Goal: Transaction & Acquisition: Purchase product/service

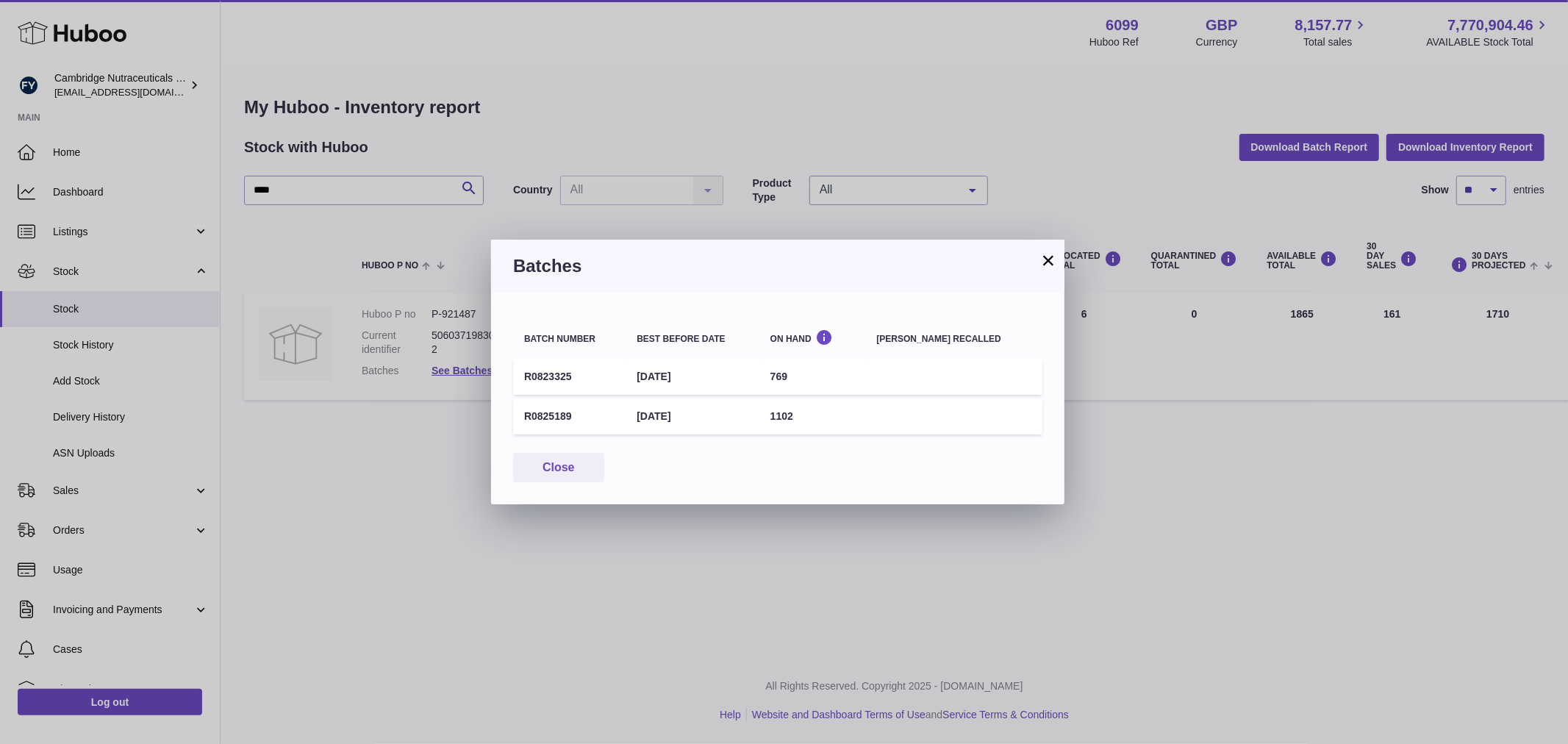
click at [1054, 262] on button "×" at bounding box center [1048, 260] width 18 height 18
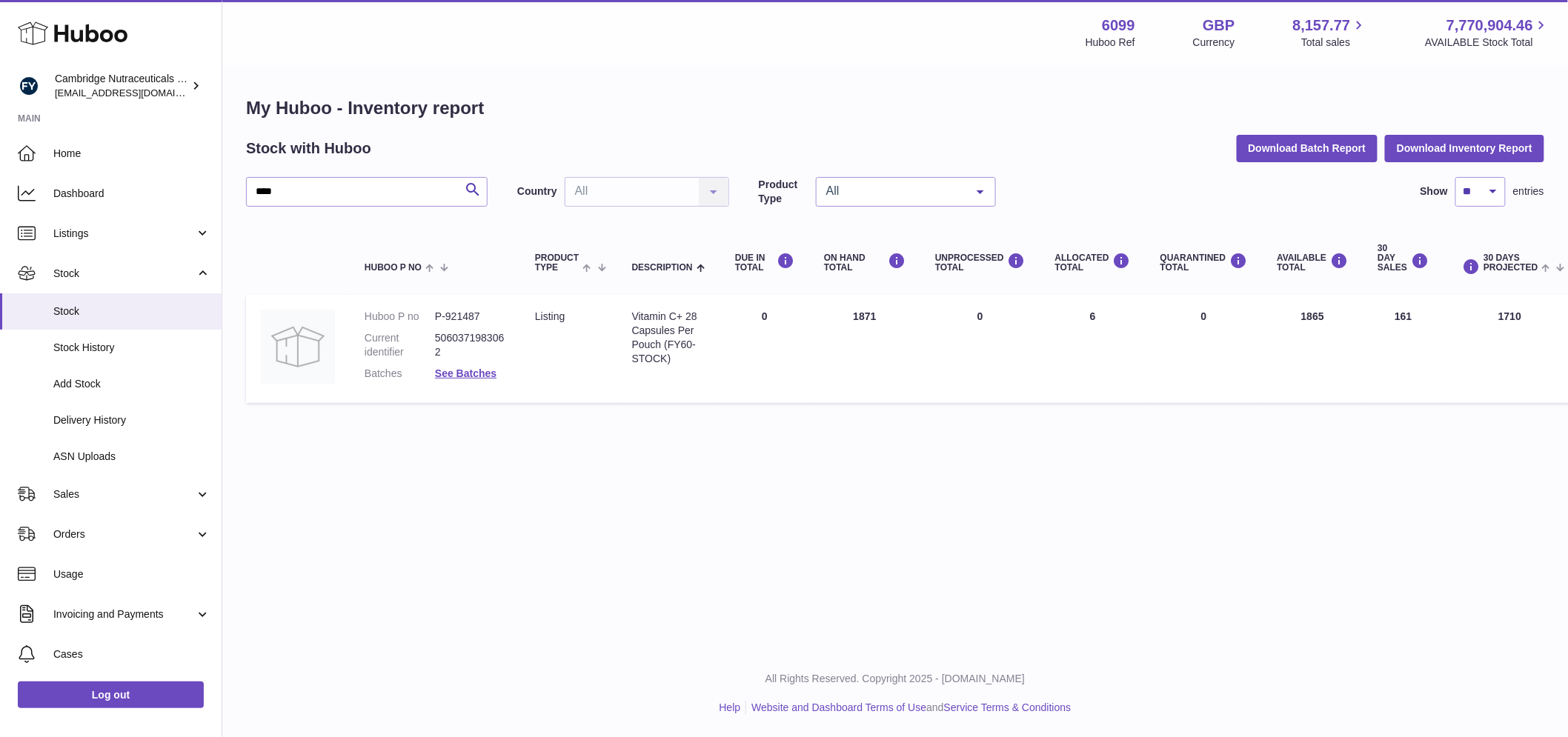
drag, startPoint x: 1239, startPoint y: 464, endPoint x: 1193, endPoint y: 428, distance: 58.4
click at [1238, 463] on div "Menu Huboo 6099 Huboo Ref GBP Currency 8,157.77 Total sales 7,770,904.46 AVAILA…" at bounding box center [895, 324] width 1345 height 650
drag, startPoint x: 281, startPoint y: 193, endPoint x: 223, endPoint y: 180, distance: 59.4
click at [223, 180] on div "My Huboo - Inventory report Stock with Huboo Download Batch Report Download Inv…" at bounding box center [895, 253] width 1345 height 374
type input "*****"
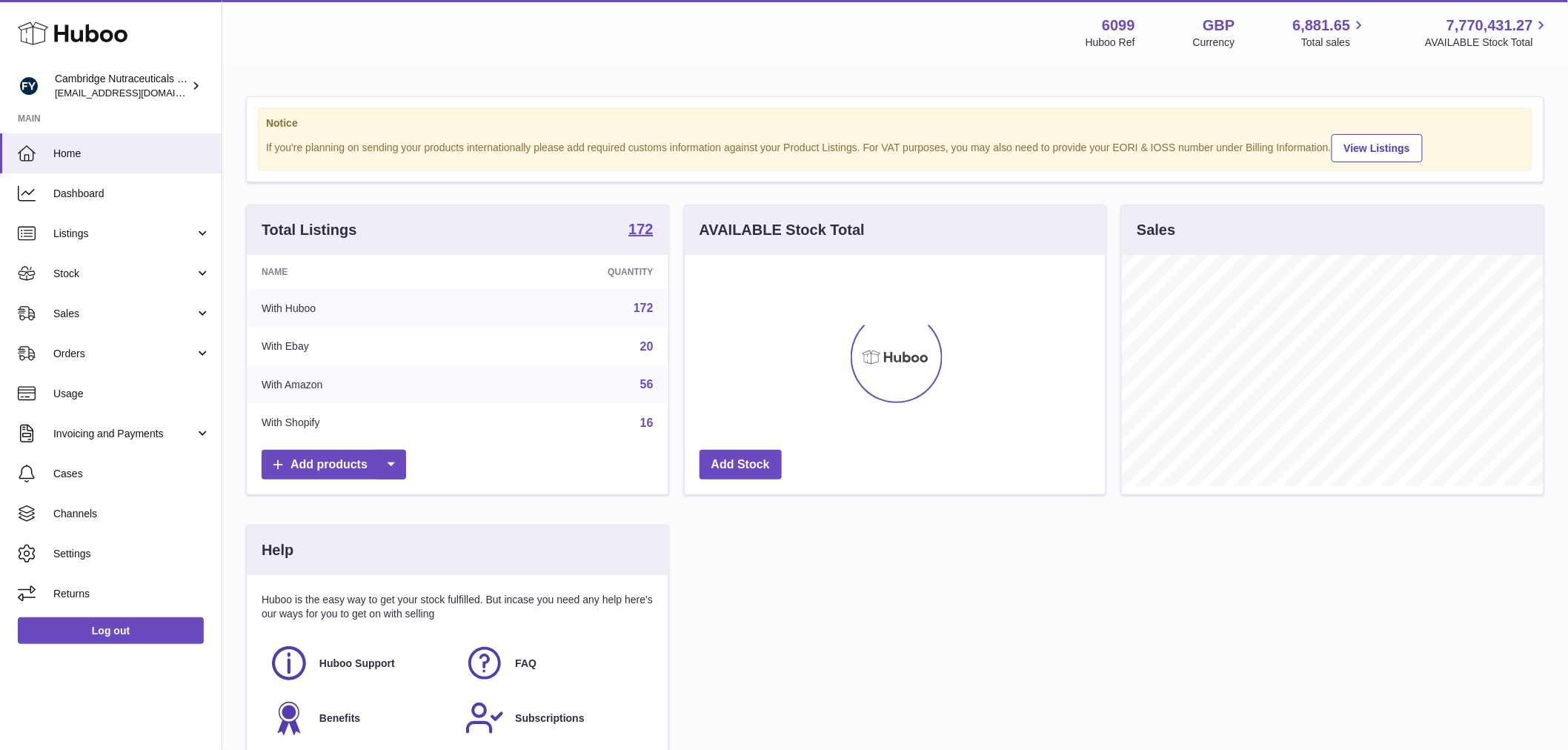
scroll to position [231, 421]
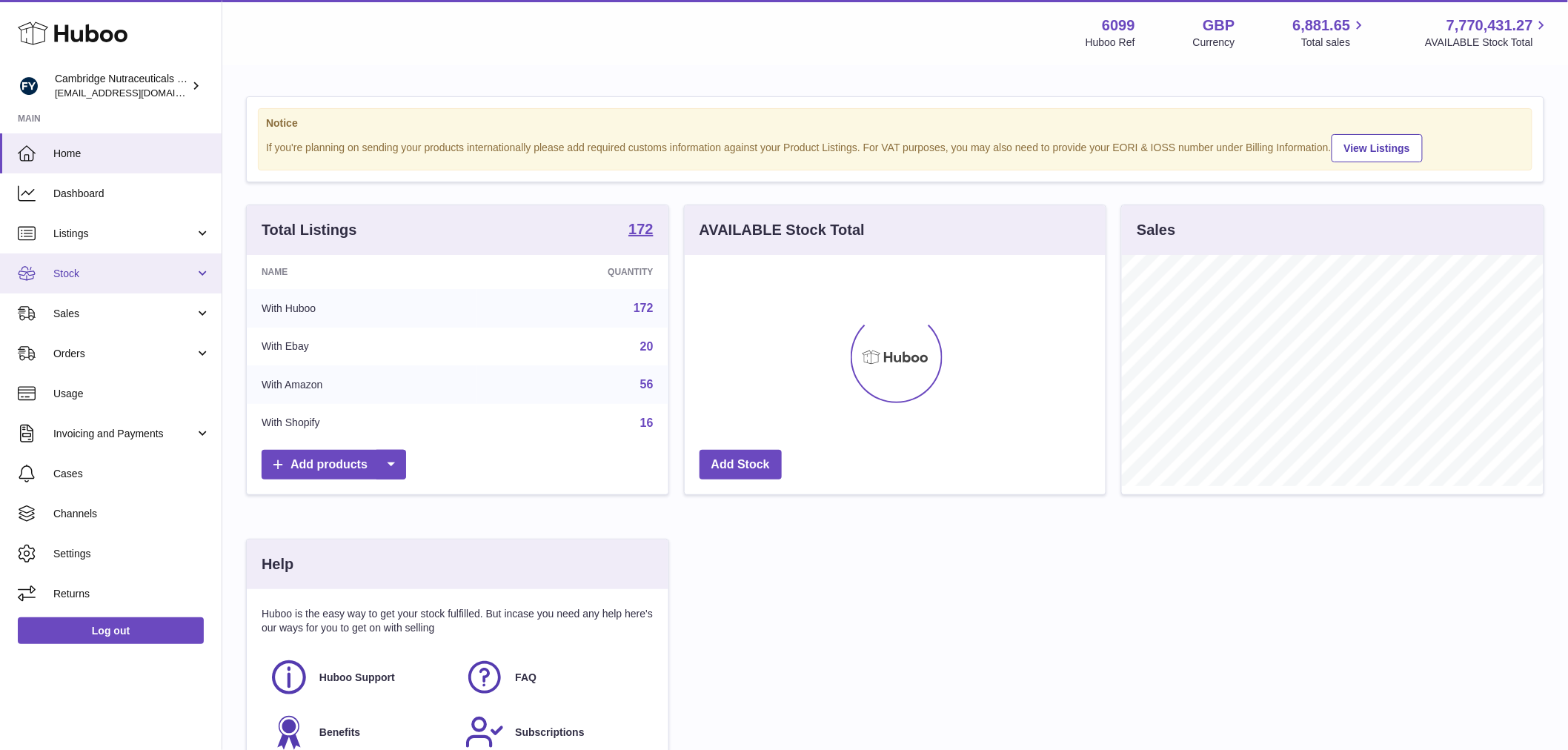
click at [129, 275] on span "Stock" at bounding box center [124, 274] width 142 height 14
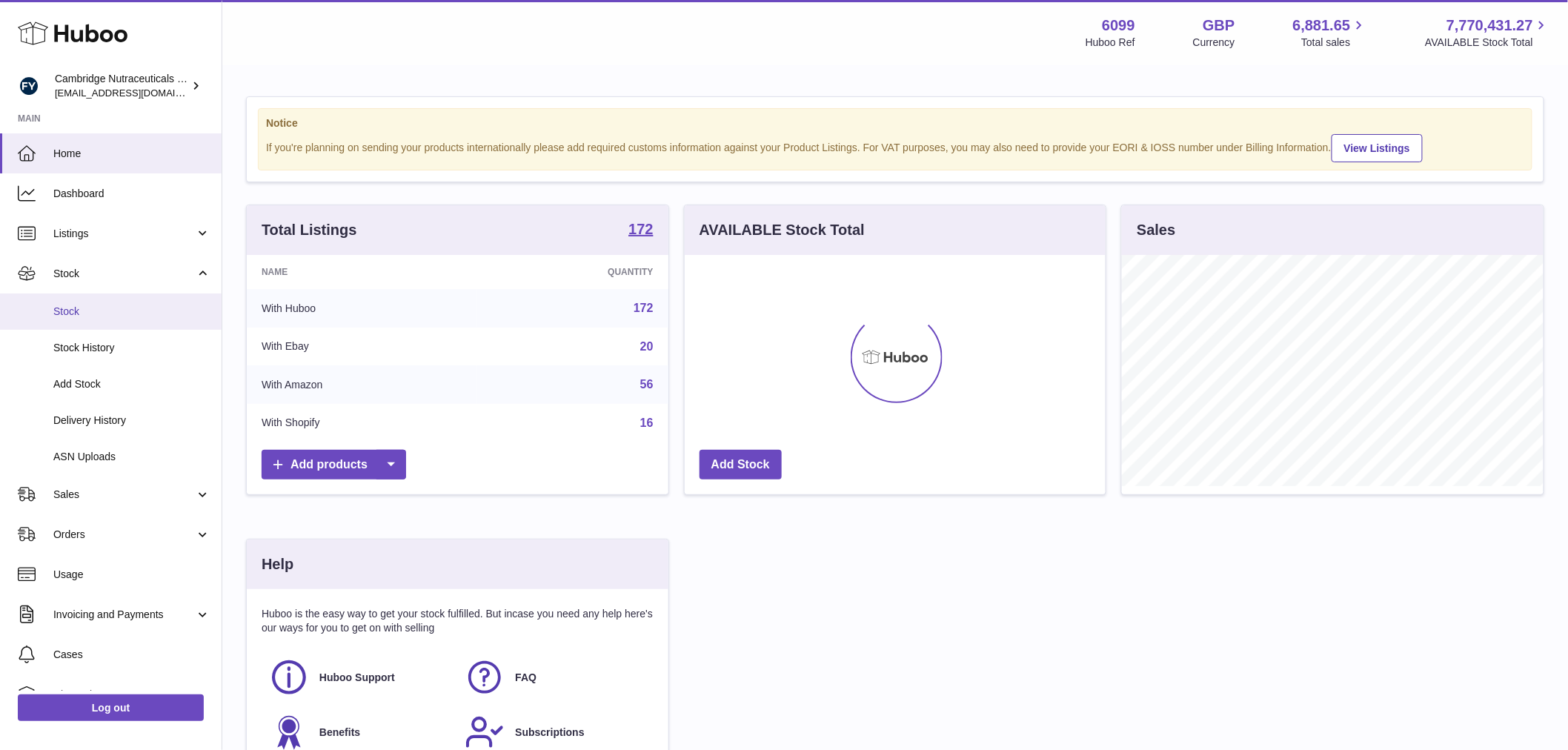
click at [123, 299] on link "Stock" at bounding box center [110, 312] width 222 height 36
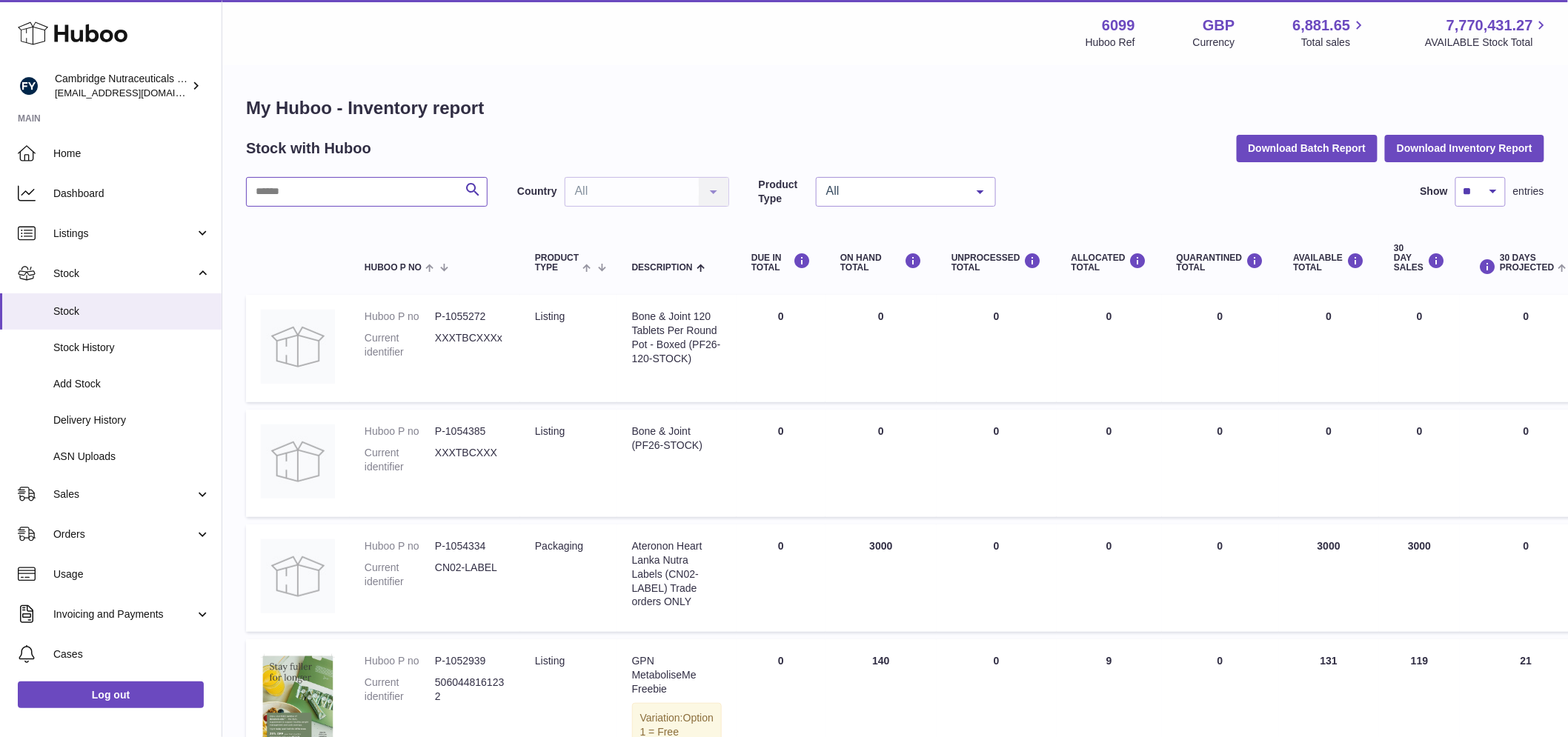
click at [345, 197] on input "text" at bounding box center [367, 191] width 242 height 29
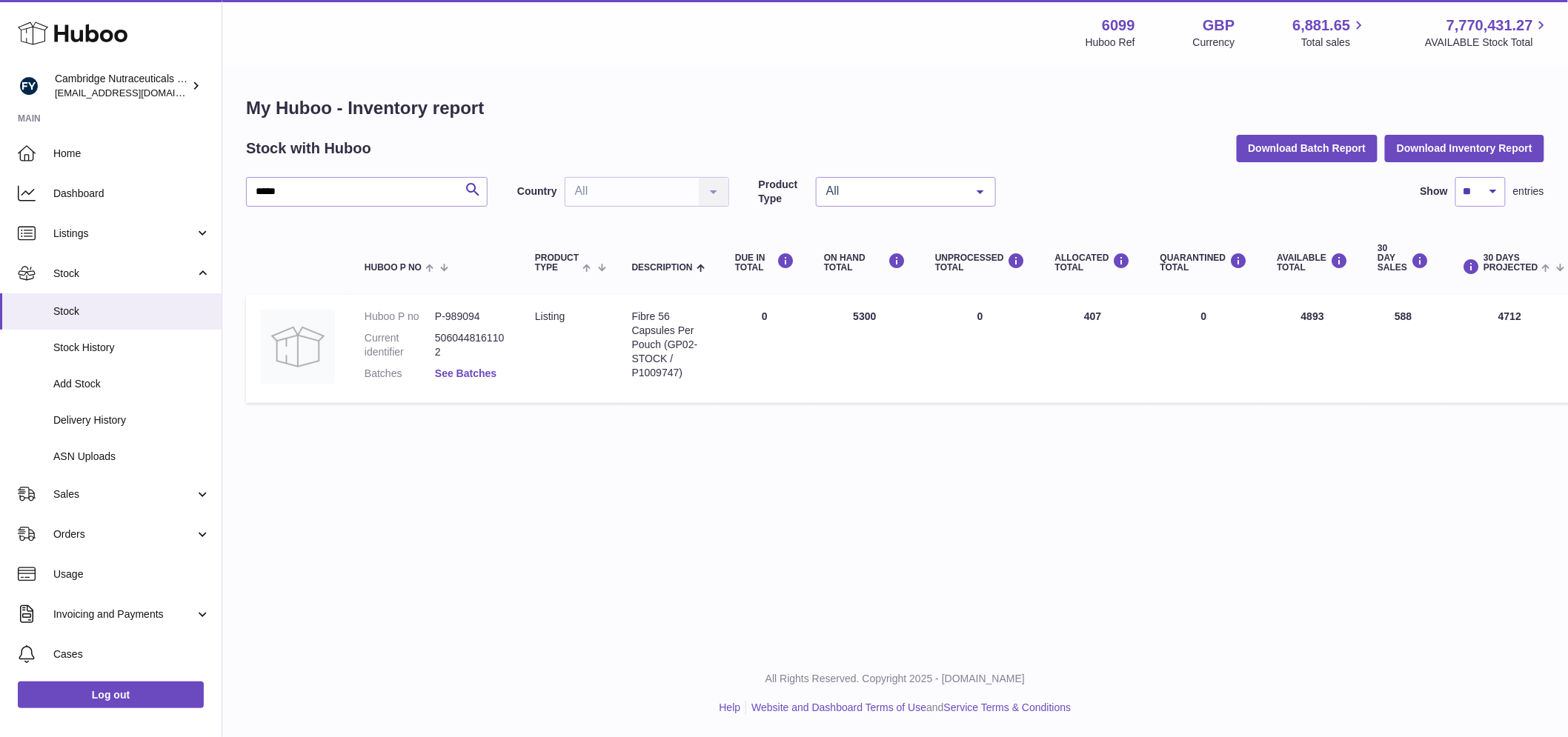
click at [463, 375] on link "See Batches" at bounding box center [465, 374] width 62 height 11
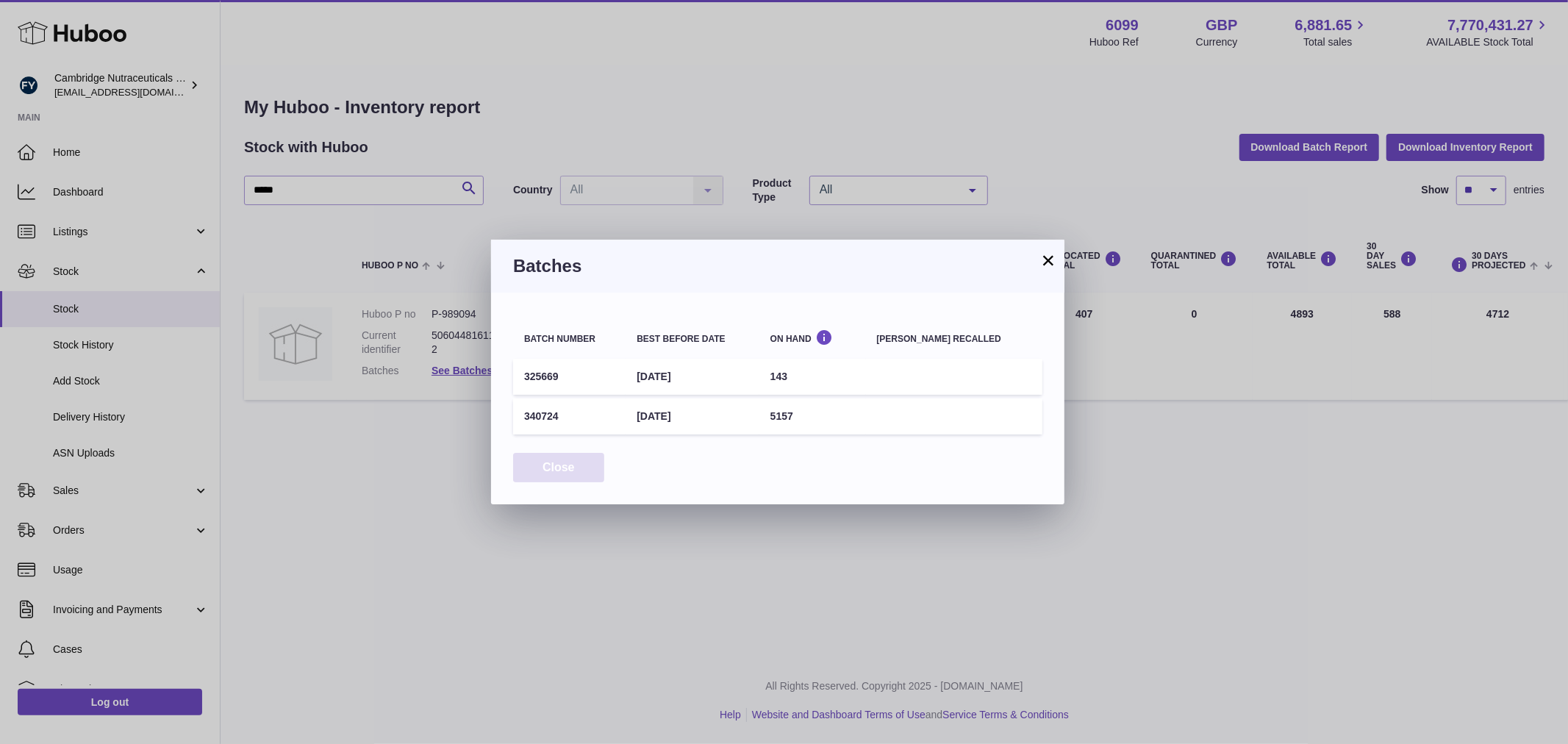
drag, startPoint x: 584, startPoint y: 465, endPoint x: 464, endPoint y: 267, distance: 231.5
click at [582, 464] on button "Close" at bounding box center [559, 468] width 92 height 30
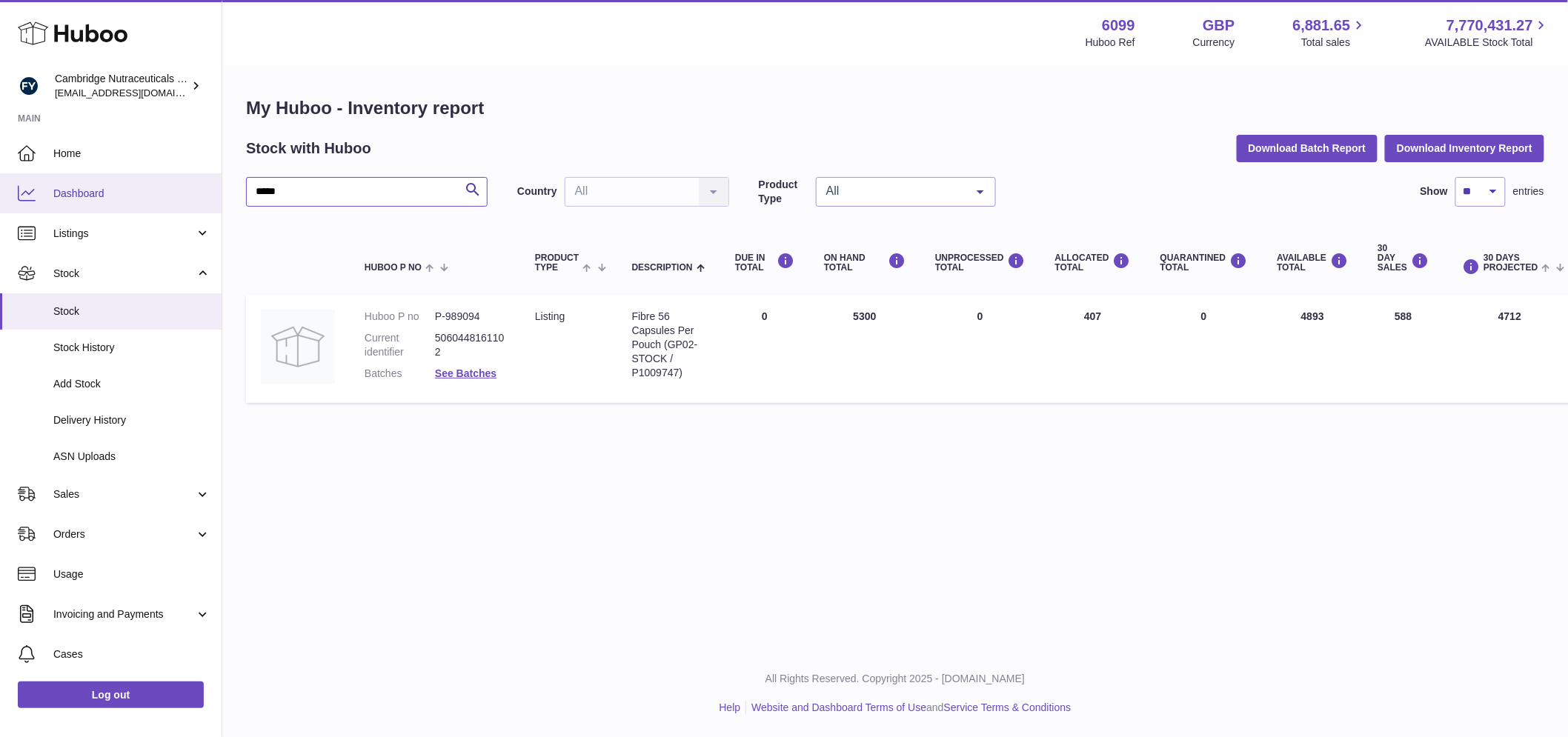
drag, startPoint x: 314, startPoint y: 190, endPoint x: 213, endPoint y: 196, distance: 101.2
click at [213, 196] on div "Huboo Cambridge Nutraceuticals Ltd huboo@camnutra.com Main Home Dashboard Listi…" at bounding box center [784, 368] width 1568 height 737
click at [461, 368] on link "See Batches" at bounding box center [465, 374] width 62 height 11
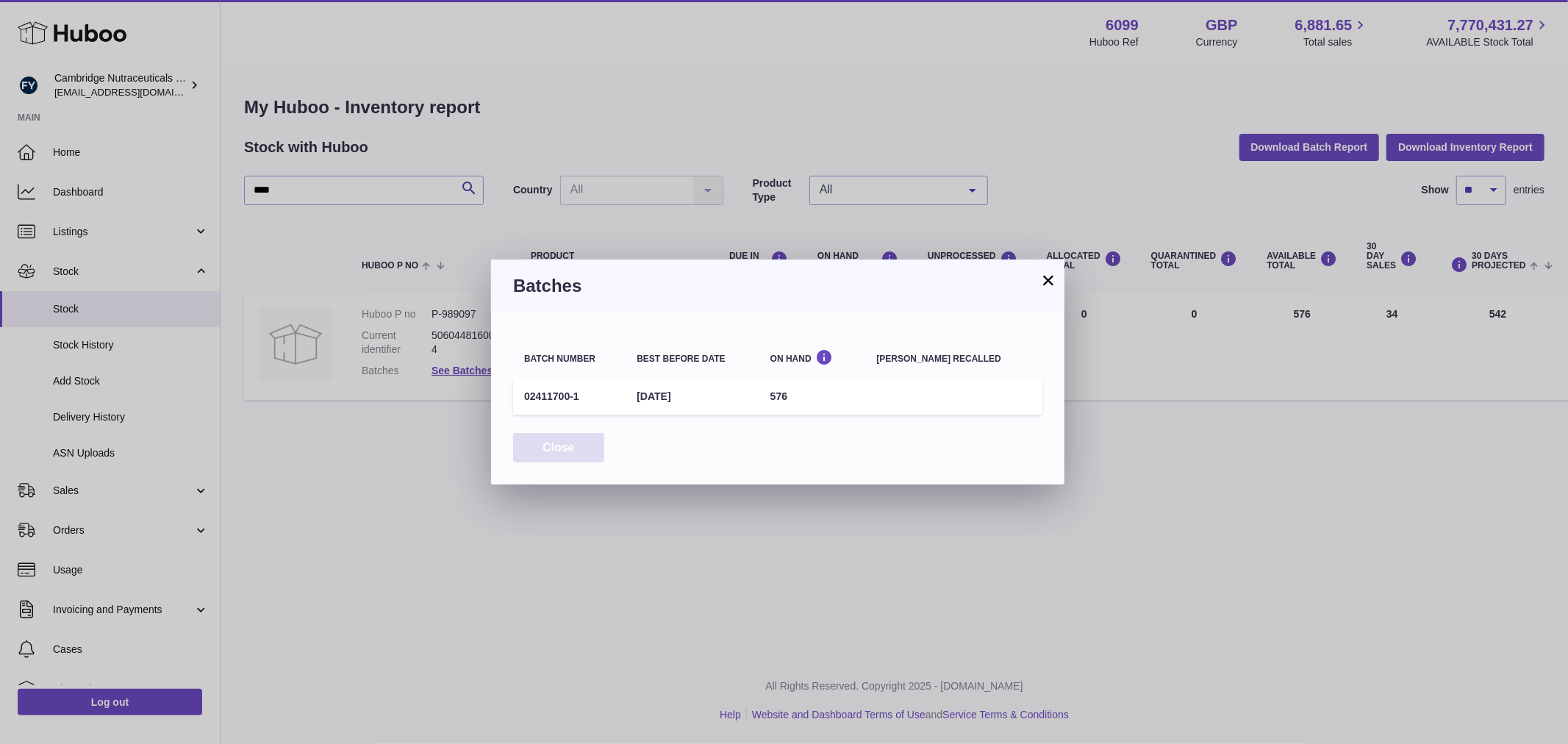
click at [542, 451] on button "Close" at bounding box center [559, 448] width 92 height 30
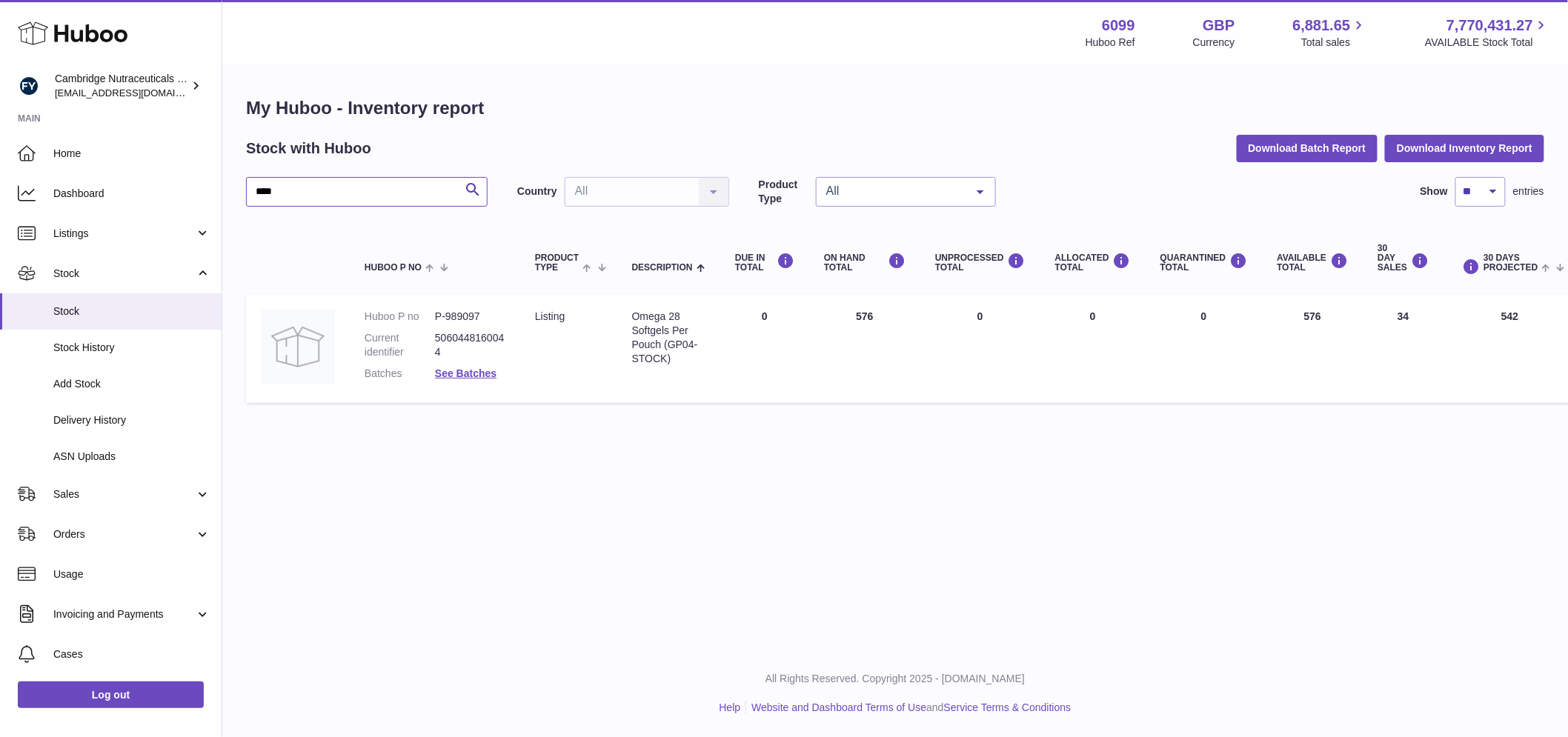
click at [300, 191] on input "****" at bounding box center [367, 191] width 242 height 29
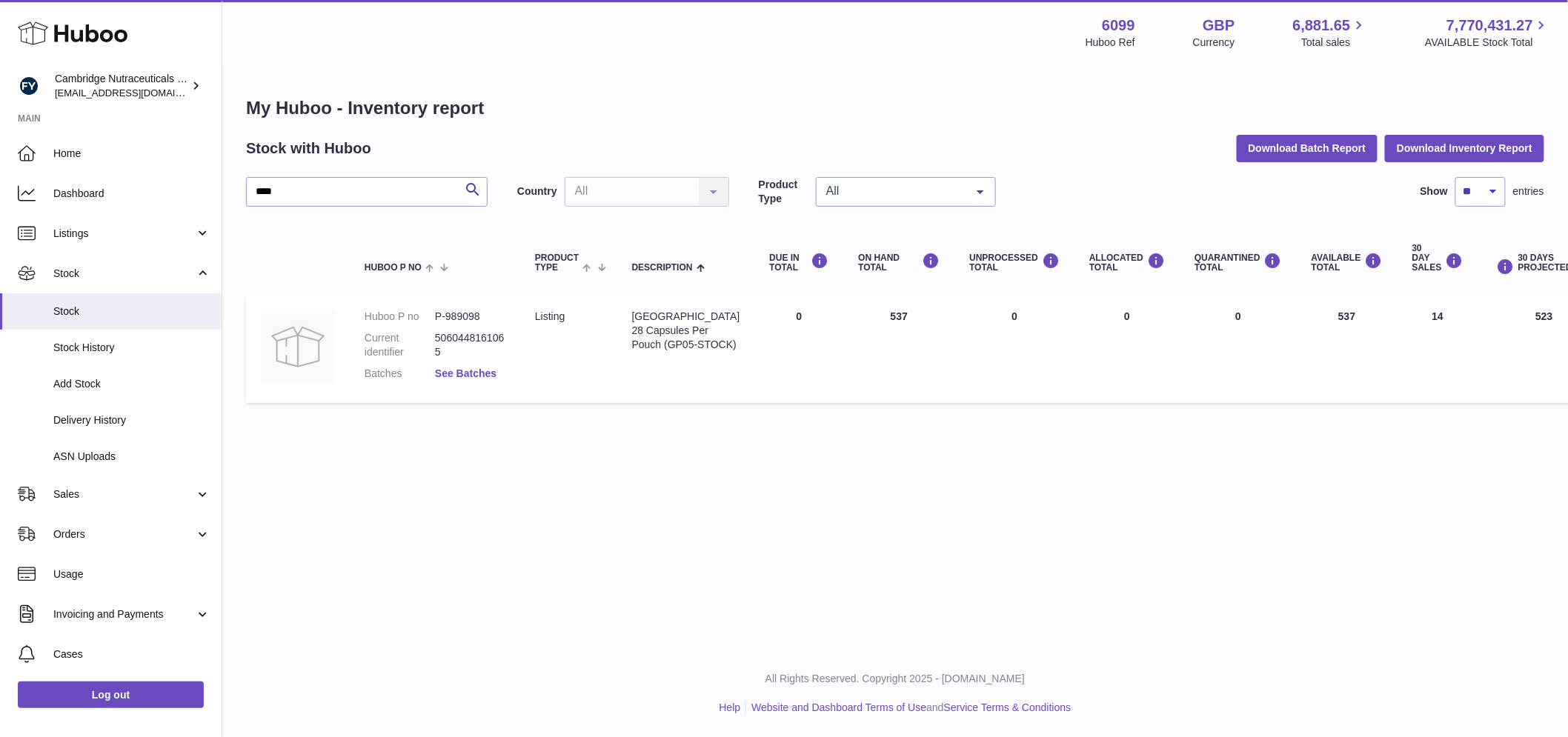
click at [478, 371] on link "See Batches" at bounding box center [465, 374] width 62 height 11
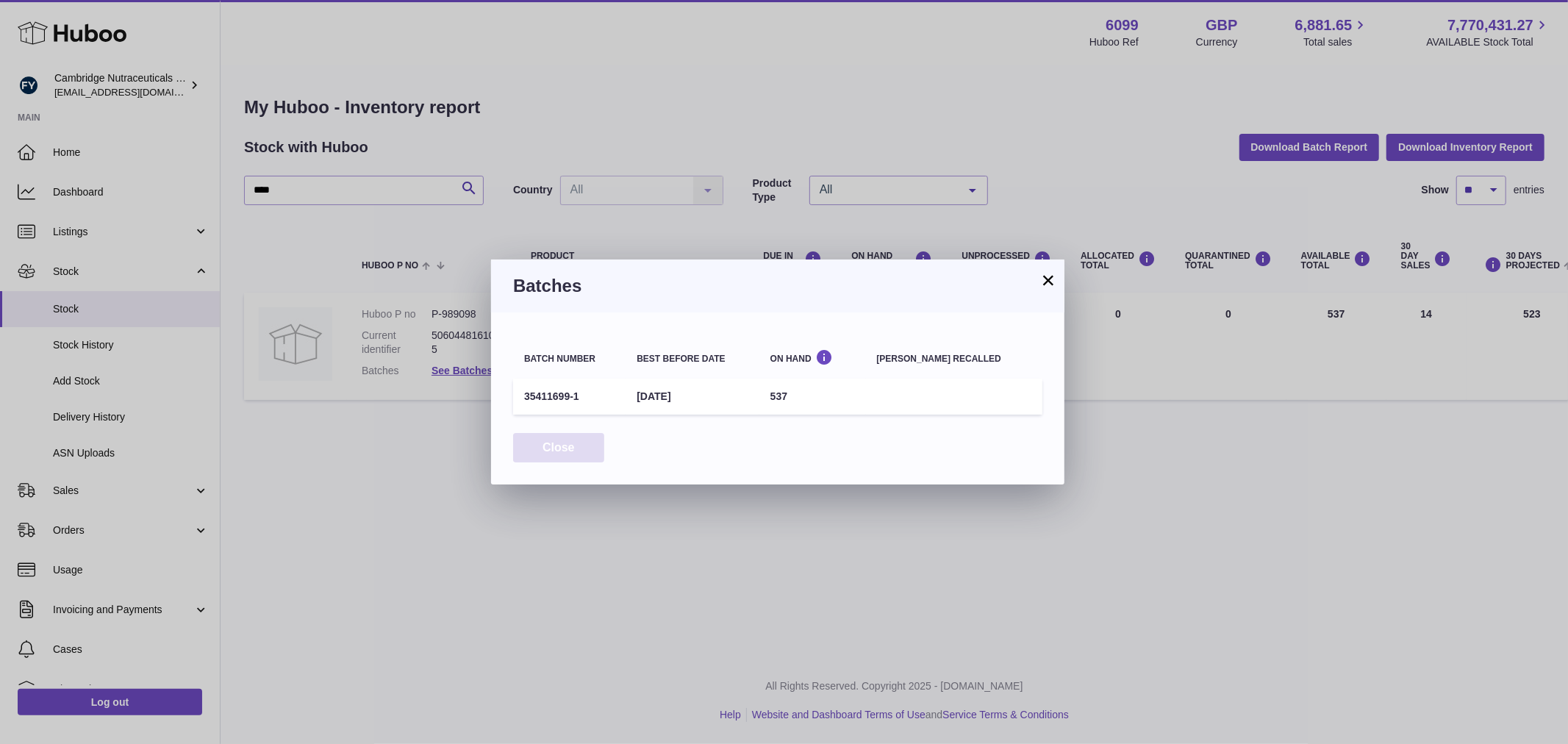
click at [564, 442] on button "Close" at bounding box center [559, 448] width 92 height 30
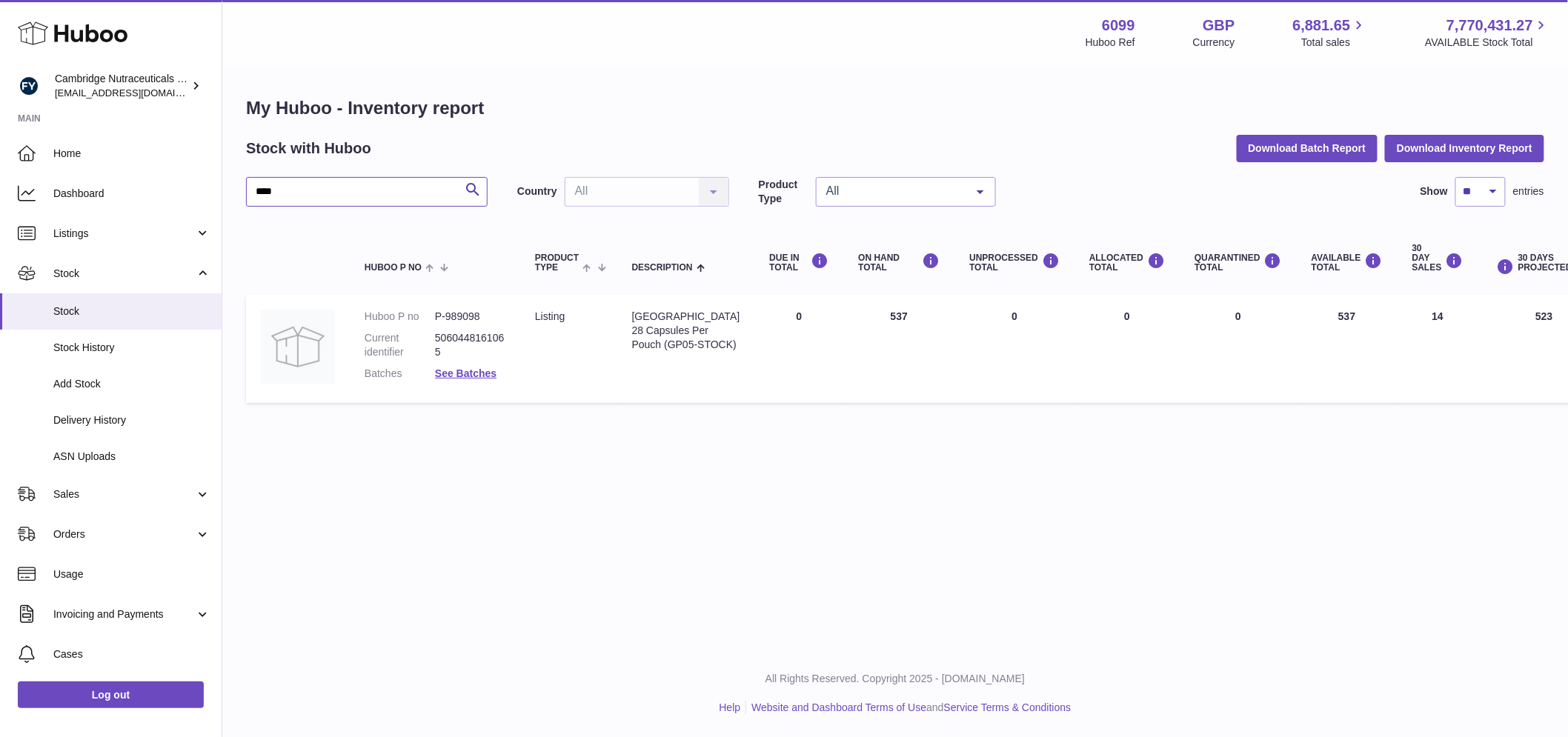
click at [290, 190] on input "****" at bounding box center [367, 191] width 242 height 29
click at [289, 190] on input "****" at bounding box center [367, 191] width 242 height 29
type input "*****"
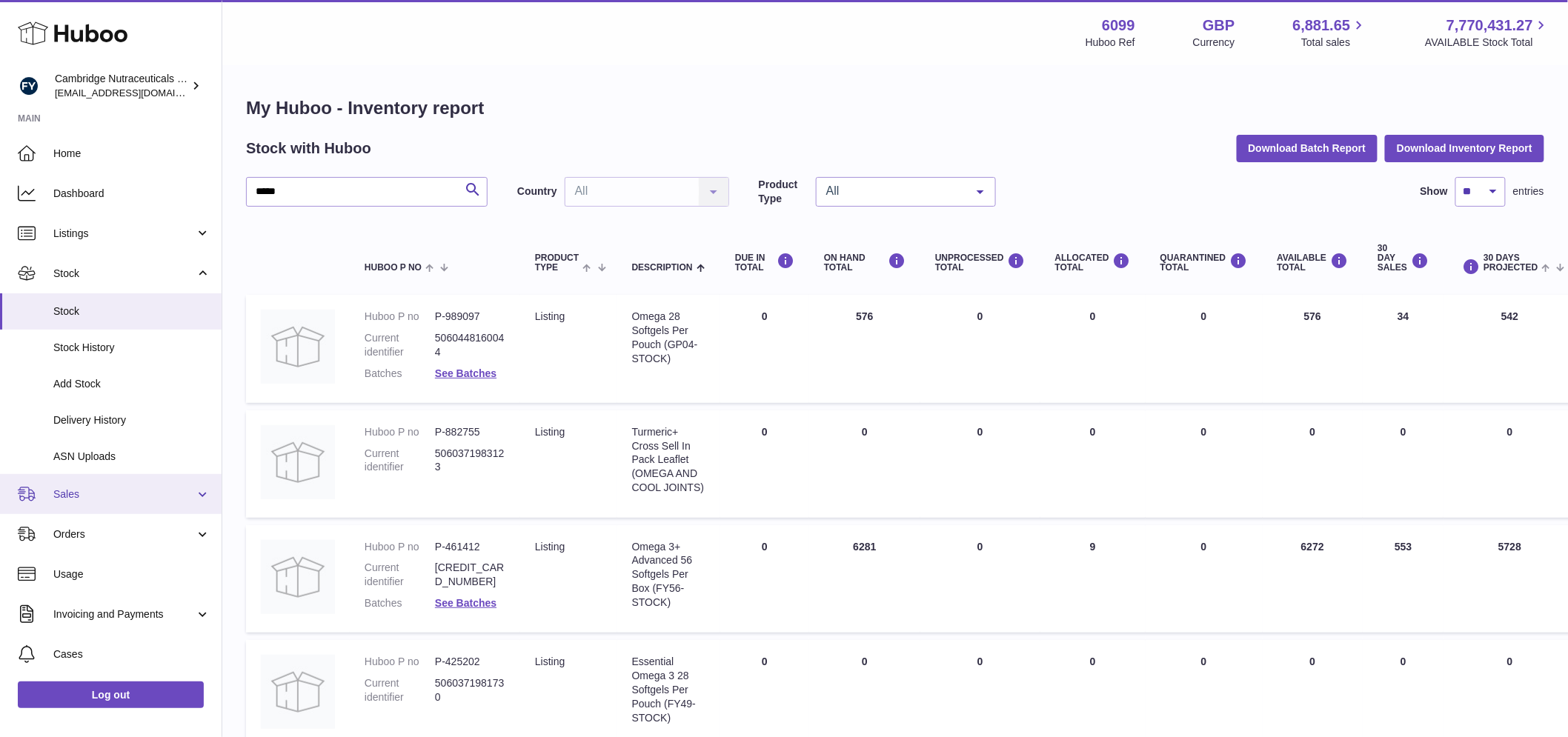
click at [91, 492] on span "Sales" at bounding box center [124, 495] width 142 height 14
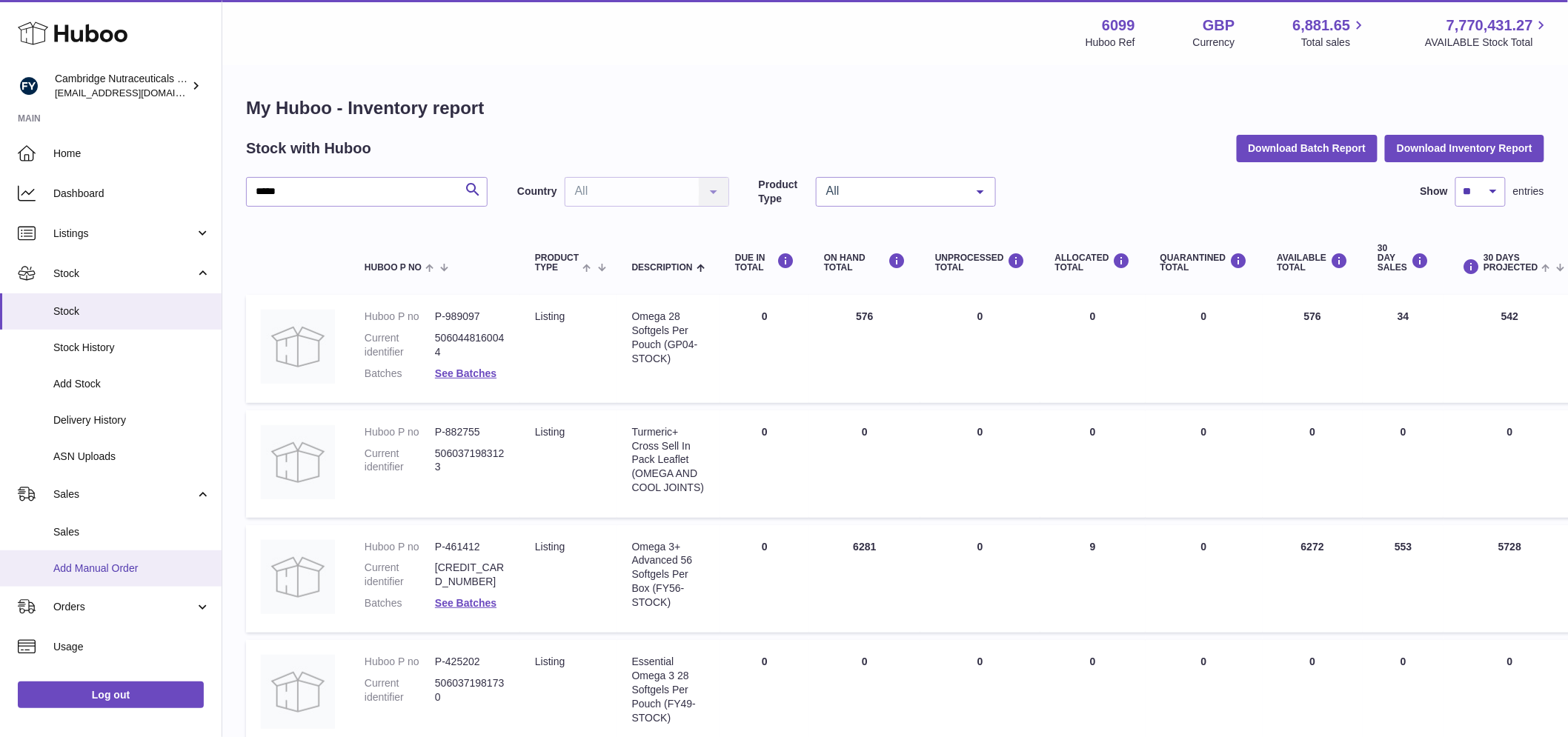
click at [86, 562] on span "Add Manual Order" at bounding box center [131, 569] width 157 height 14
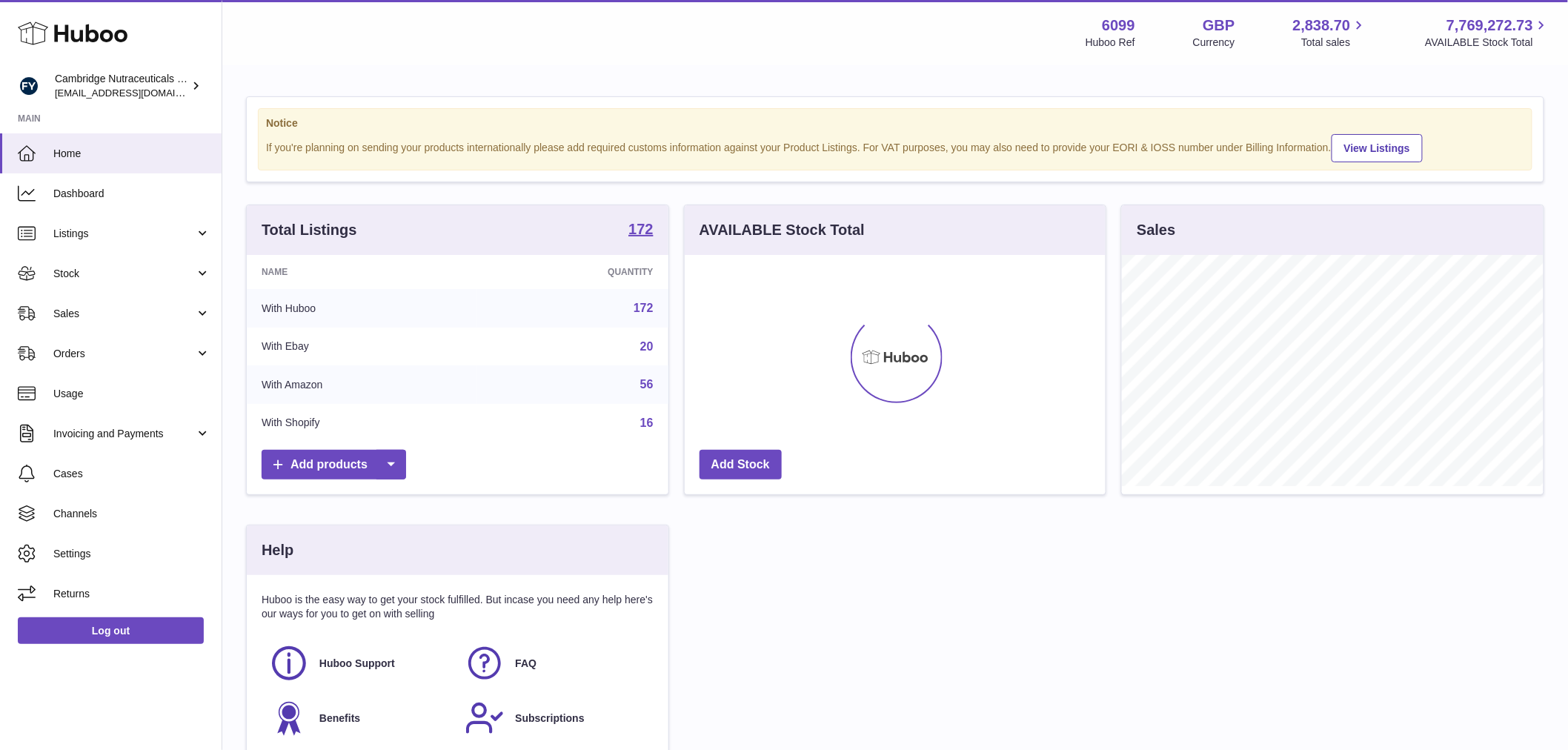
scroll to position [231, 421]
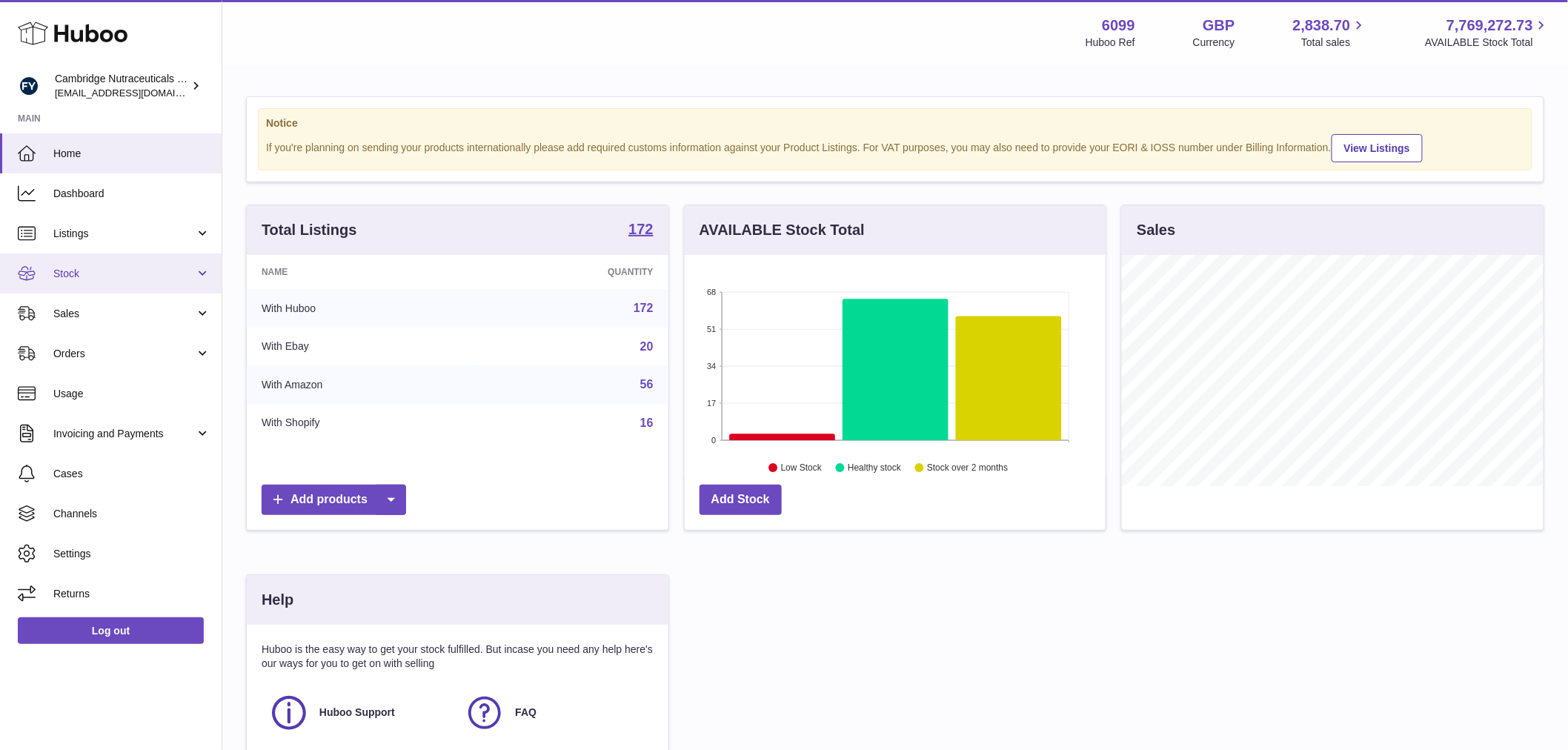
click at [85, 291] on link "Stock" at bounding box center [110, 274] width 222 height 40
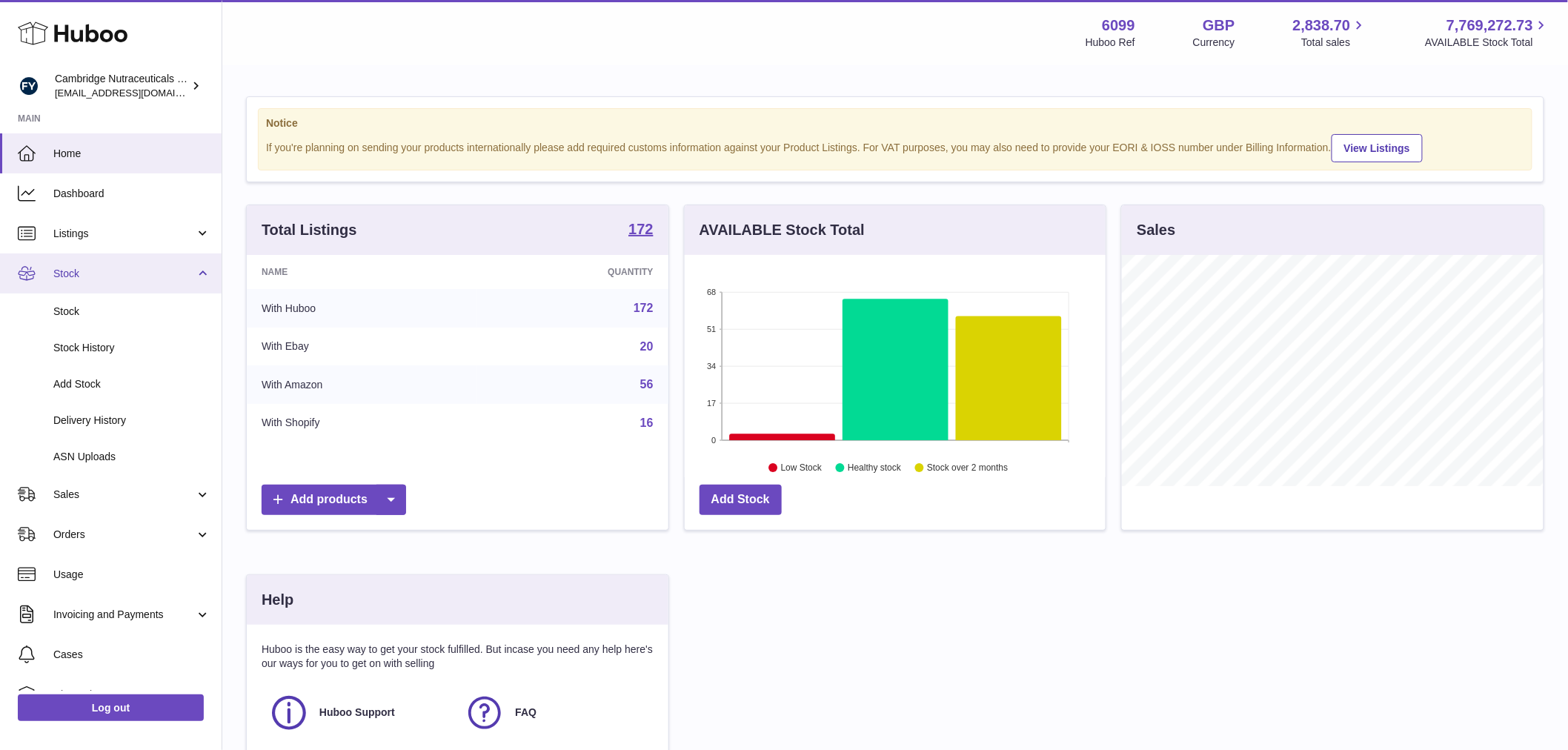
click at [119, 278] on span "Stock" at bounding box center [124, 274] width 142 height 14
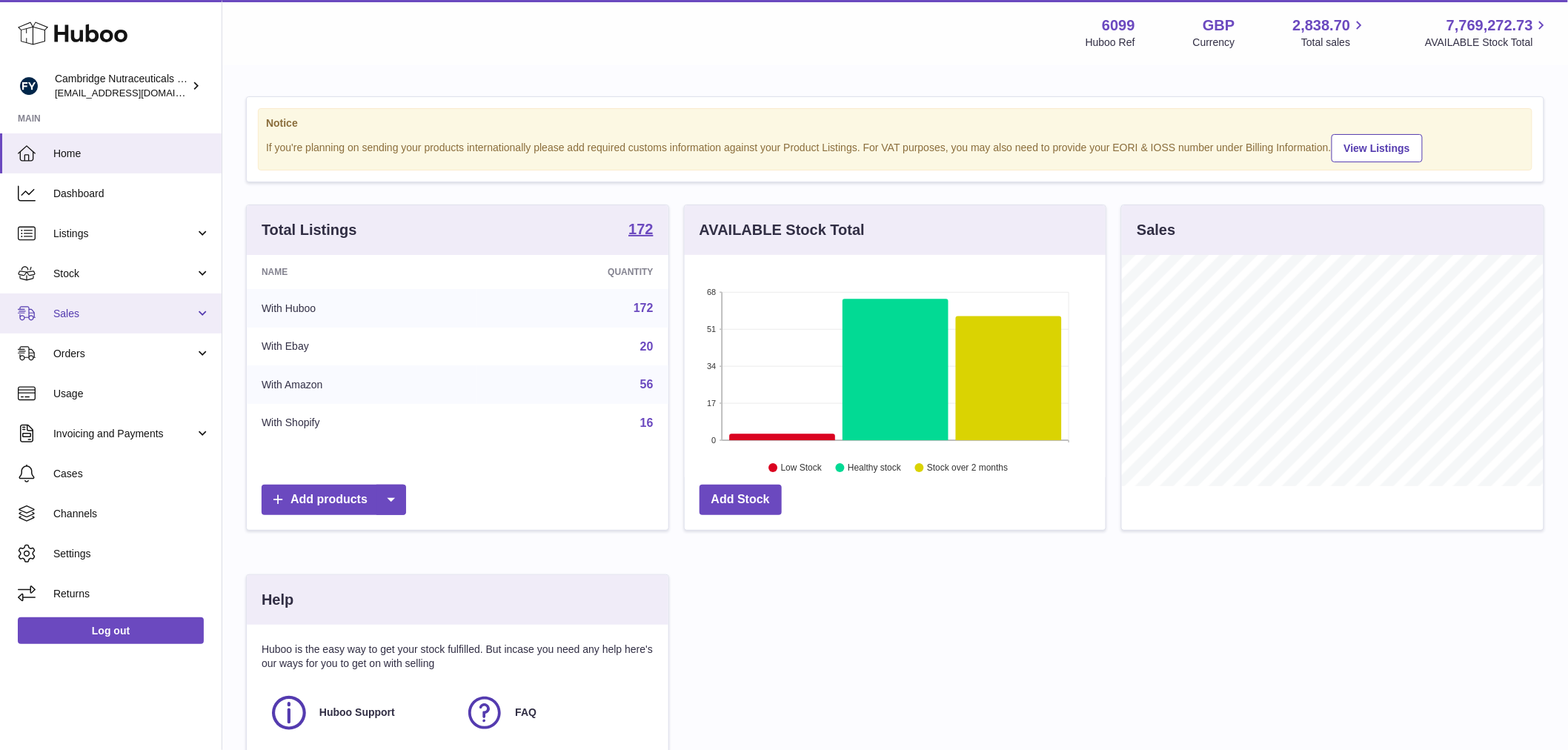
click at [100, 320] on link "Sales" at bounding box center [110, 314] width 222 height 40
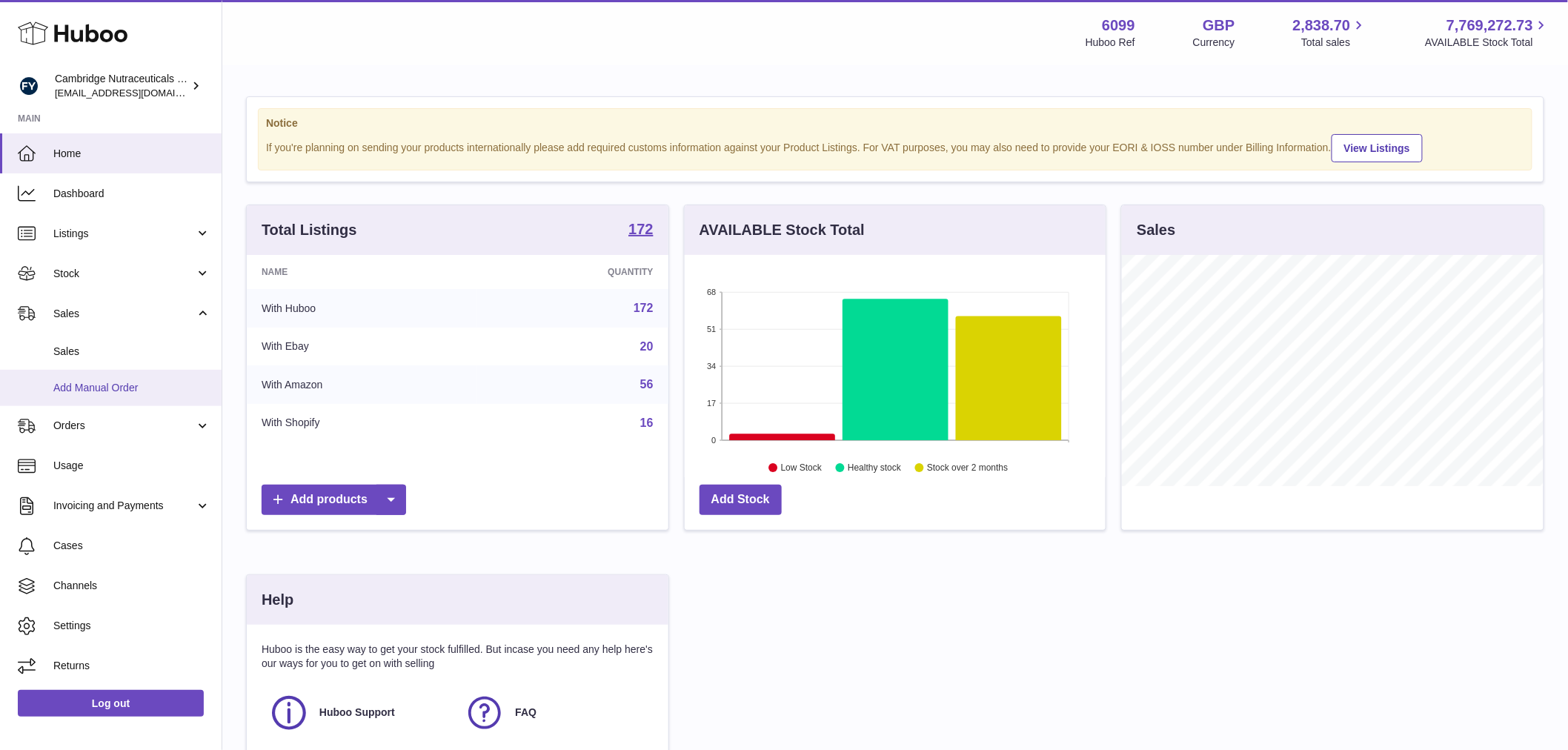
click at [91, 391] on span "Add Manual Order" at bounding box center [131, 388] width 157 height 14
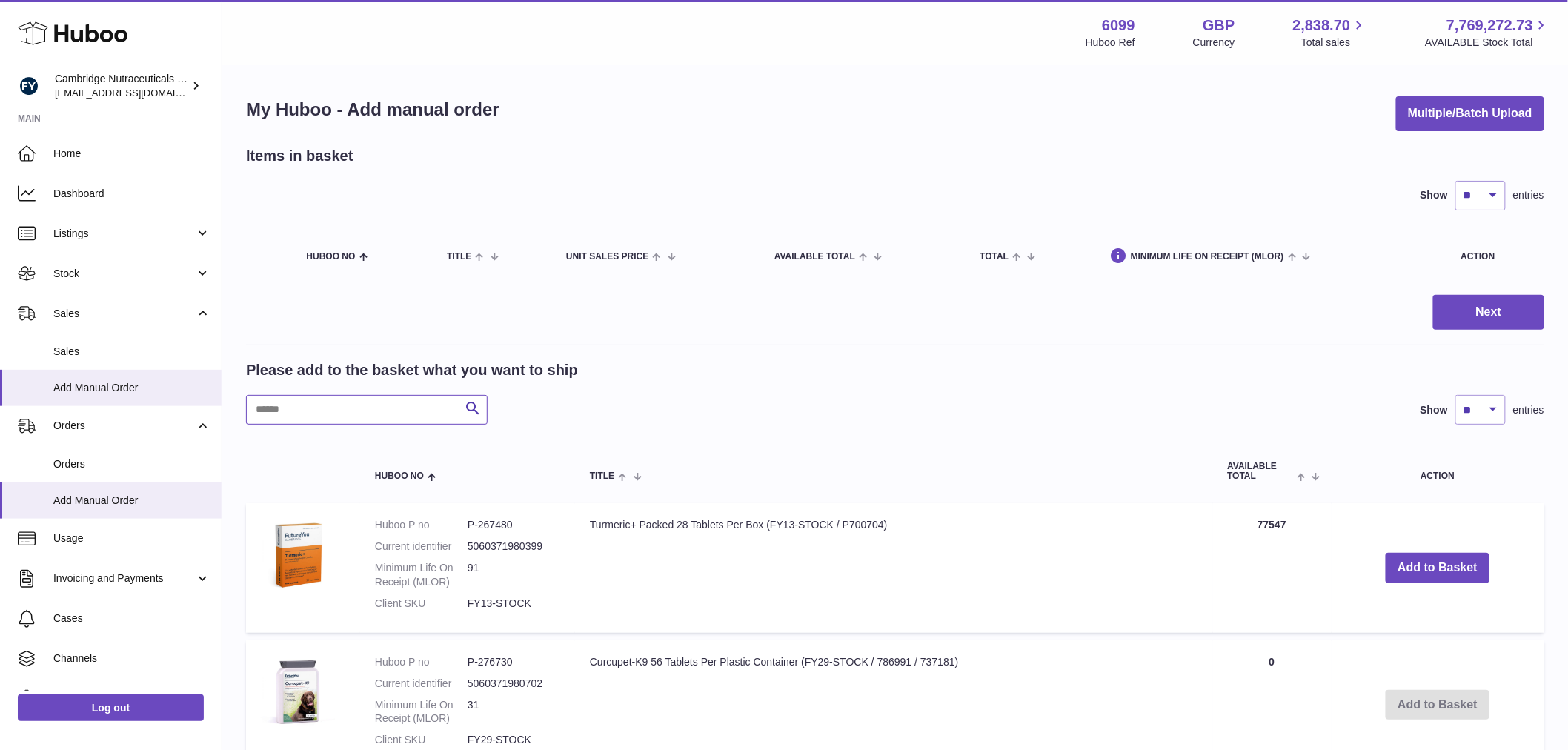
click at [279, 409] on input "text" at bounding box center [367, 409] width 242 height 29
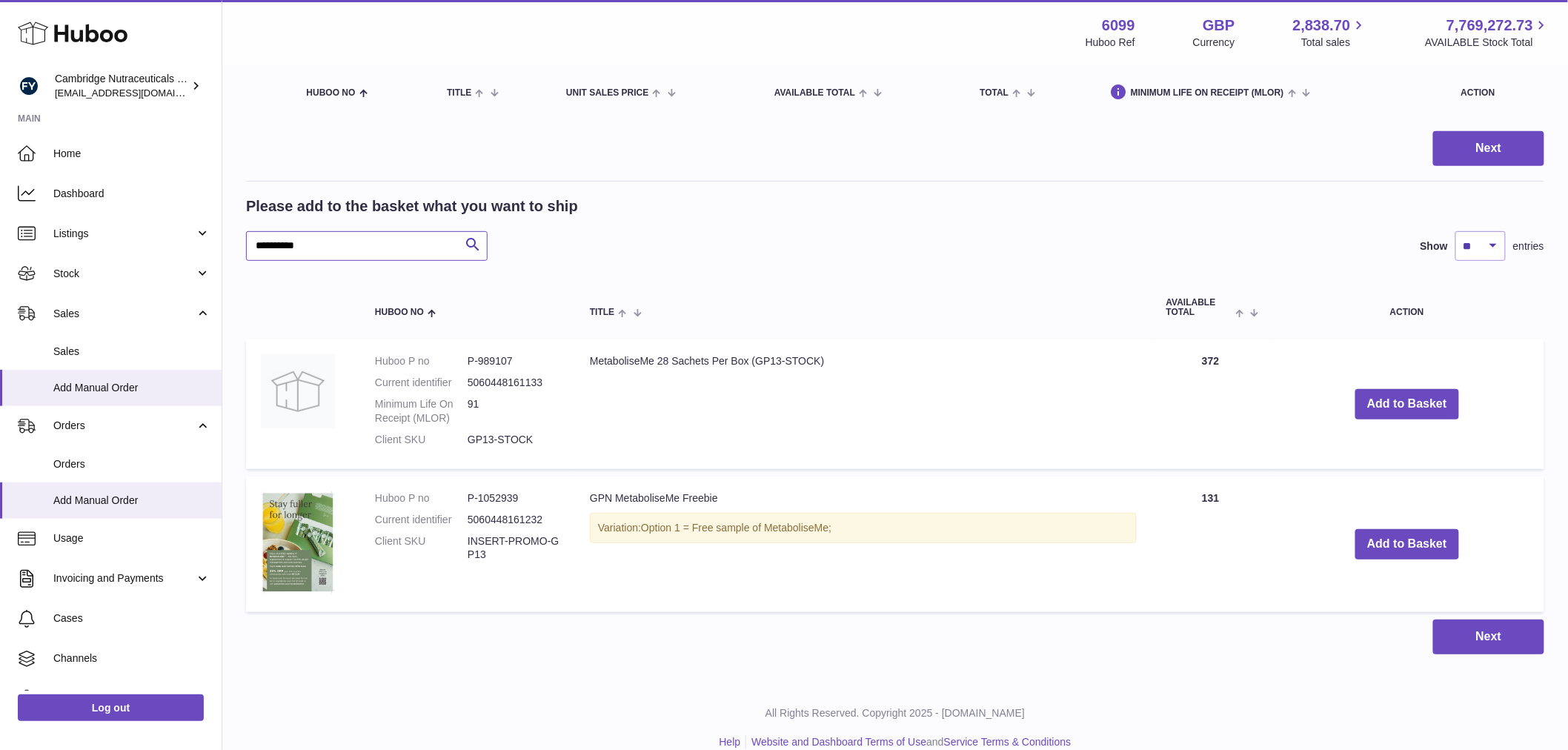
scroll to position [164, 0]
click at [1382, 404] on button "Add to Basket" at bounding box center [1406, 403] width 104 height 30
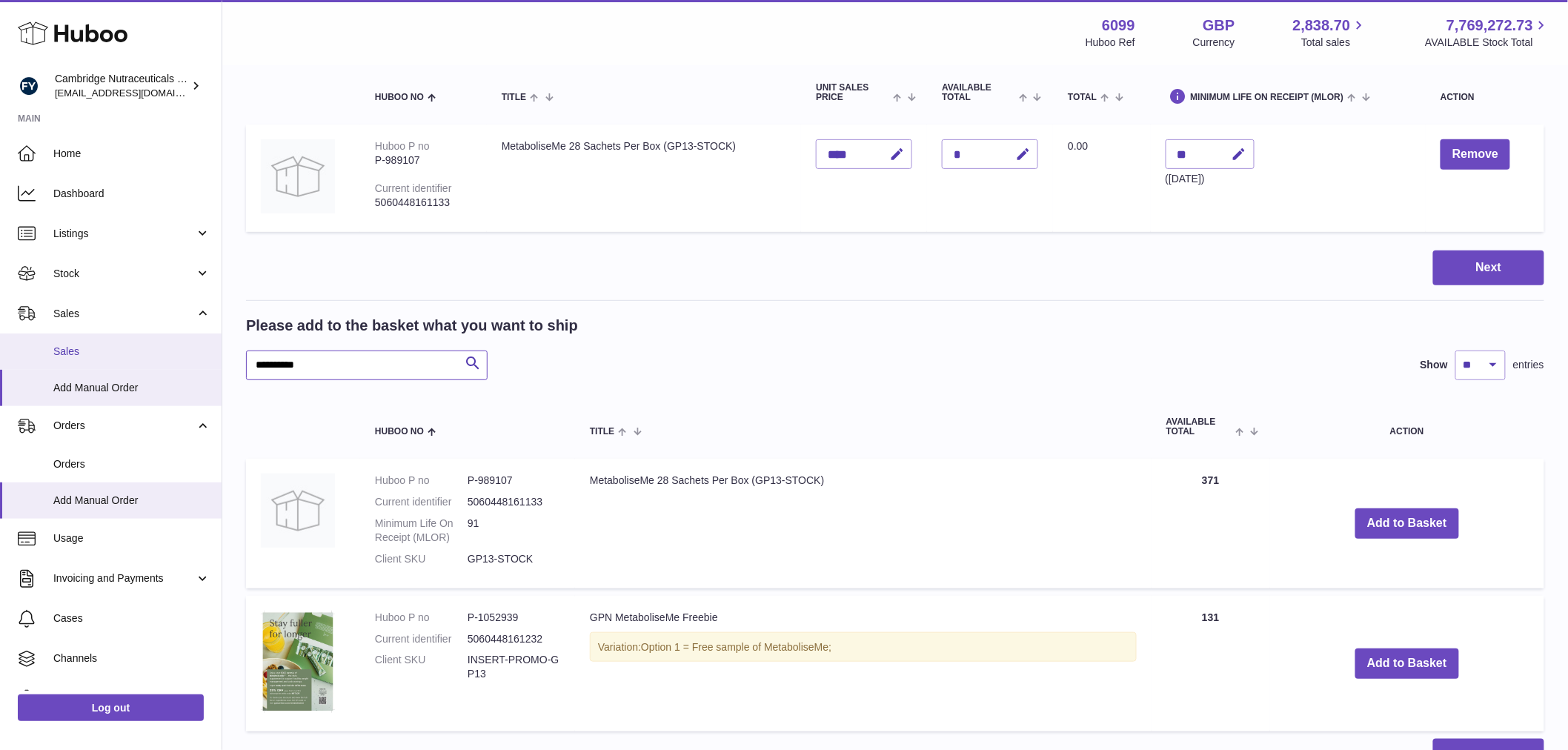
drag, startPoint x: 317, startPoint y: 366, endPoint x: 178, endPoint y: 358, distance: 139.2
click at [189, 358] on div "Huboo Cambridge Nutraceuticals Ltd [EMAIL_ADDRESS][DOMAIN_NAME] Main Home Dashb…" at bounding box center [784, 362] width 1568 height 1054
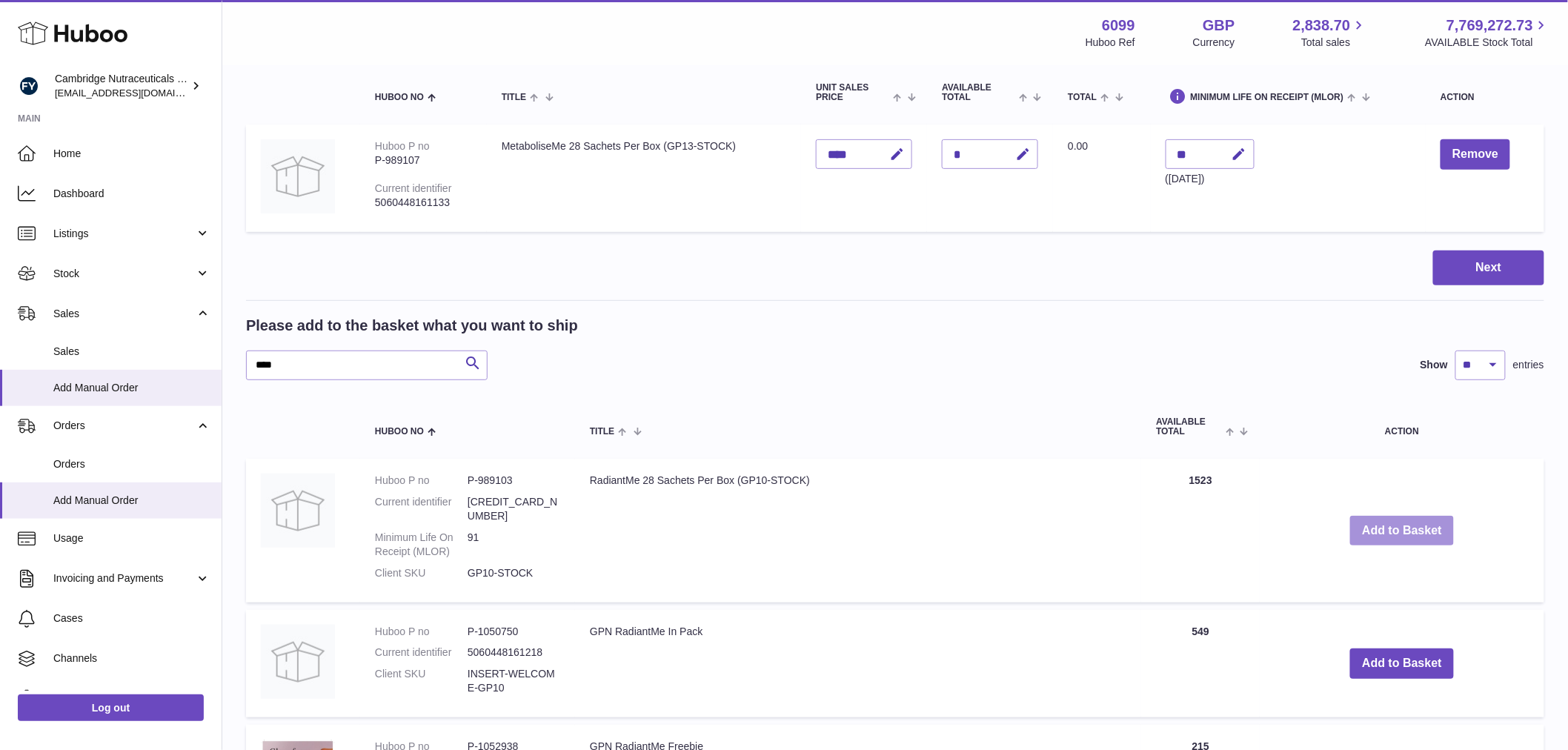
click at [1371, 523] on button "Add to Basket" at bounding box center [1402, 530] width 104 height 30
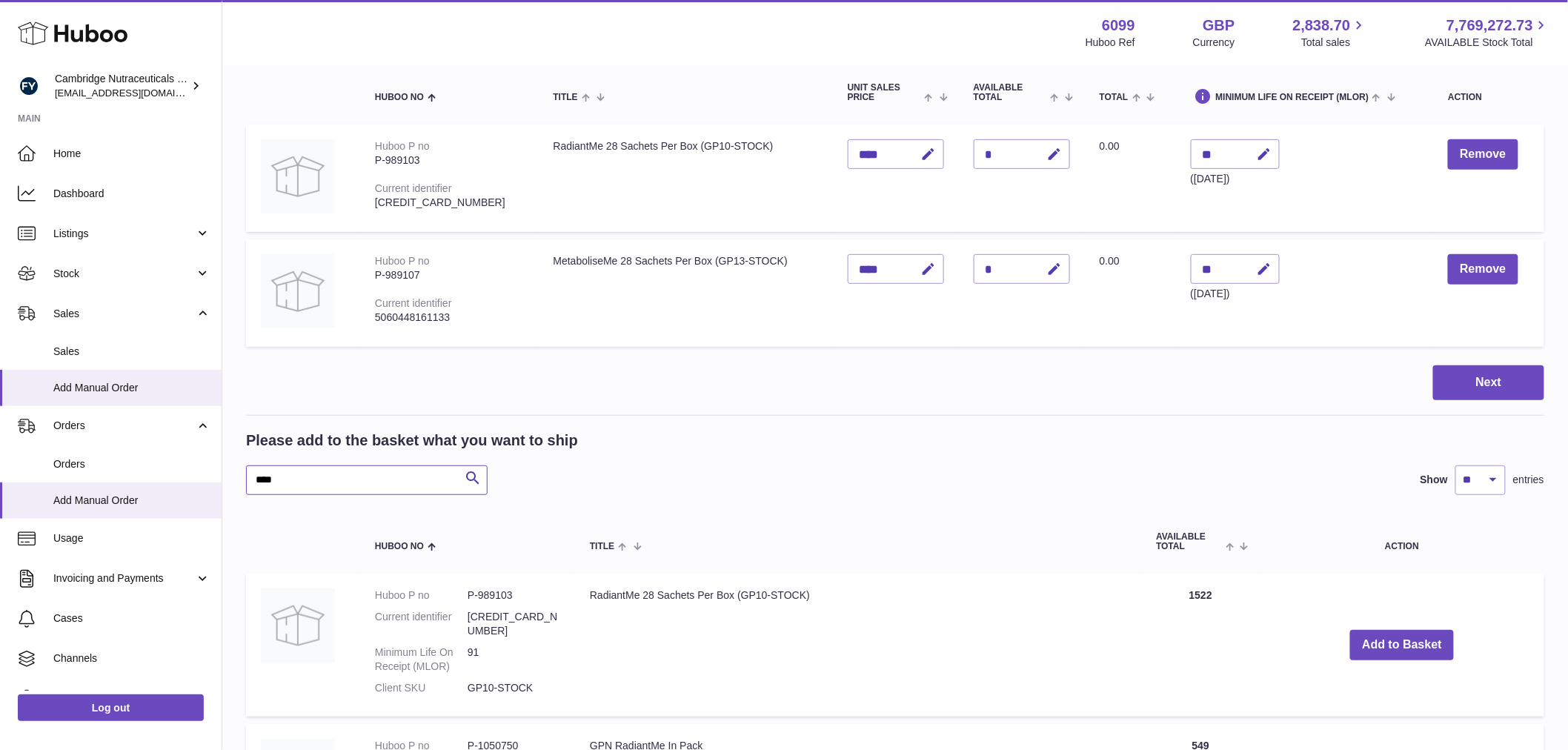
drag, startPoint x: 299, startPoint y: 470, endPoint x: 220, endPoint y: 476, distance: 79.2
click at [220, 476] on div "Huboo Cambridge Nutraceuticals Ltd [EMAIL_ADDRESS][DOMAIN_NAME] Main Home Dashb…" at bounding box center [784, 481] width 1568 height 1292
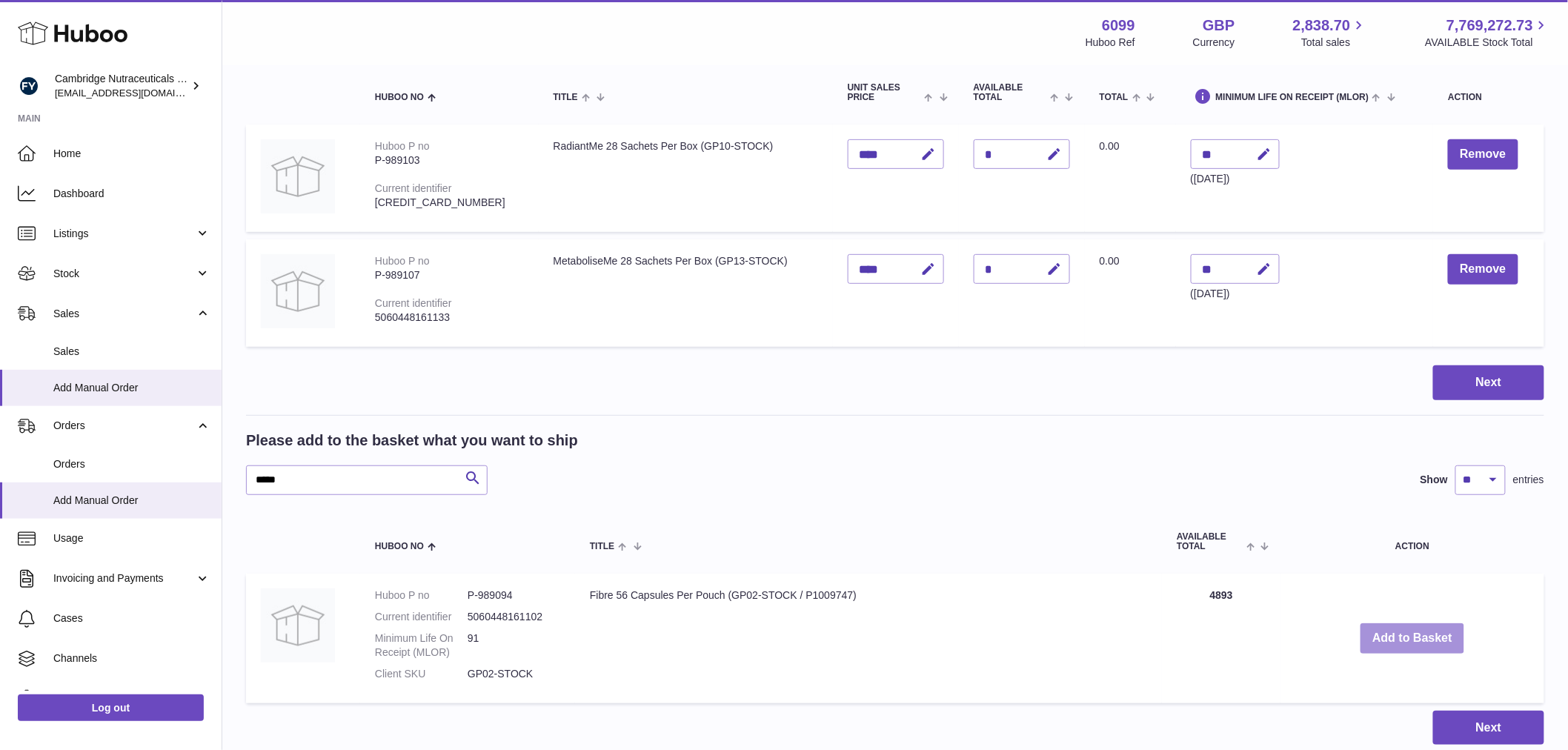
drag, startPoint x: 1381, startPoint y: 638, endPoint x: 1095, endPoint y: 572, distance: 293.5
click at [1380, 638] on button "Add to Basket" at bounding box center [1412, 638] width 104 height 30
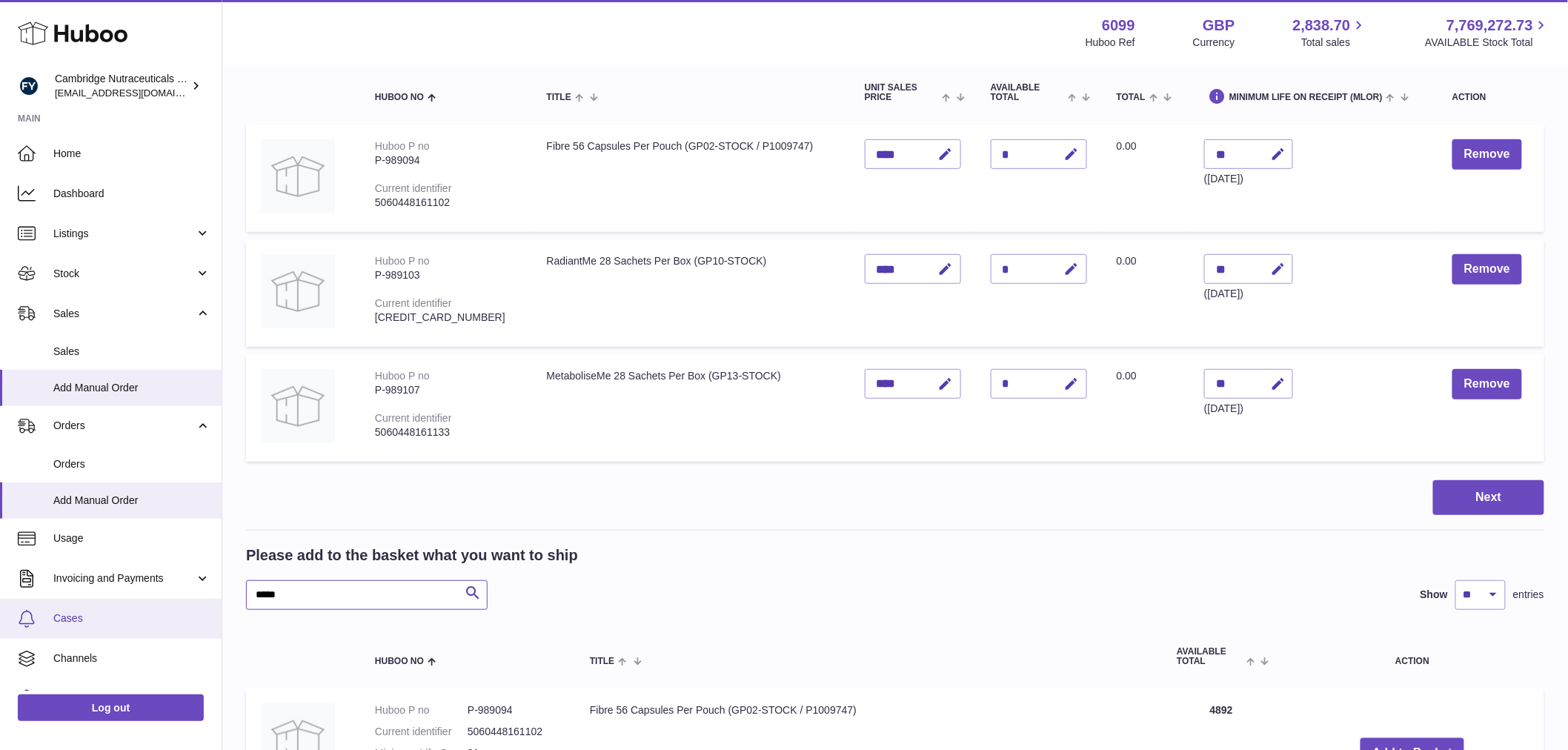
drag, startPoint x: 285, startPoint y: 605, endPoint x: 161, endPoint y: 605, distance: 124.0
click at [161, 605] on div "Huboo Cambridge Nutraceuticals Ltd [EMAIL_ADDRESS][DOMAIN_NAME] Main Home Dashb…" at bounding box center [784, 406] width 1568 height 1141
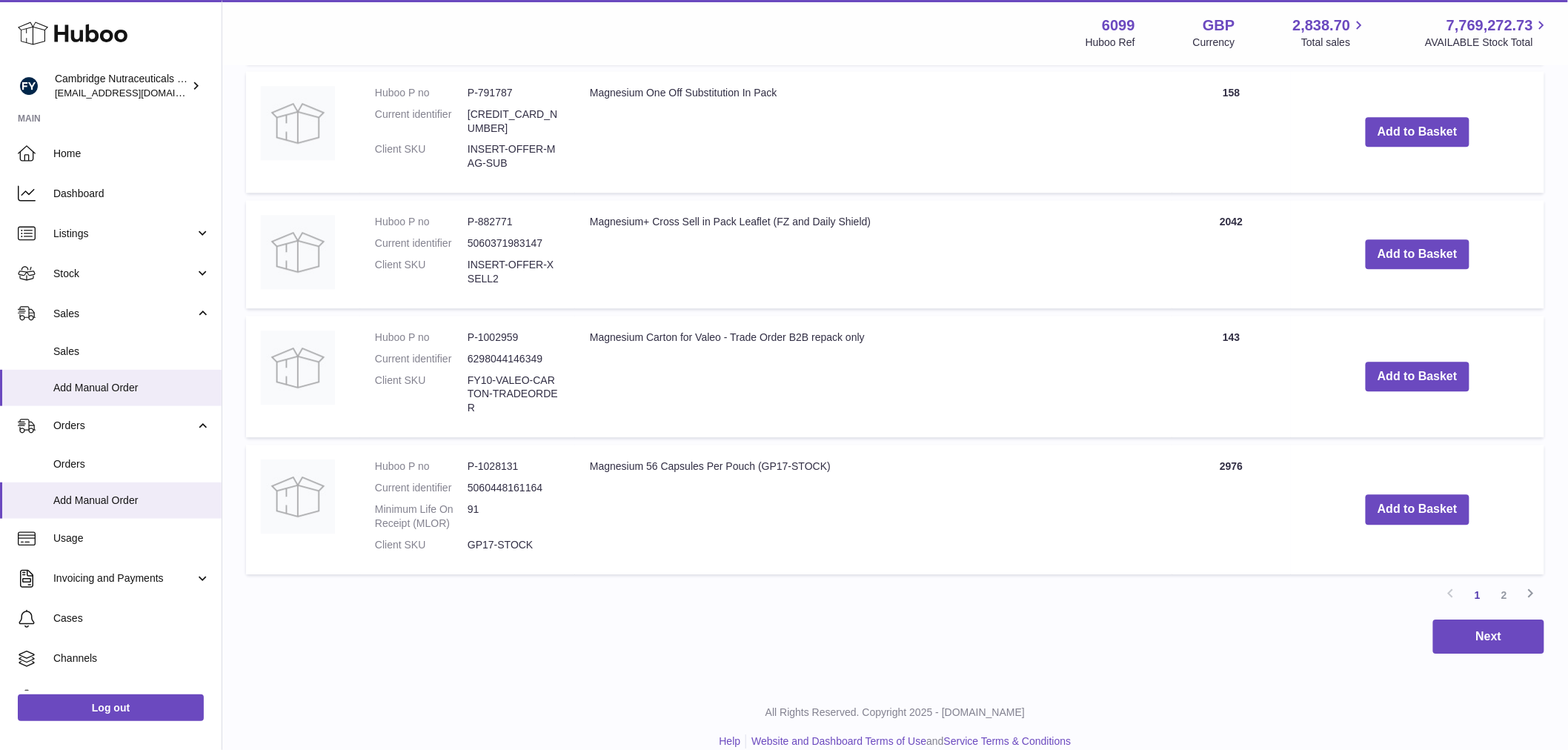
scroll to position [1538, 0]
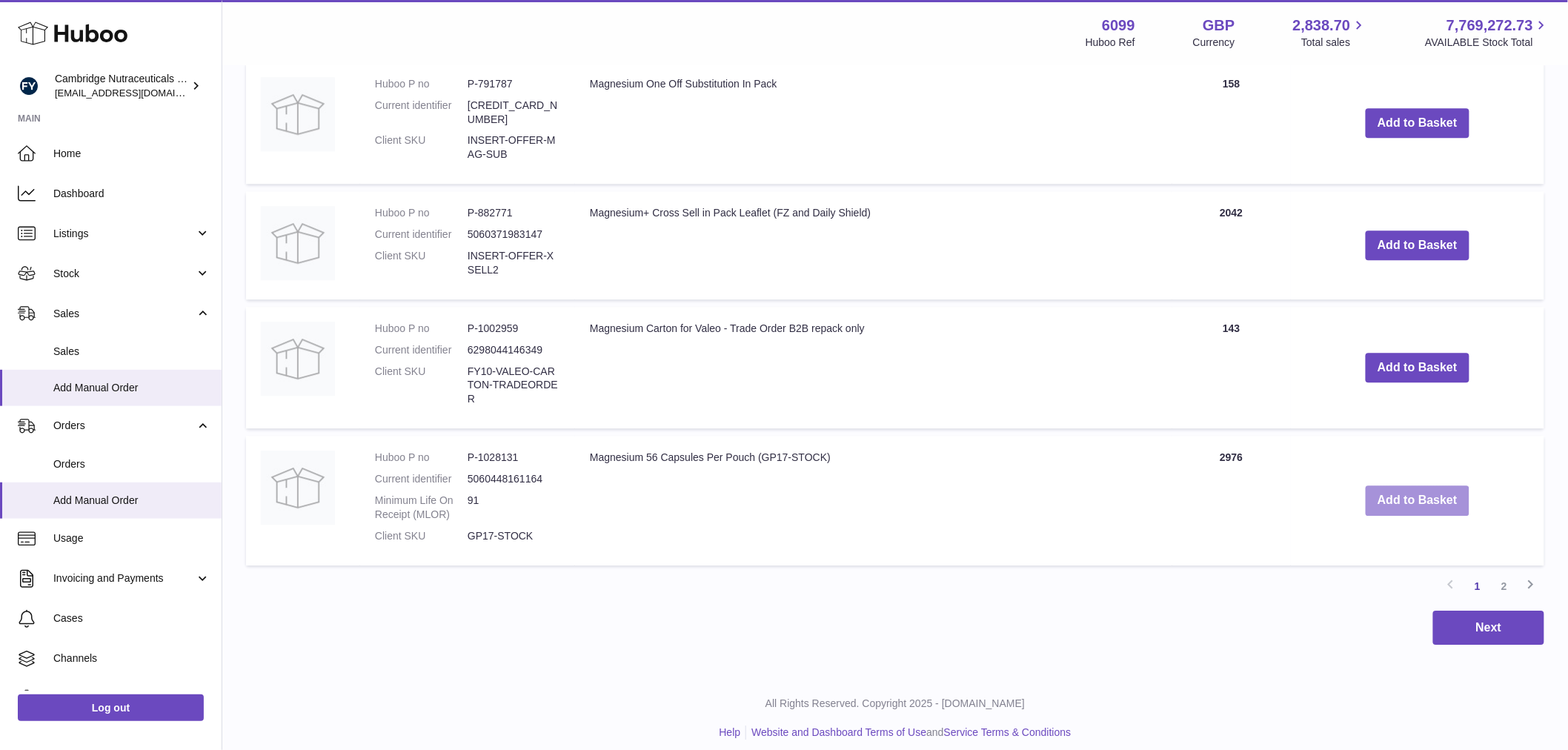
click at [1435, 496] on button "Add to Basket" at bounding box center [1417, 500] width 104 height 30
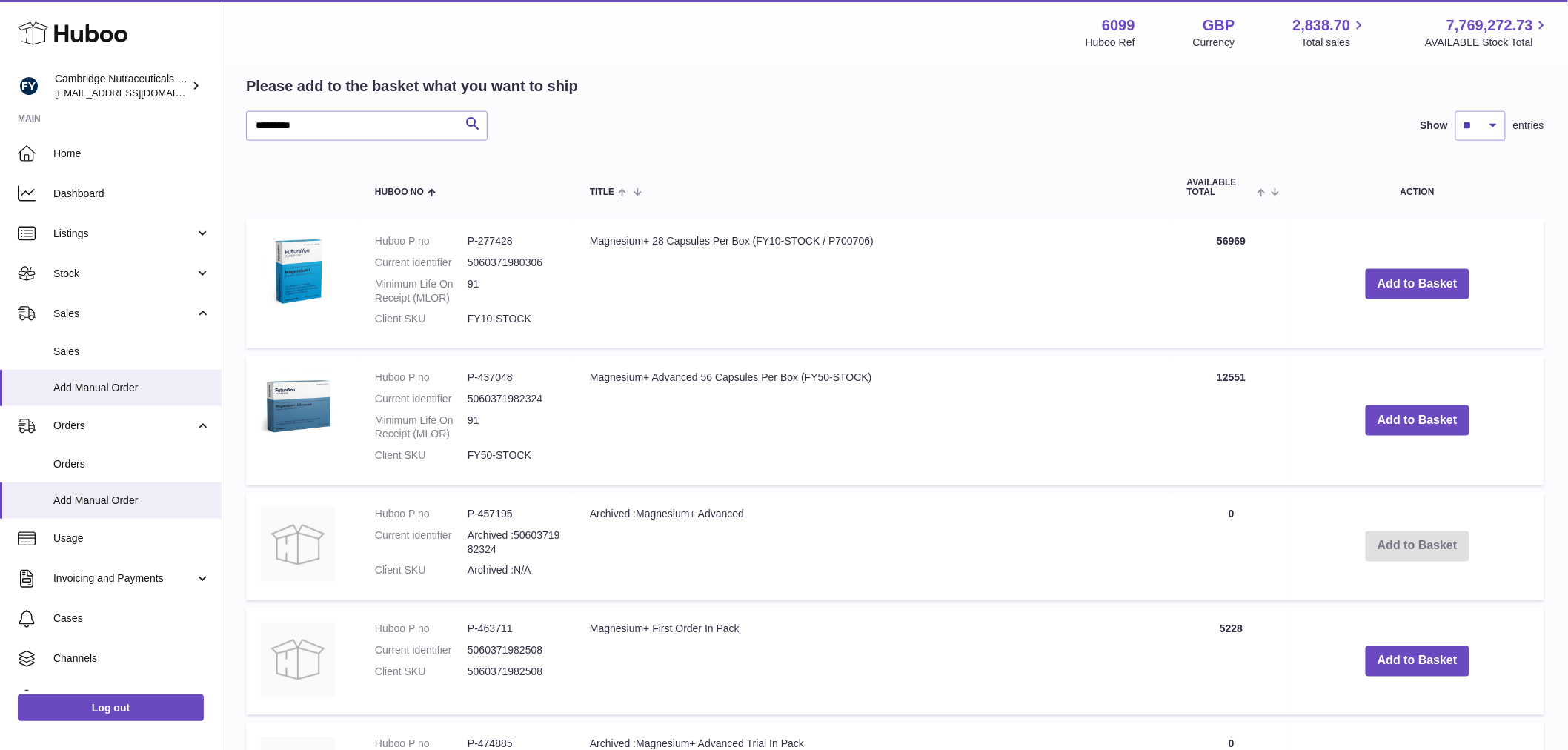
scroll to position [418, 0]
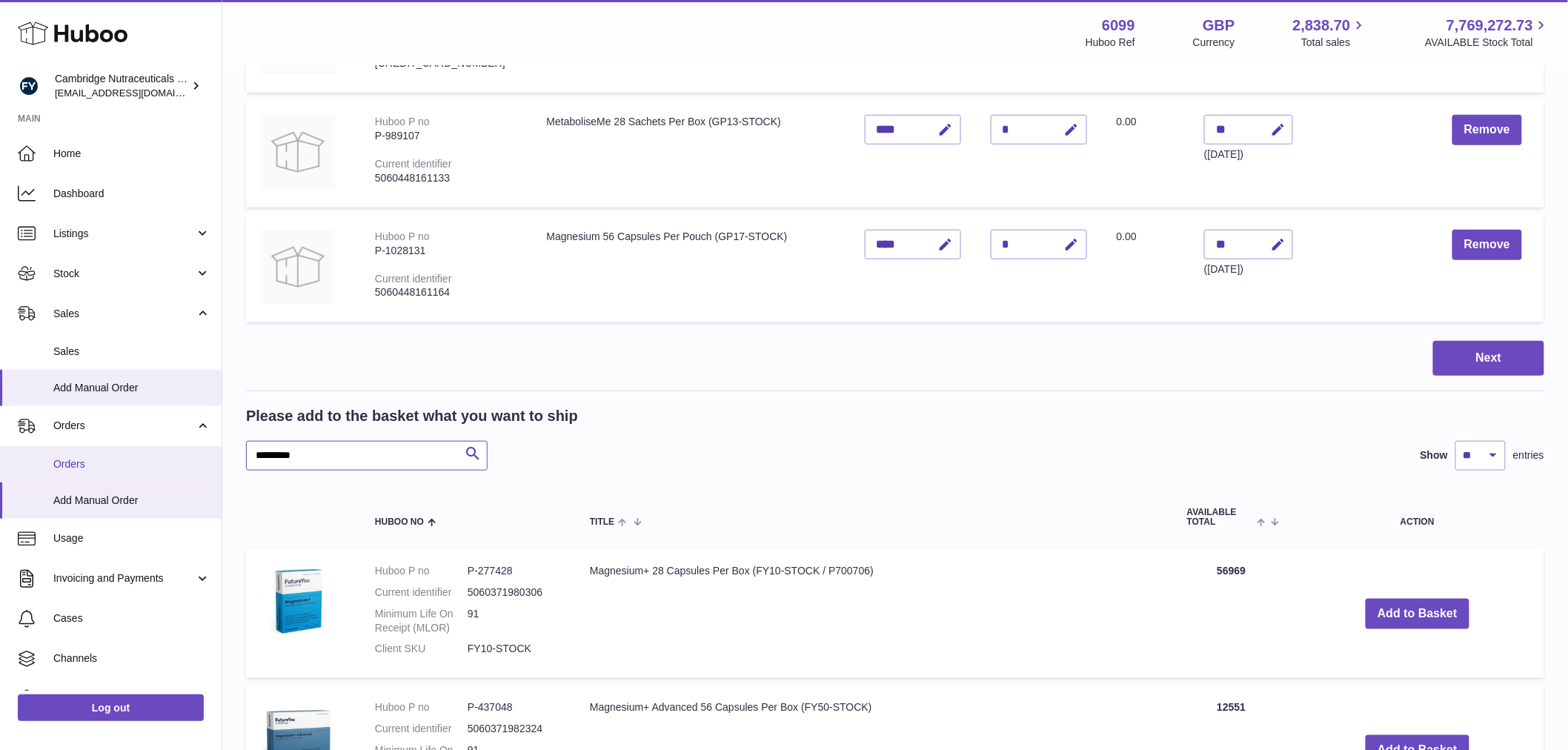
drag, startPoint x: 331, startPoint y: 458, endPoint x: 217, endPoint y: 470, distance: 114.6
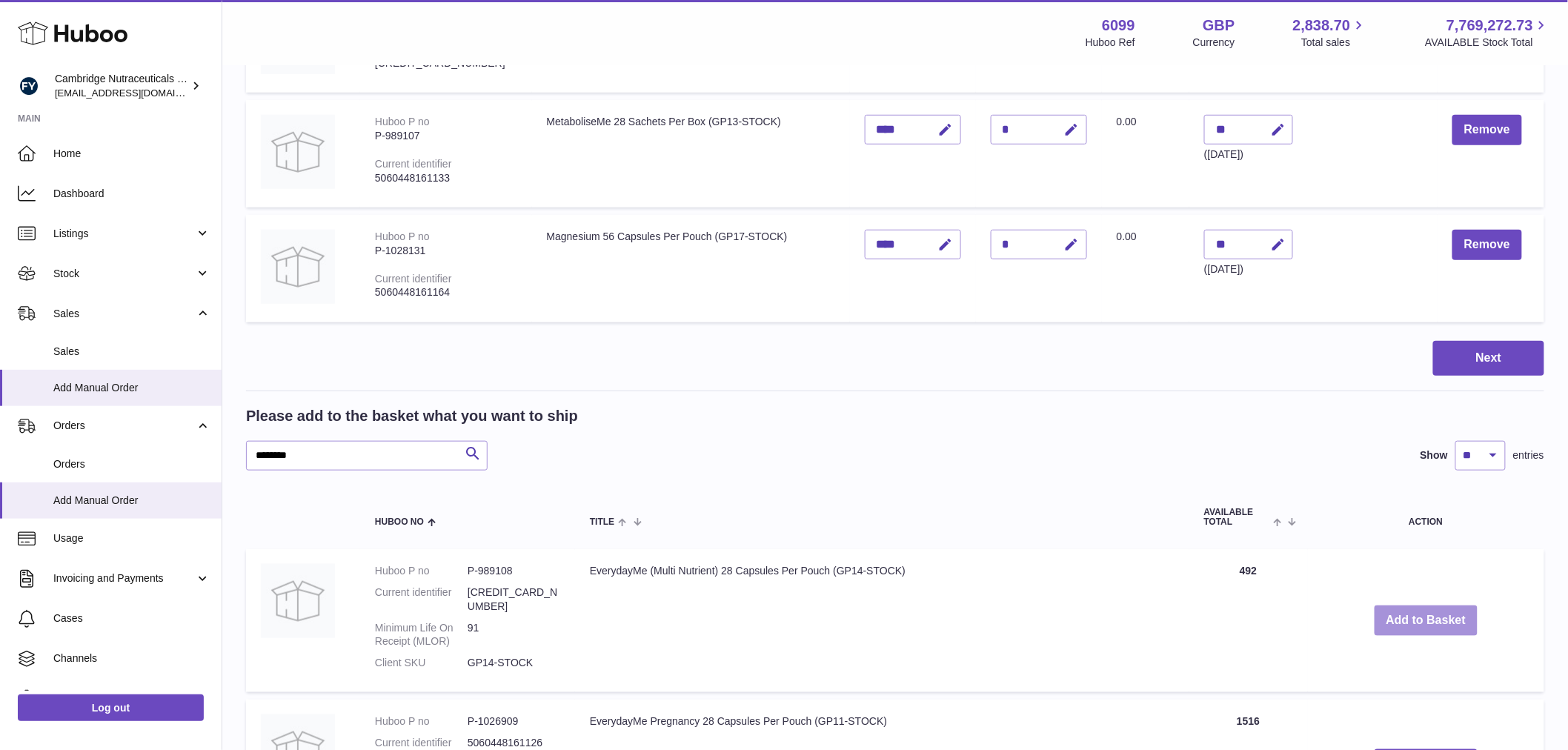
click at [1403, 608] on button "Add to Basket" at bounding box center [1426, 621] width 104 height 30
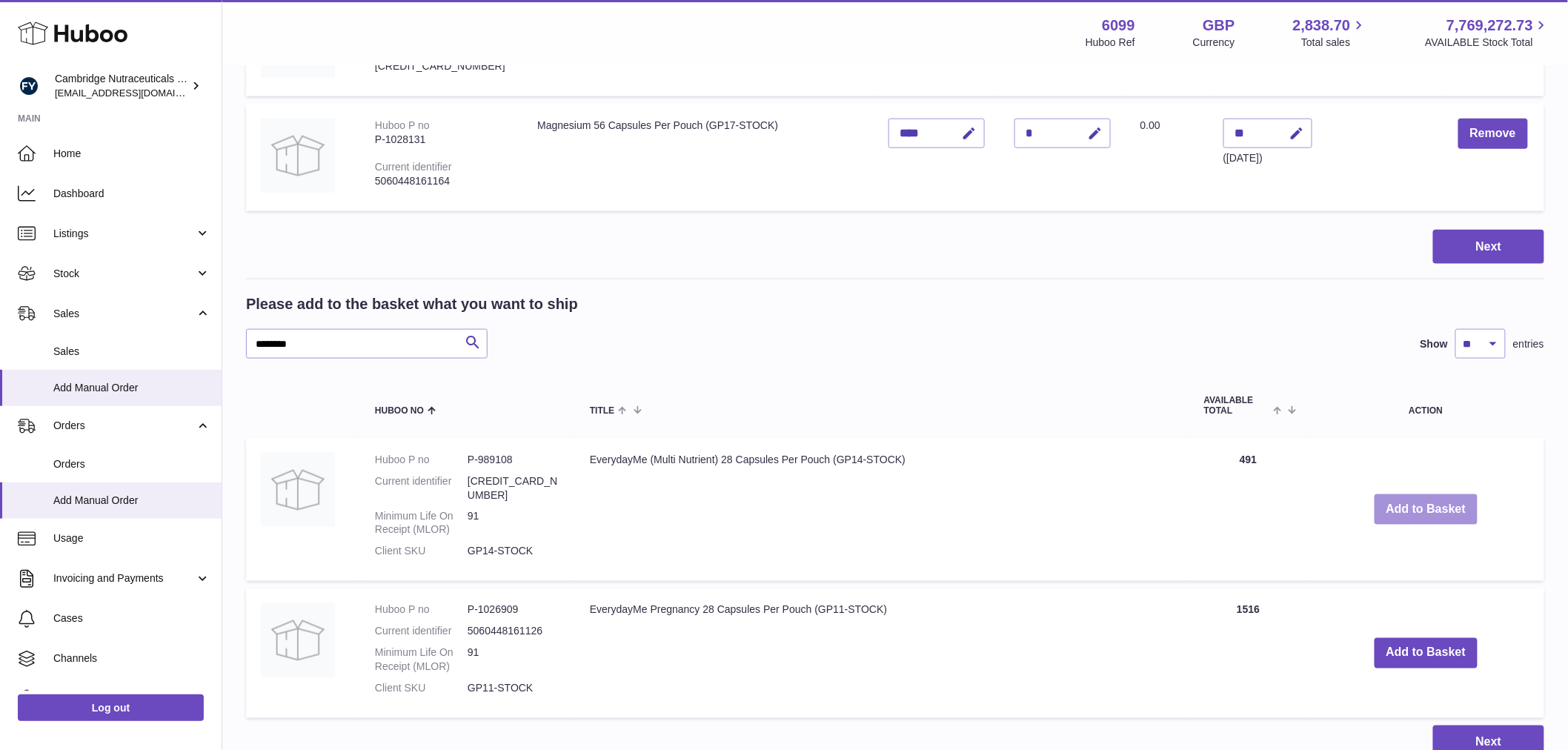
scroll to position [748, 0]
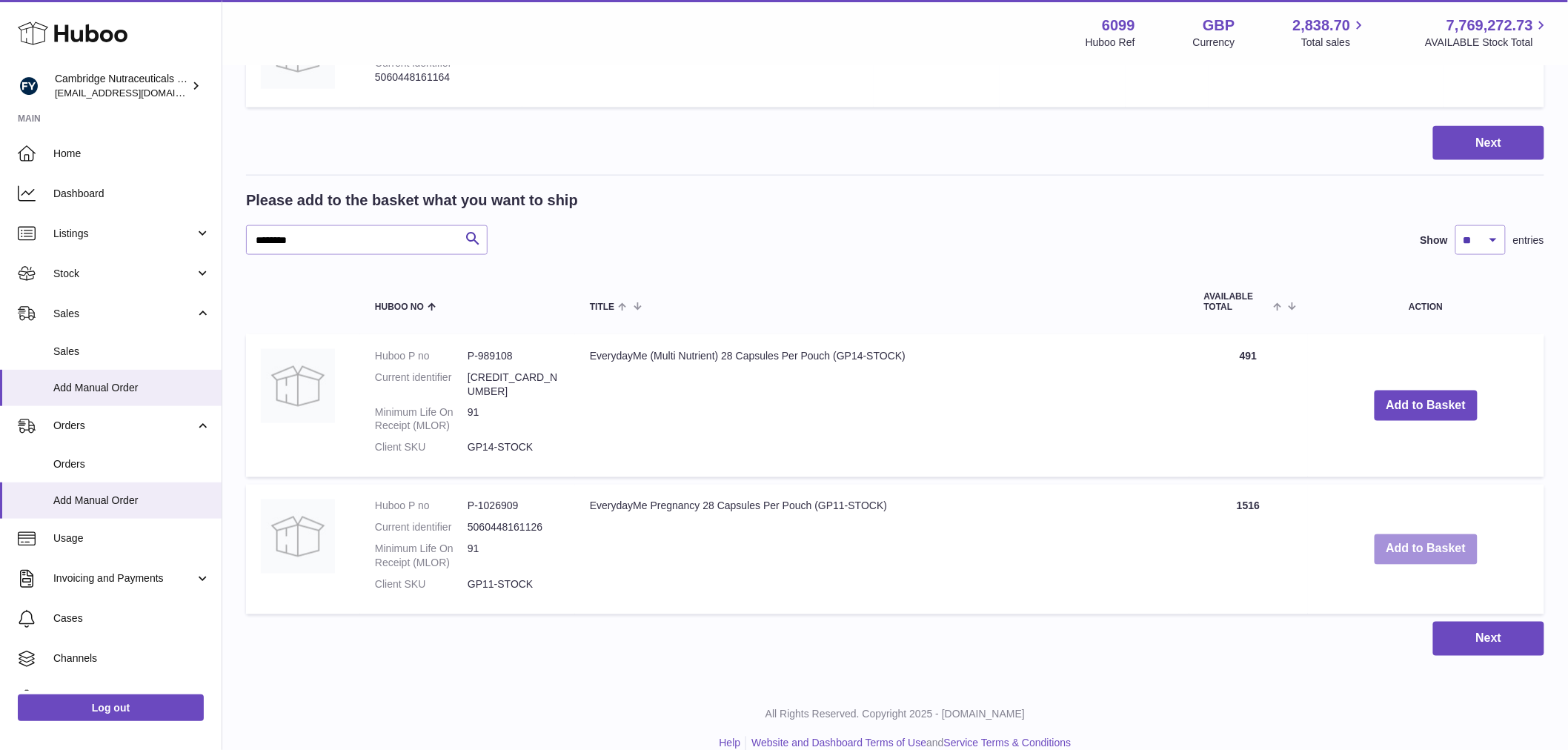
click at [1408, 535] on button "Add to Basket" at bounding box center [1426, 549] width 104 height 30
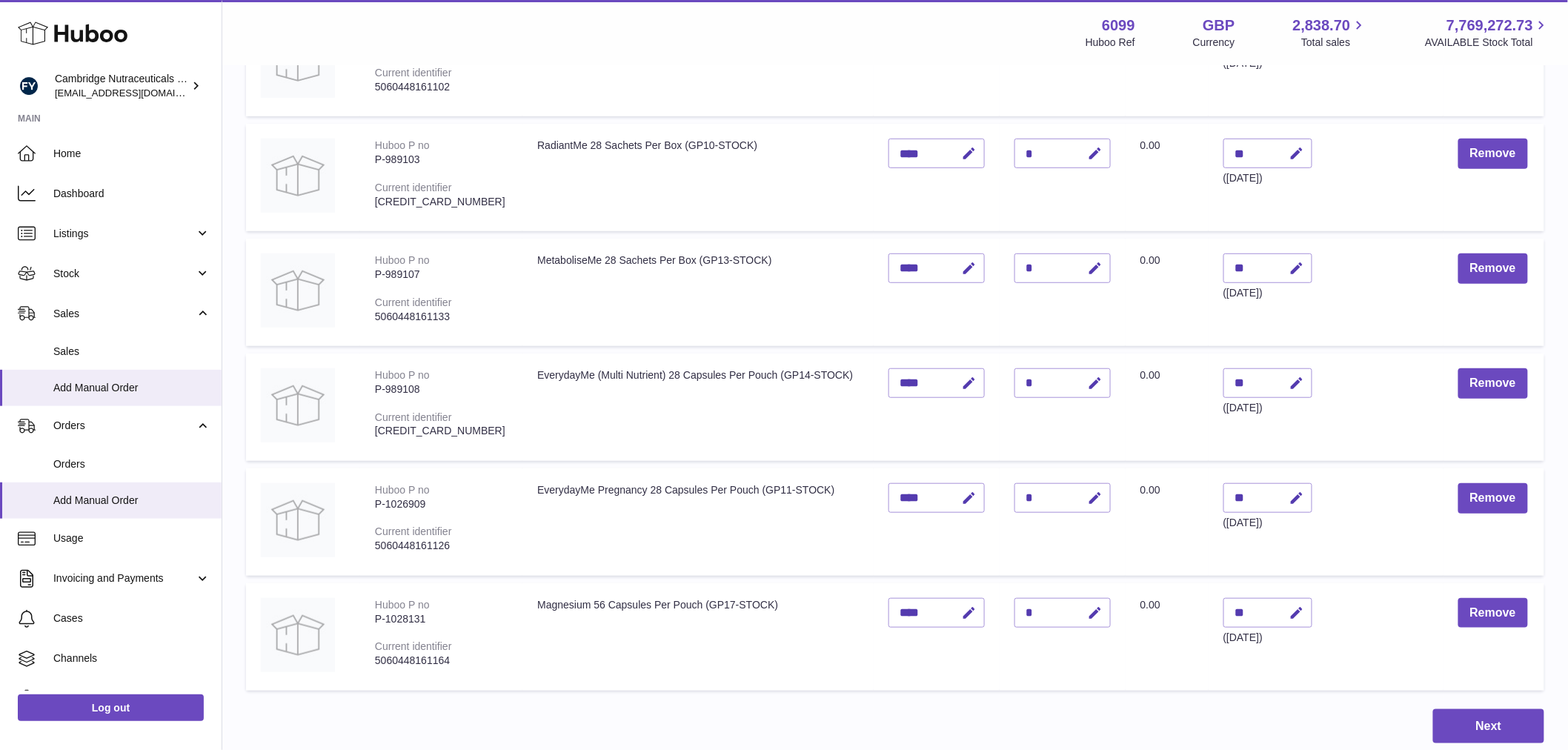
scroll to position [616, 0]
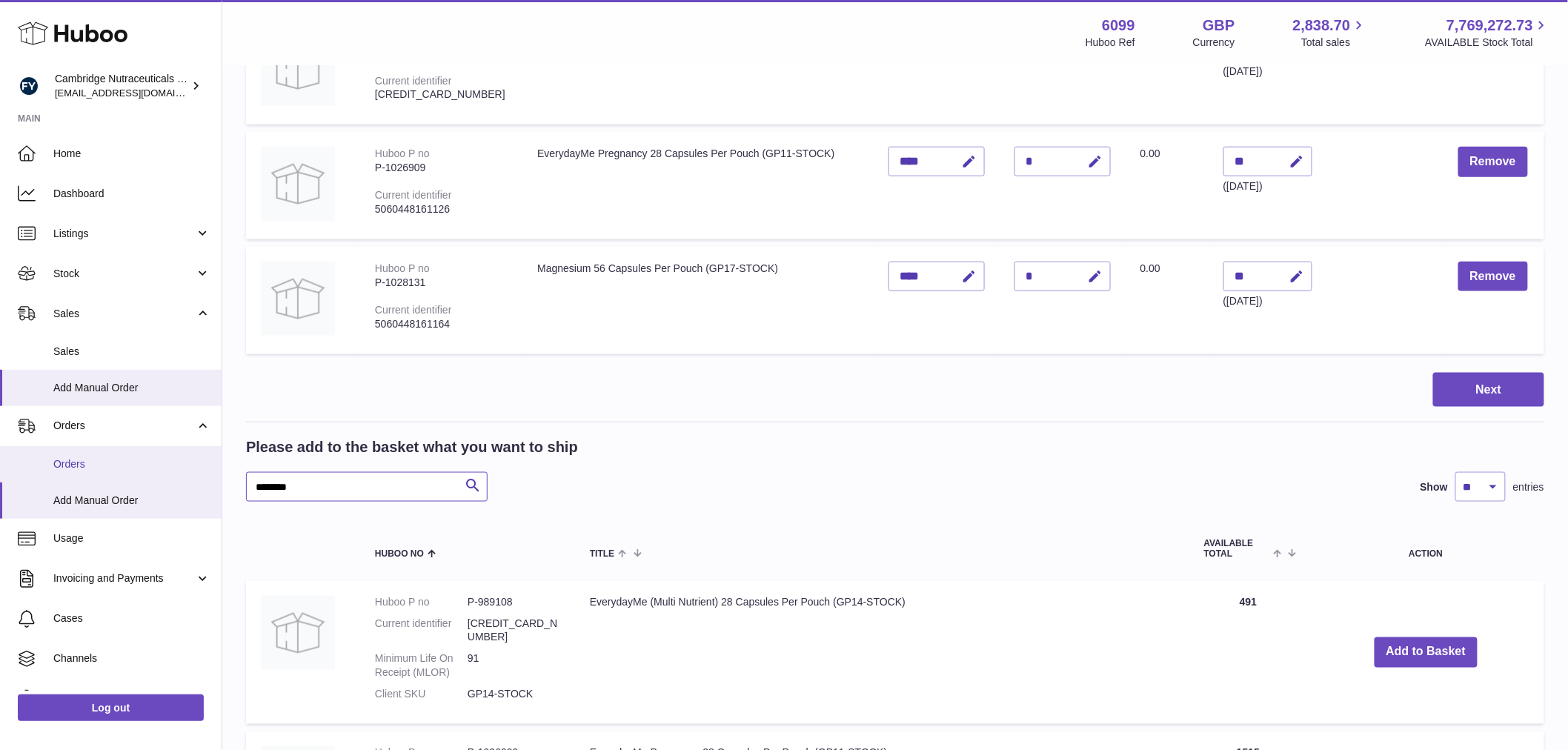
drag, startPoint x: 358, startPoint y: 493, endPoint x: 106, endPoint y: 471, distance: 253.0
click at [106, 471] on div "Huboo Cambridge Nutraceuticals Ltd [EMAIL_ADDRESS][DOMAIN_NAME] Main Home Dashb…" at bounding box center [784, 202] width 1568 height 1636
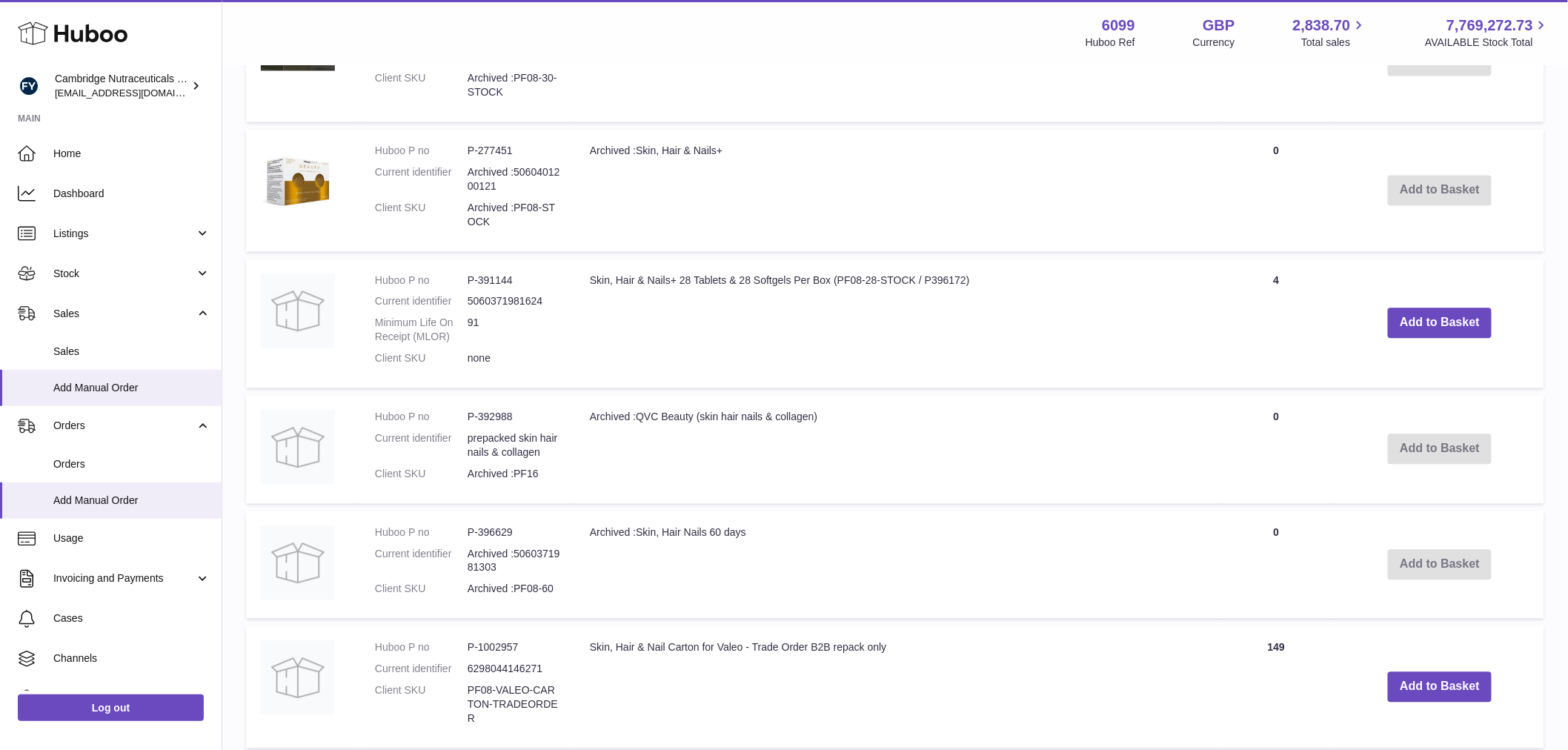
scroll to position [1439, 0]
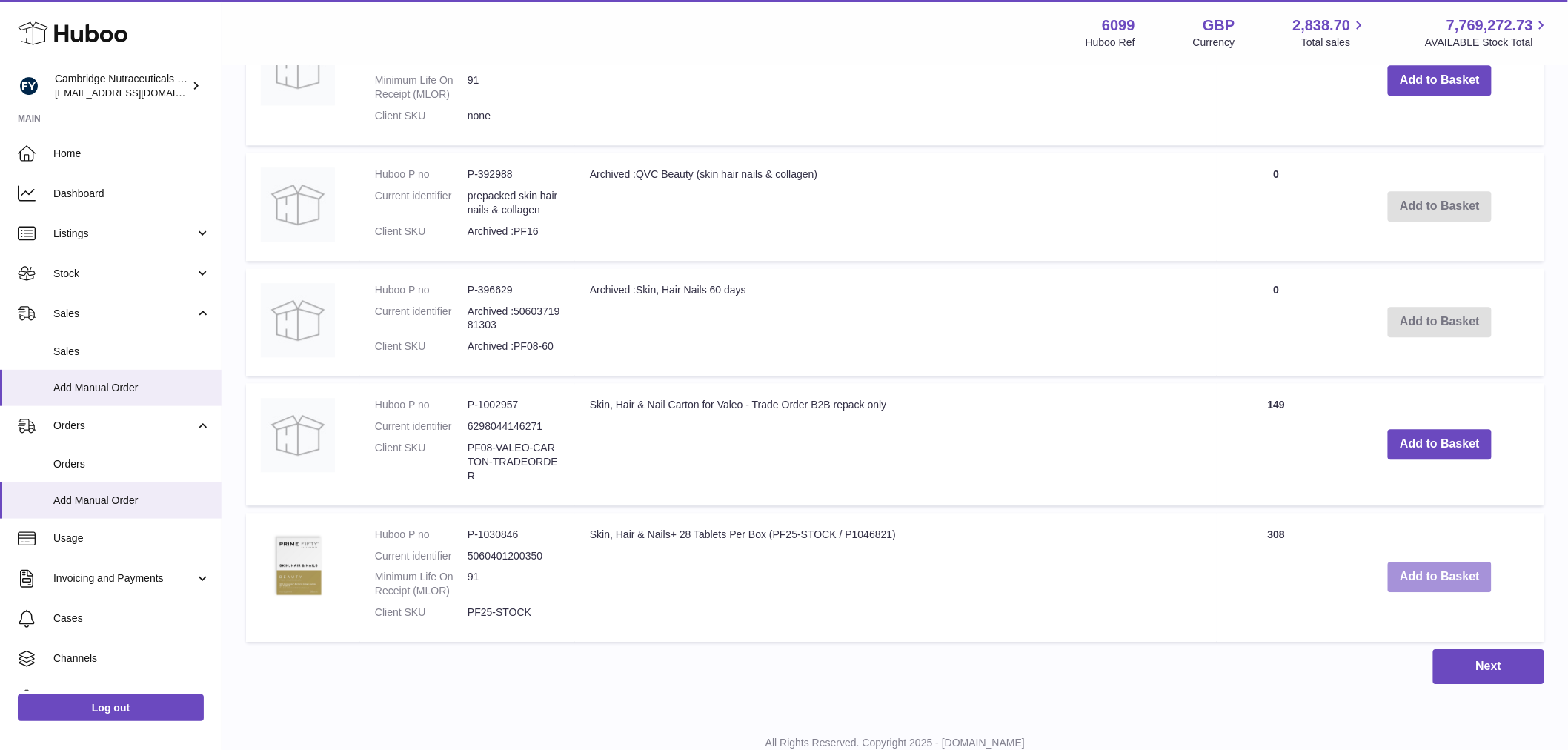
click at [1460, 586] on button "Add to Basket" at bounding box center [1440, 577] width 104 height 30
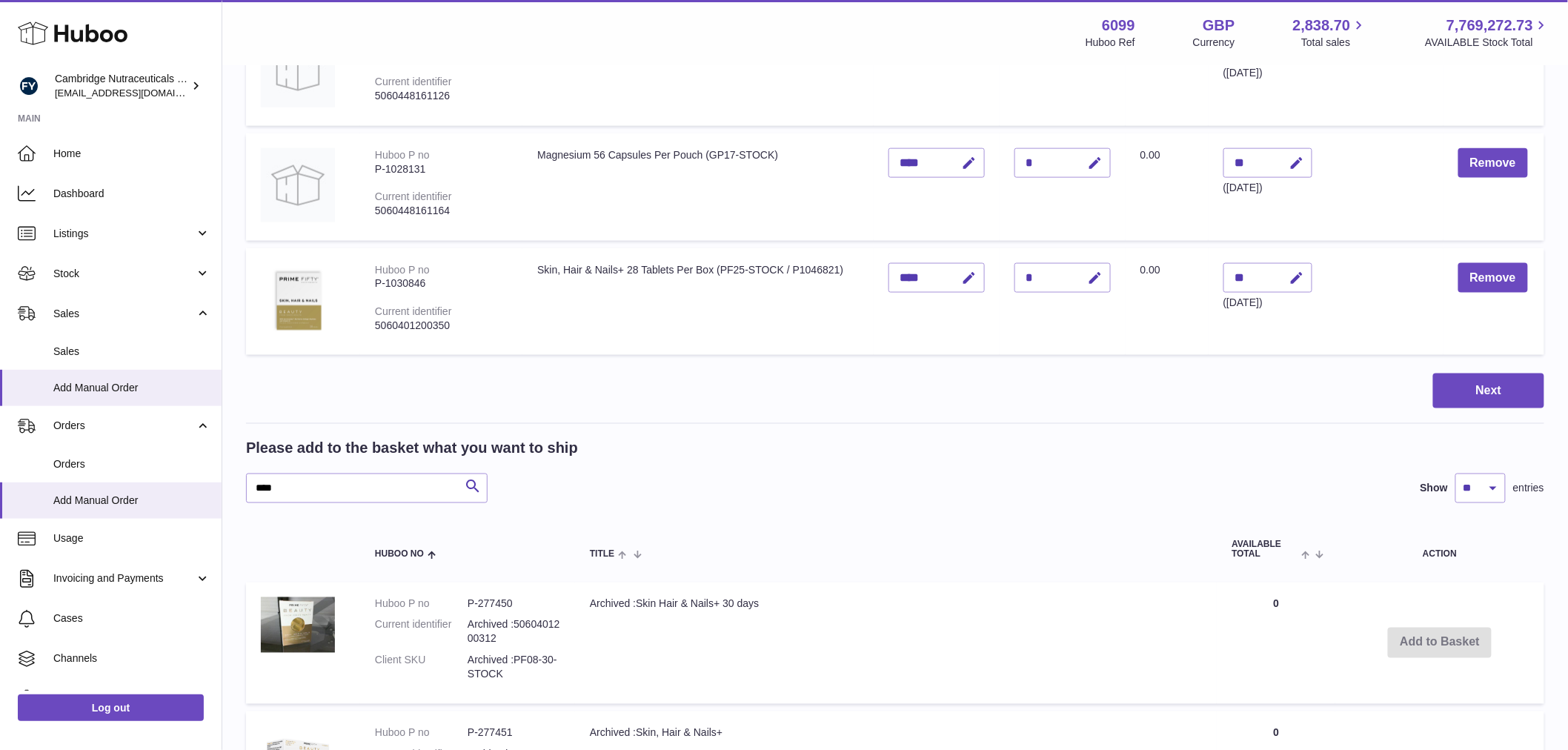
scroll to position [567, 0]
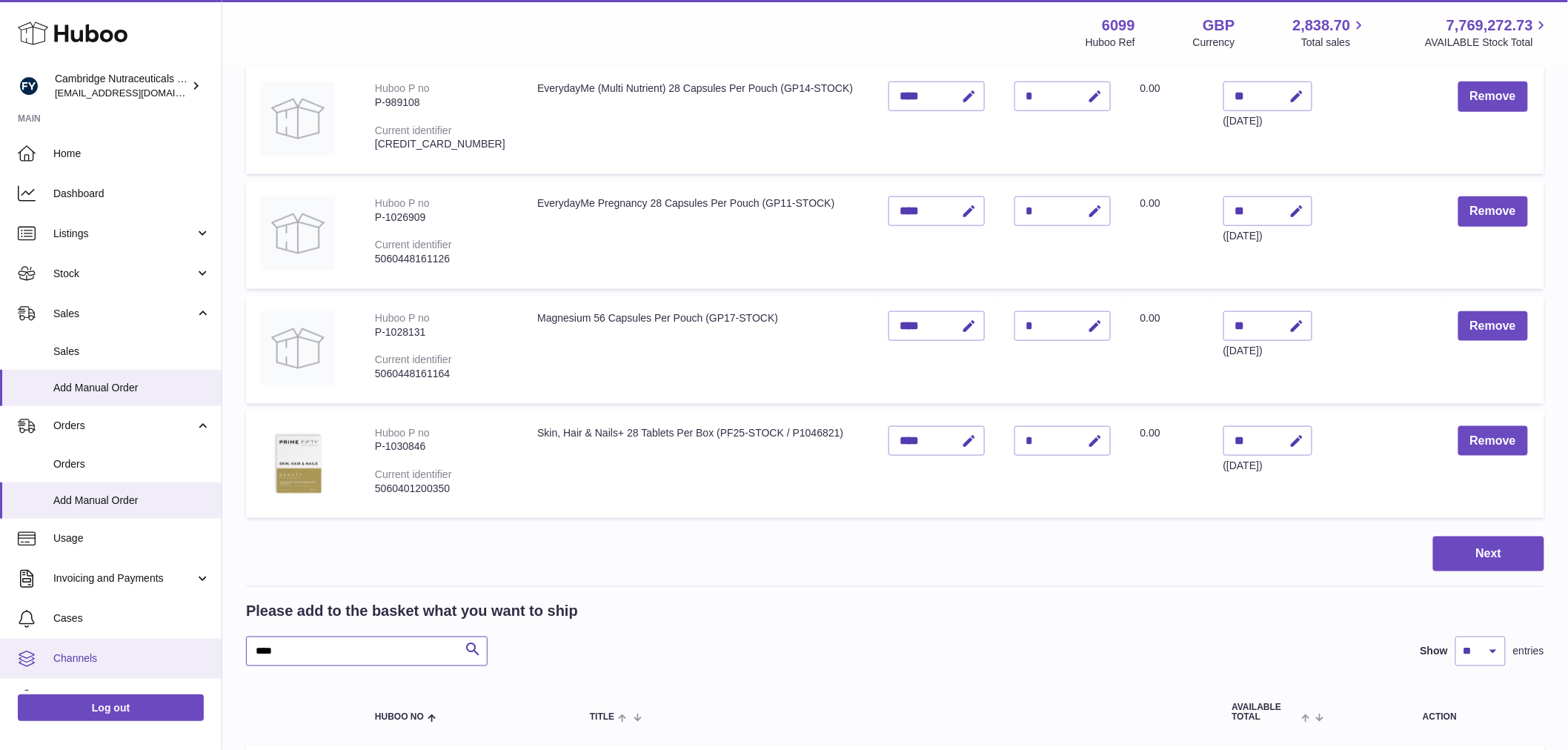
drag, startPoint x: 290, startPoint y: 655, endPoint x: 153, endPoint y: 660, distance: 137.1
click at [153, 660] on div "Huboo Cambridge Nutraceuticals Ltd [EMAIL_ADDRESS][DOMAIN_NAME] Main Home Dashb…" at bounding box center [784, 610] width 1568 height 2355
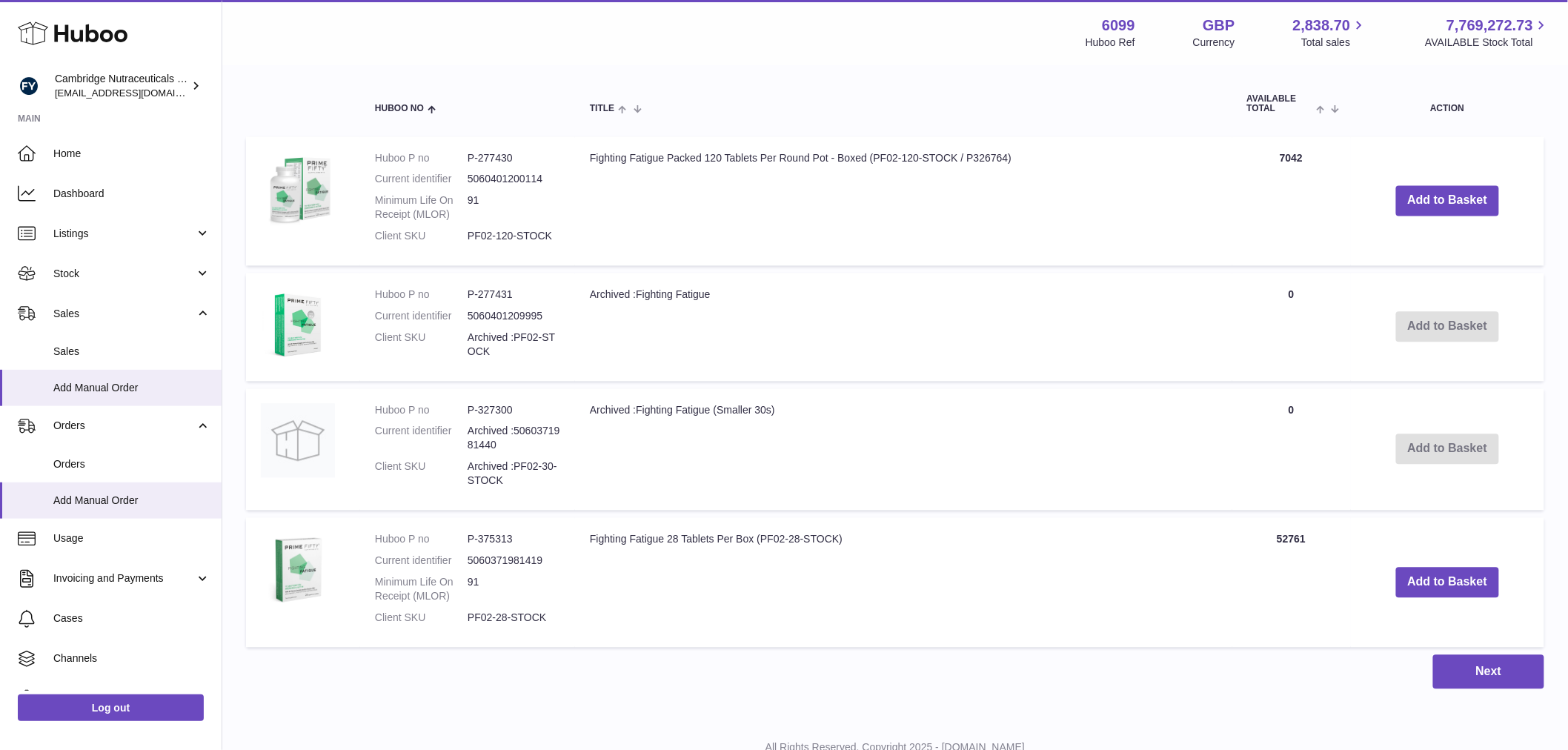
scroll to position [1234, 0]
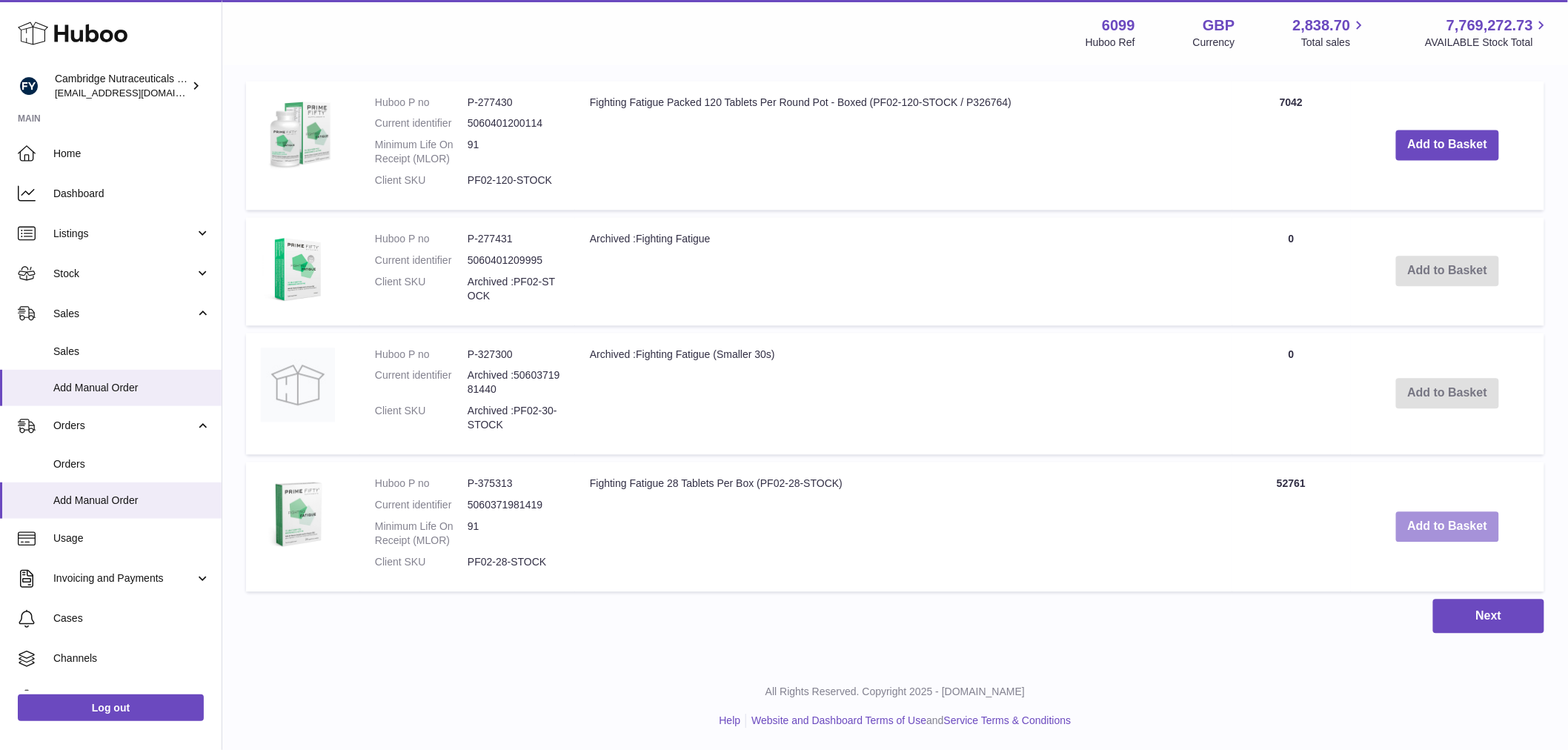
click at [1427, 535] on button "Add to Basket" at bounding box center [1447, 527] width 104 height 30
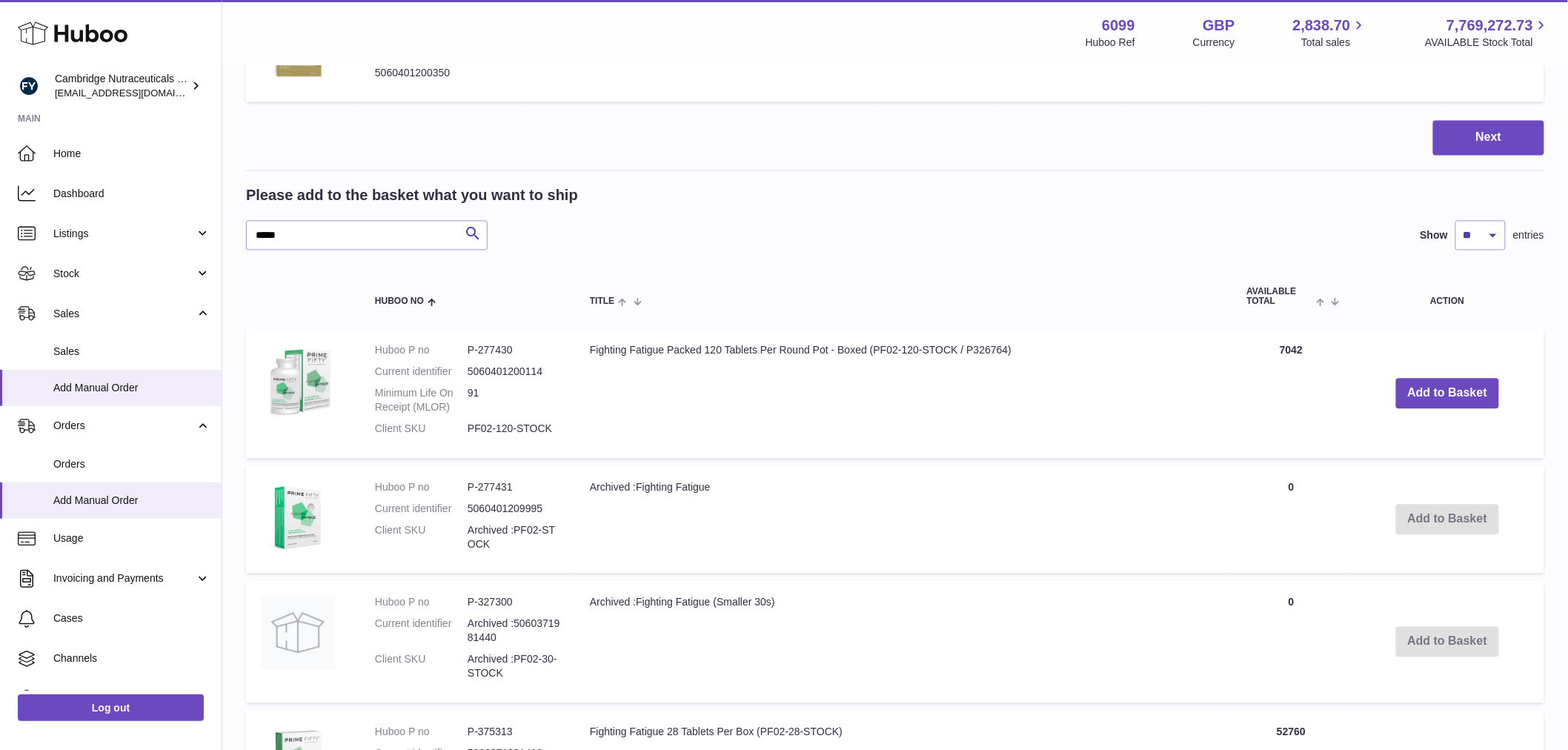
scroll to position [1069, 0]
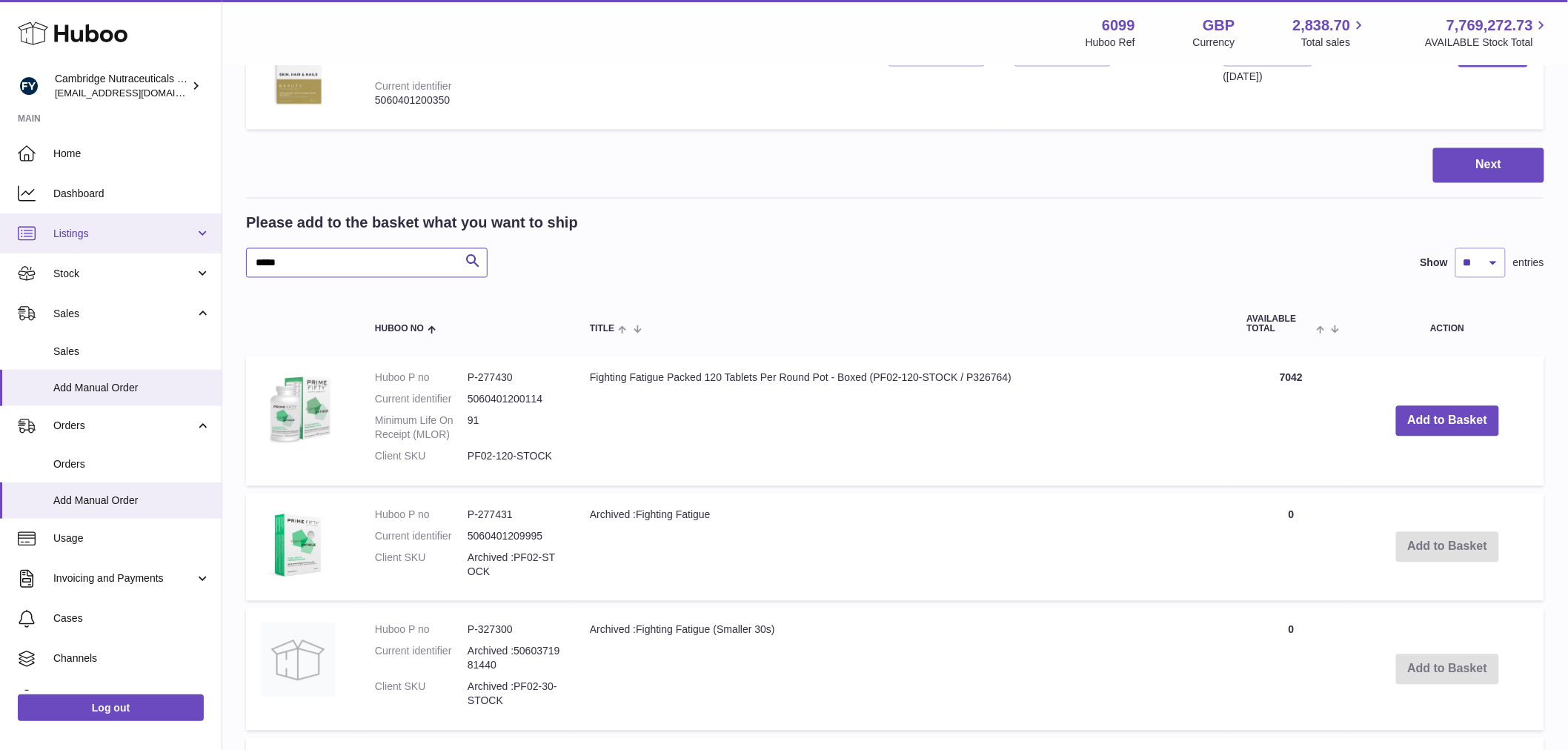
drag, startPoint x: 295, startPoint y: 264, endPoint x: 189, endPoint y: 243, distance: 108.1
type input "*****"
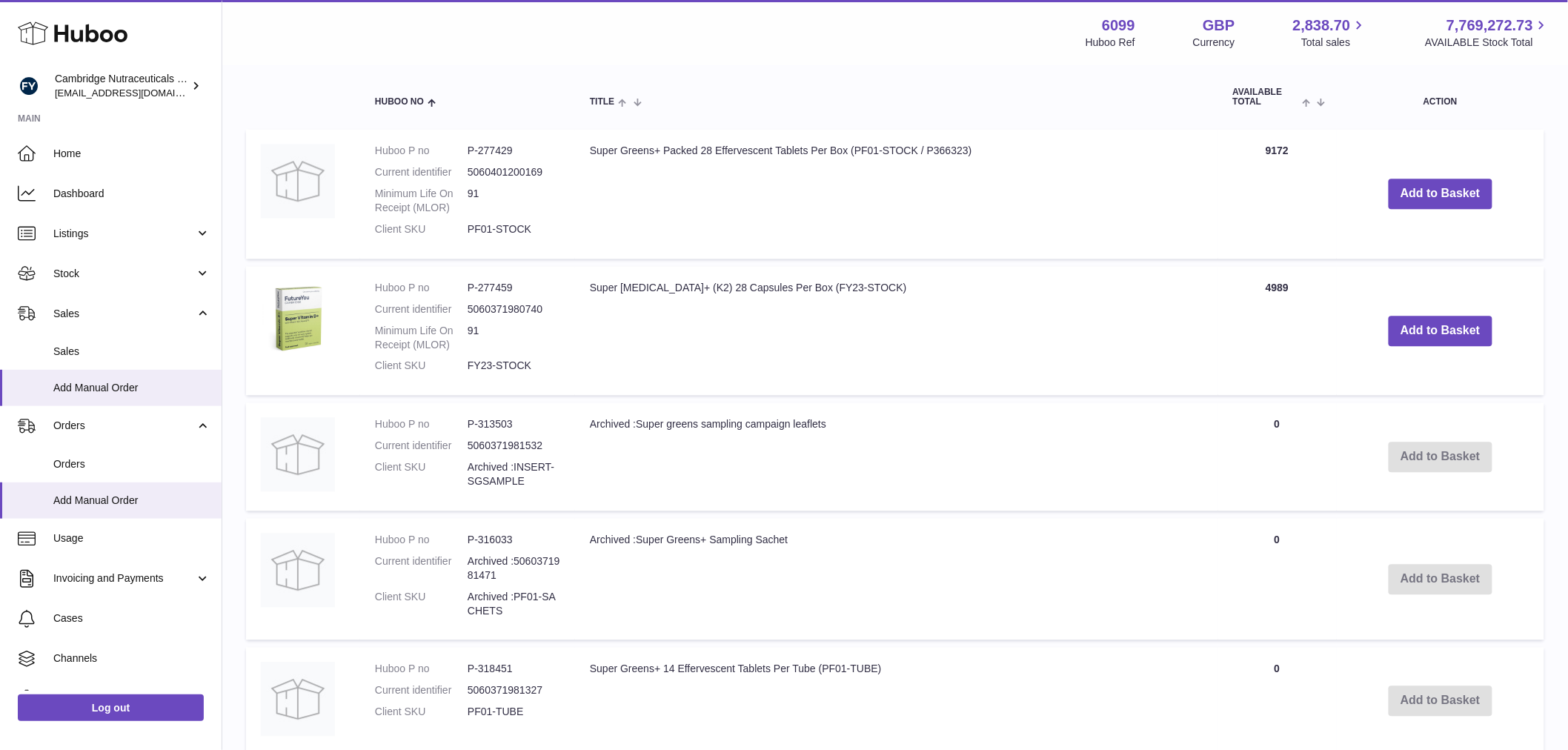
scroll to position [1133, 0]
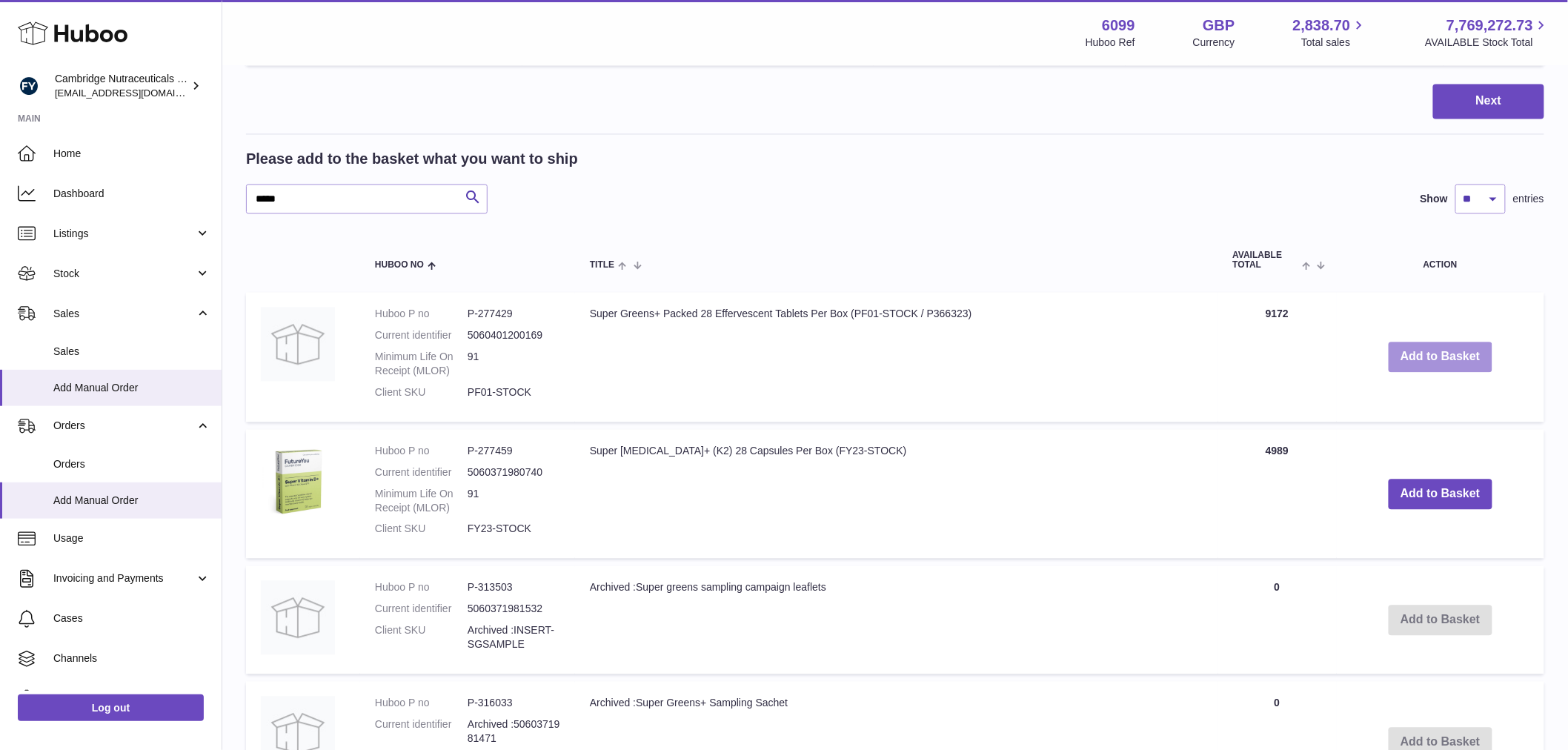
click at [1408, 356] on button "Add to Basket" at bounding box center [1440, 357] width 104 height 30
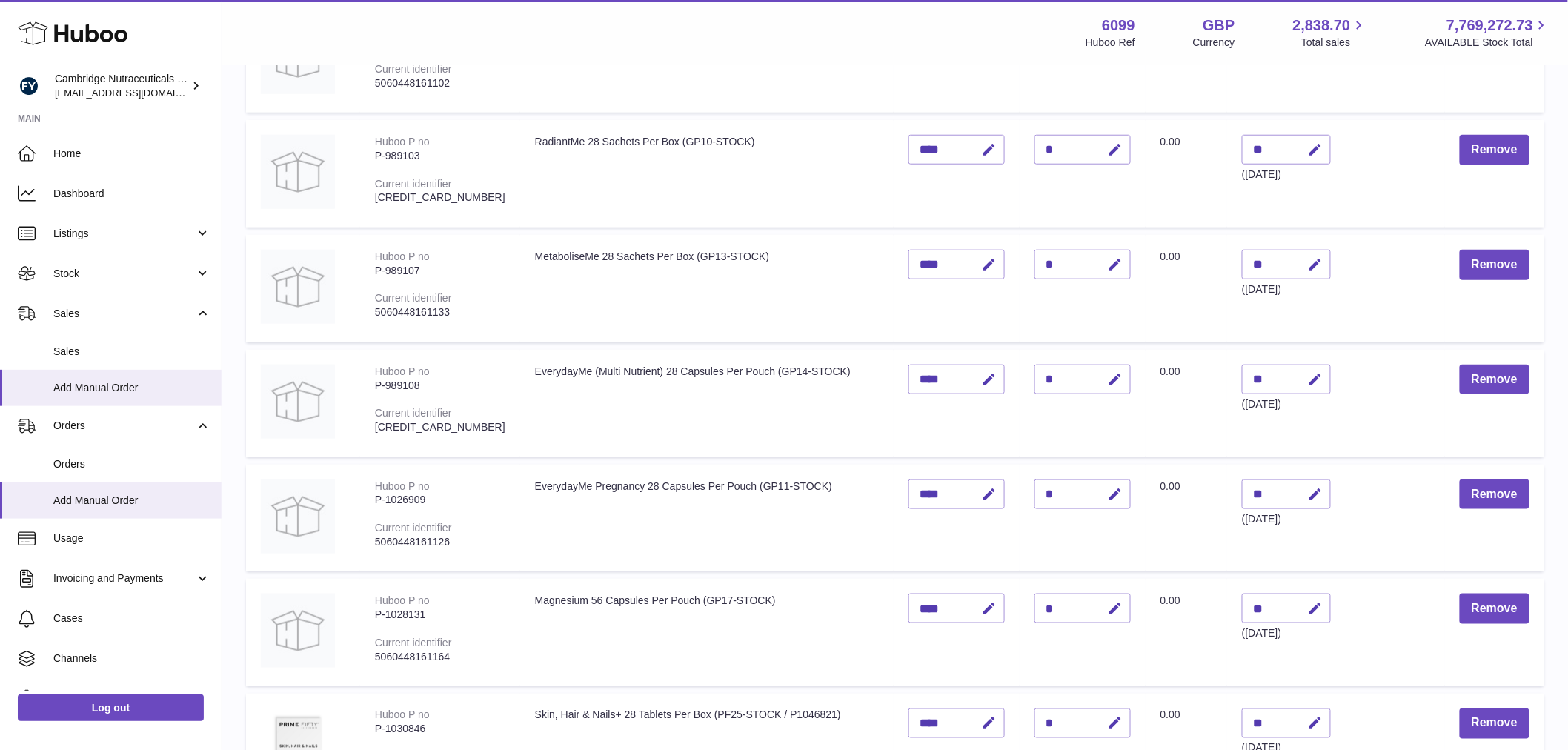
scroll to position [823, 0]
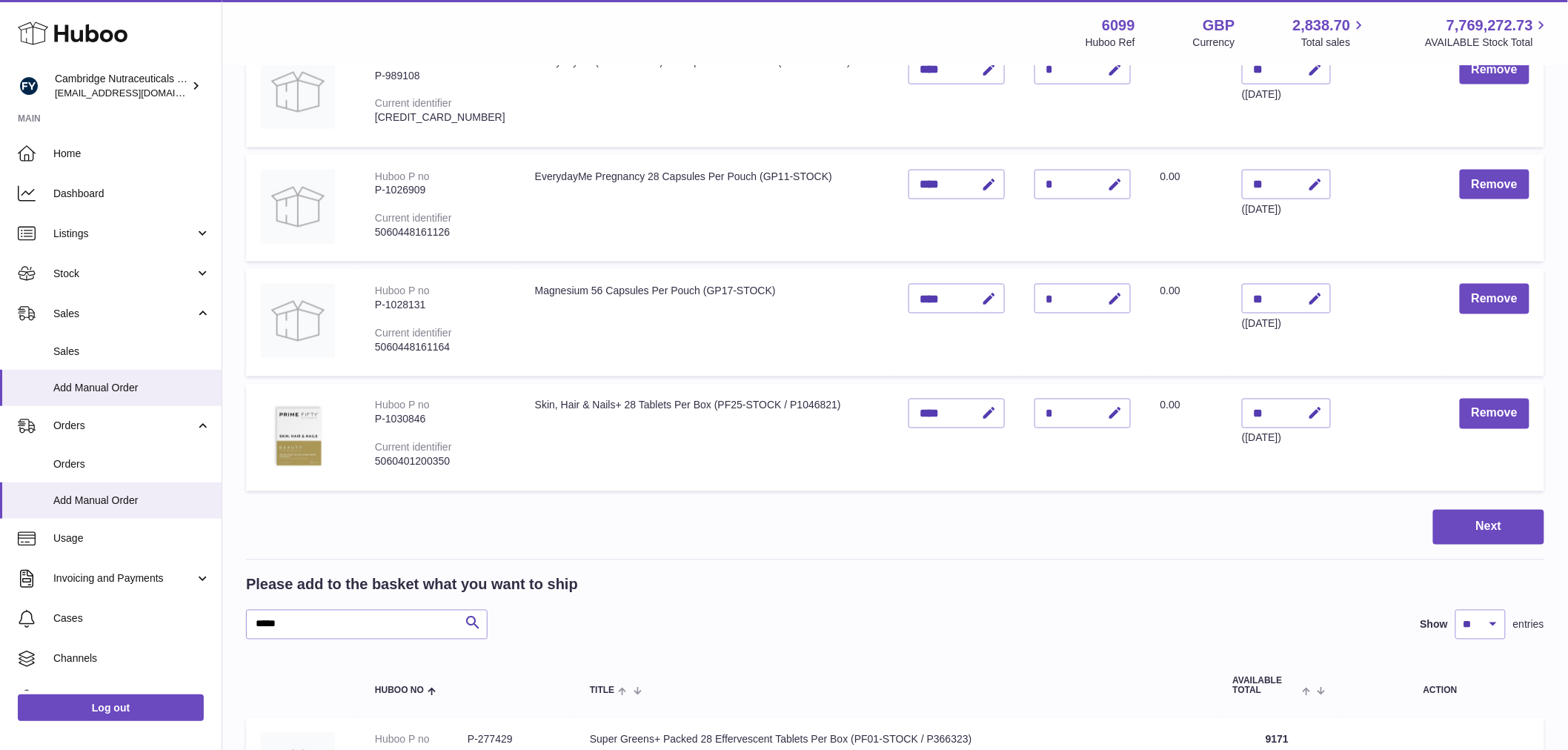
click at [1457, 549] on div "Items in basket Show ** ** ** *** entries Huboo no Title Unit Sales Price AVAIL…" at bounding box center [895, 683] width 1298 height 2719
click at [1451, 541] on button "Next" at bounding box center [1488, 527] width 111 height 35
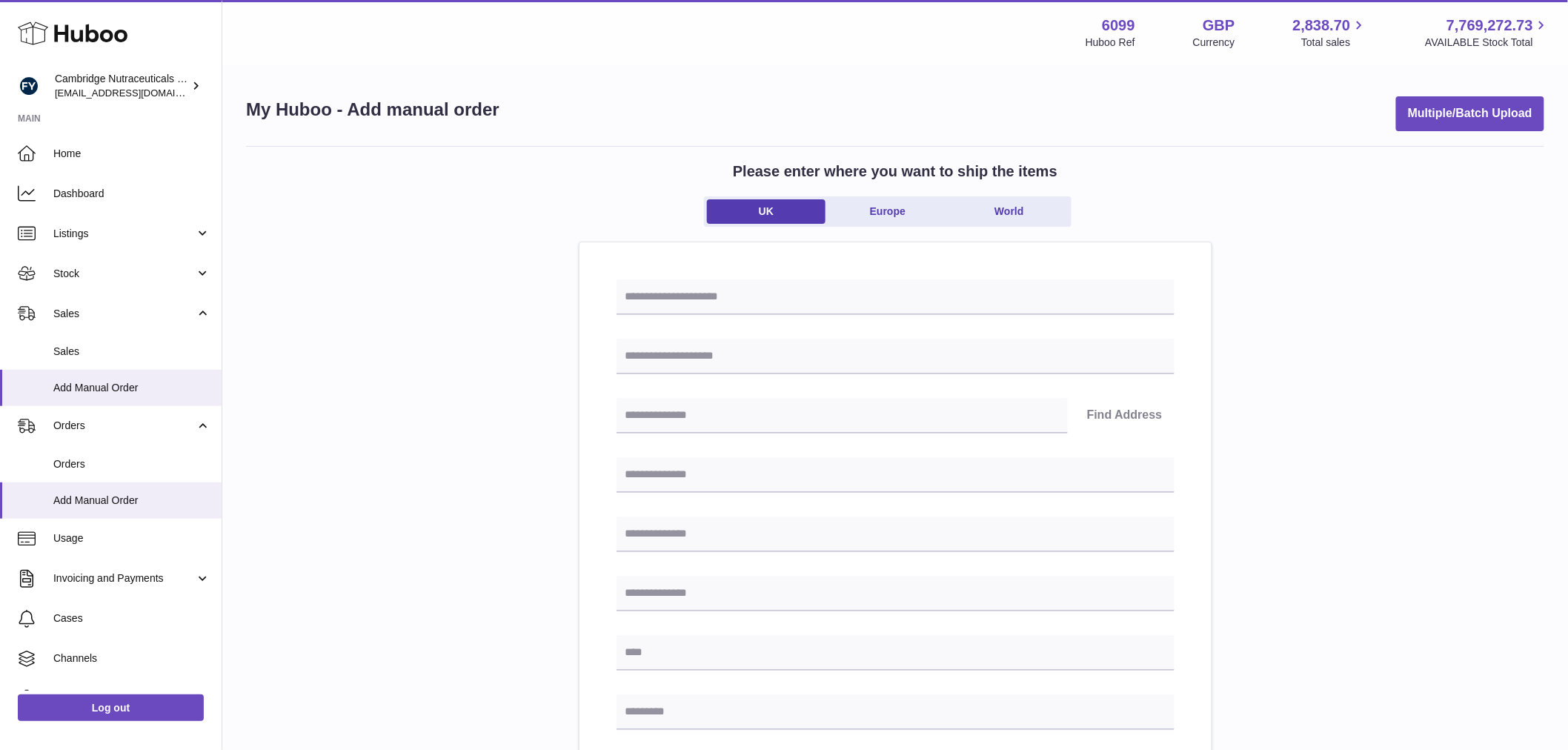
click at [683, 274] on div "Find Address Please enter how you want to ship Loading... You require an order …" at bounding box center [895, 709] width 632 height 934
click at [680, 293] on input "text" at bounding box center [895, 297] width 558 height 35
type input "**********"
click at [707, 359] on input "text" at bounding box center [895, 356] width 558 height 35
paste input "**********"
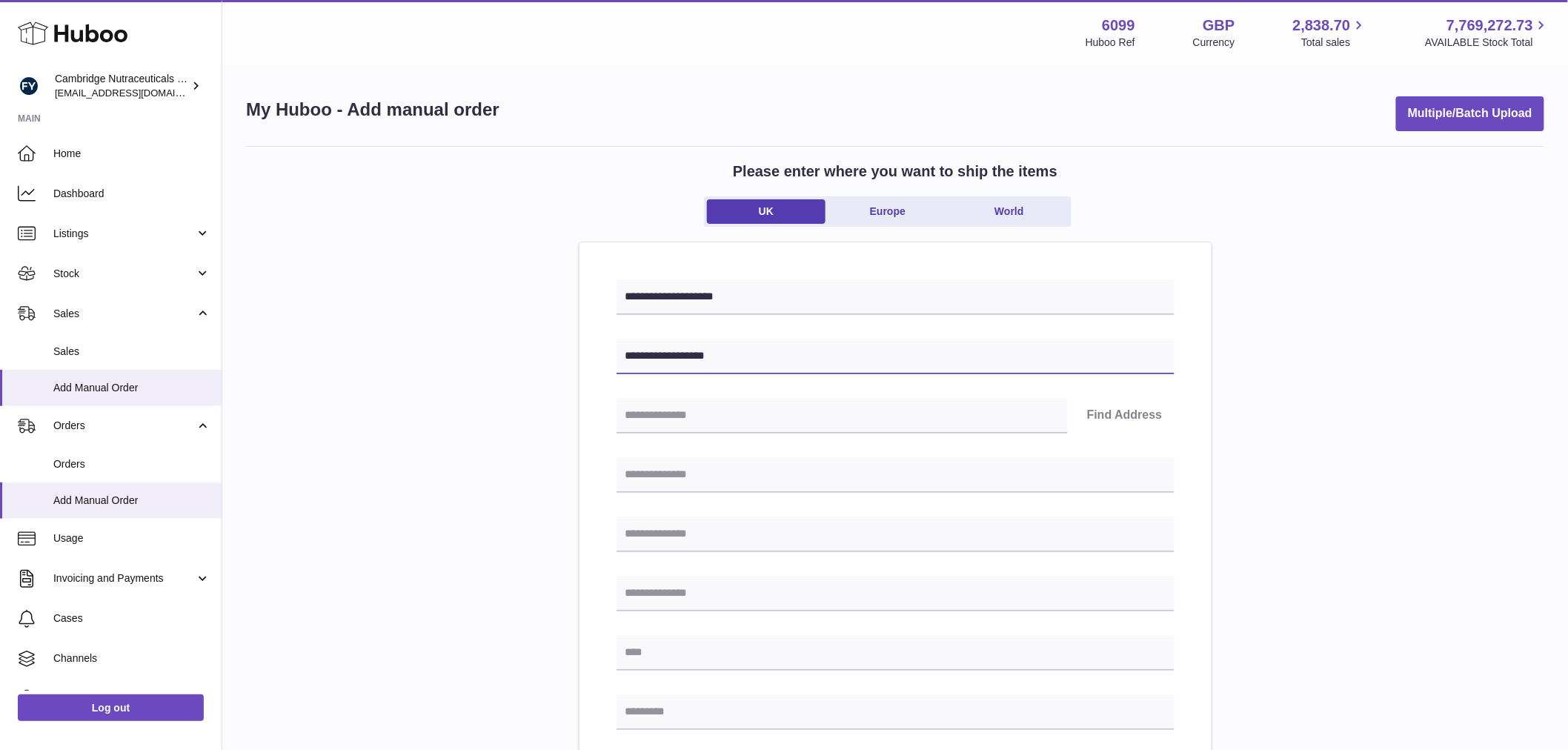
type input "**********"
click at [701, 411] on input "text" at bounding box center [842, 414] width 452 height 35
paste input "********"
type input "********"
click at [1121, 413] on button "Find Address" at bounding box center [1125, 414] width 99 height 35
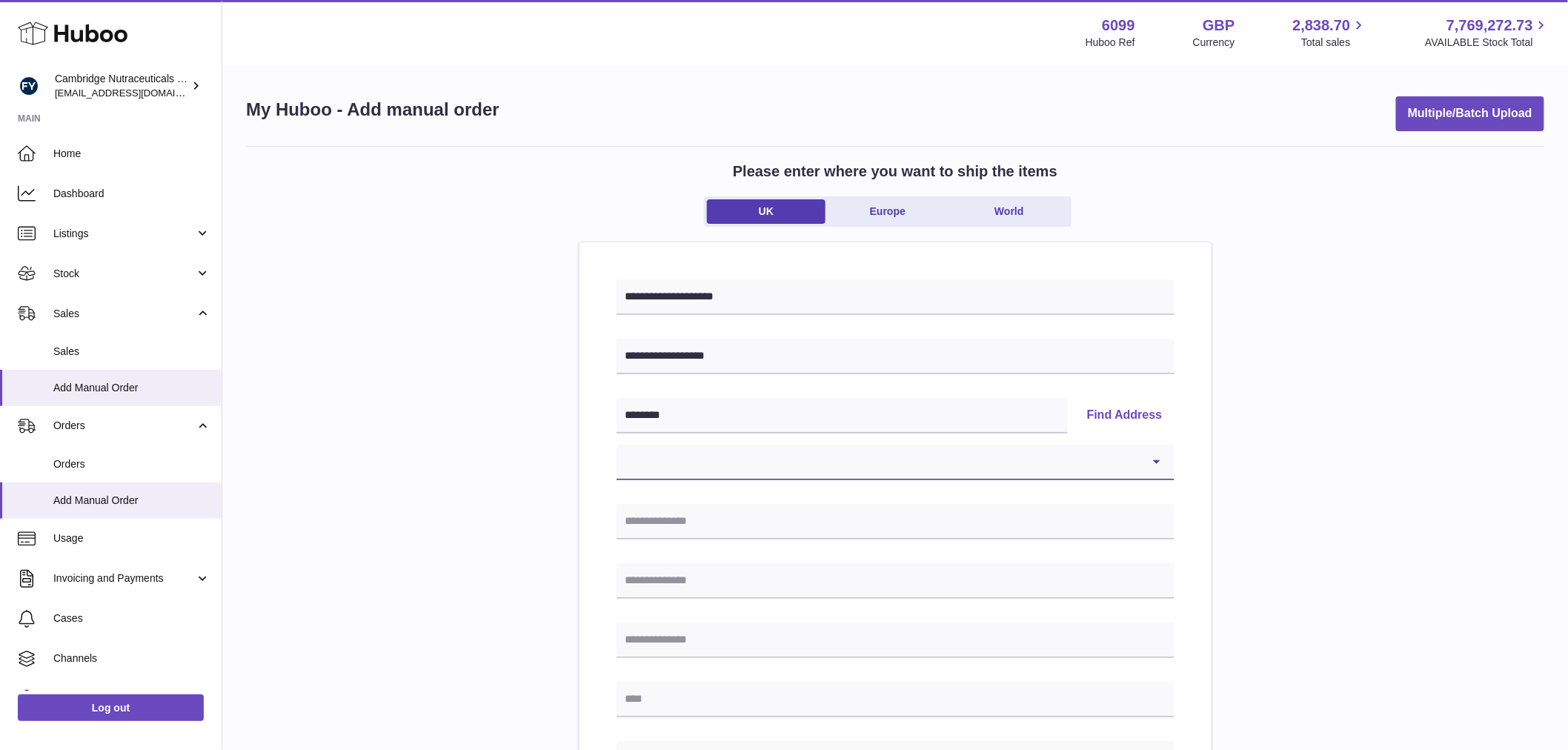
drag, startPoint x: 1039, startPoint y: 464, endPoint x: 892, endPoint y: 449, distance: 147.8
click at [892, 449] on select "**********" at bounding box center [895, 462] width 558 height 35
select select "*"
click at [616, 445] on select "**********" at bounding box center [895, 462] width 558 height 35
type input "**********"
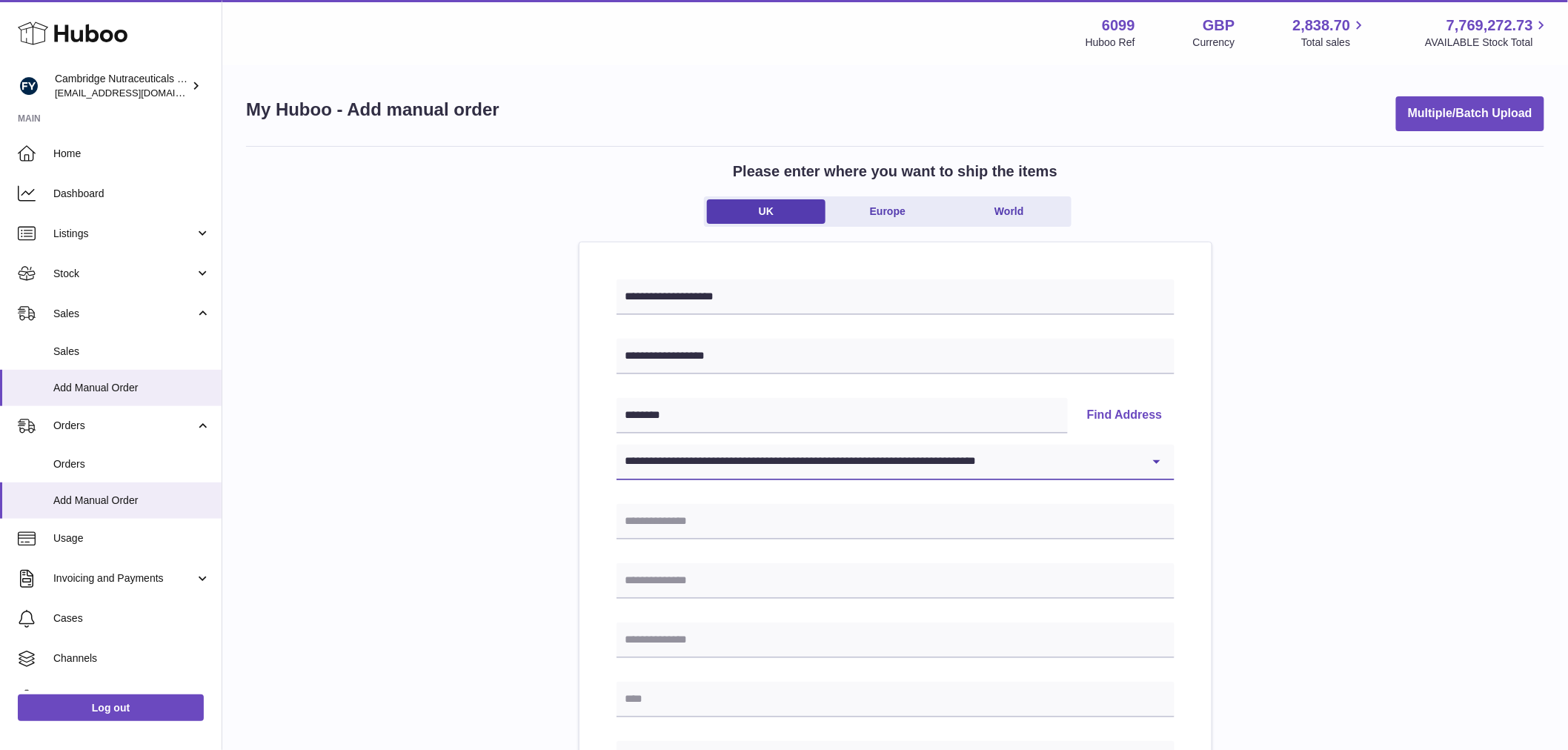
type input "**********"
type input "********"
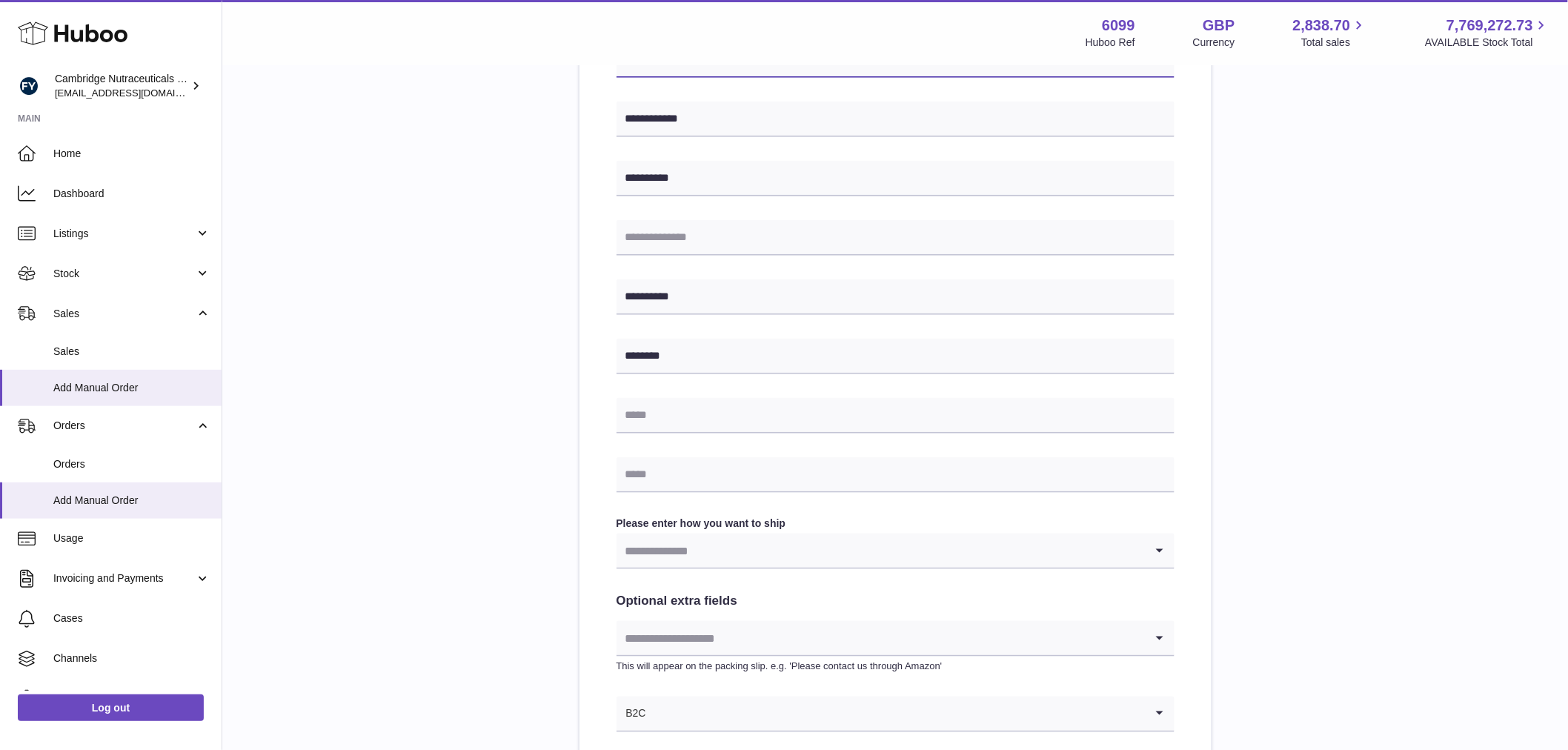
scroll to position [411, 0]
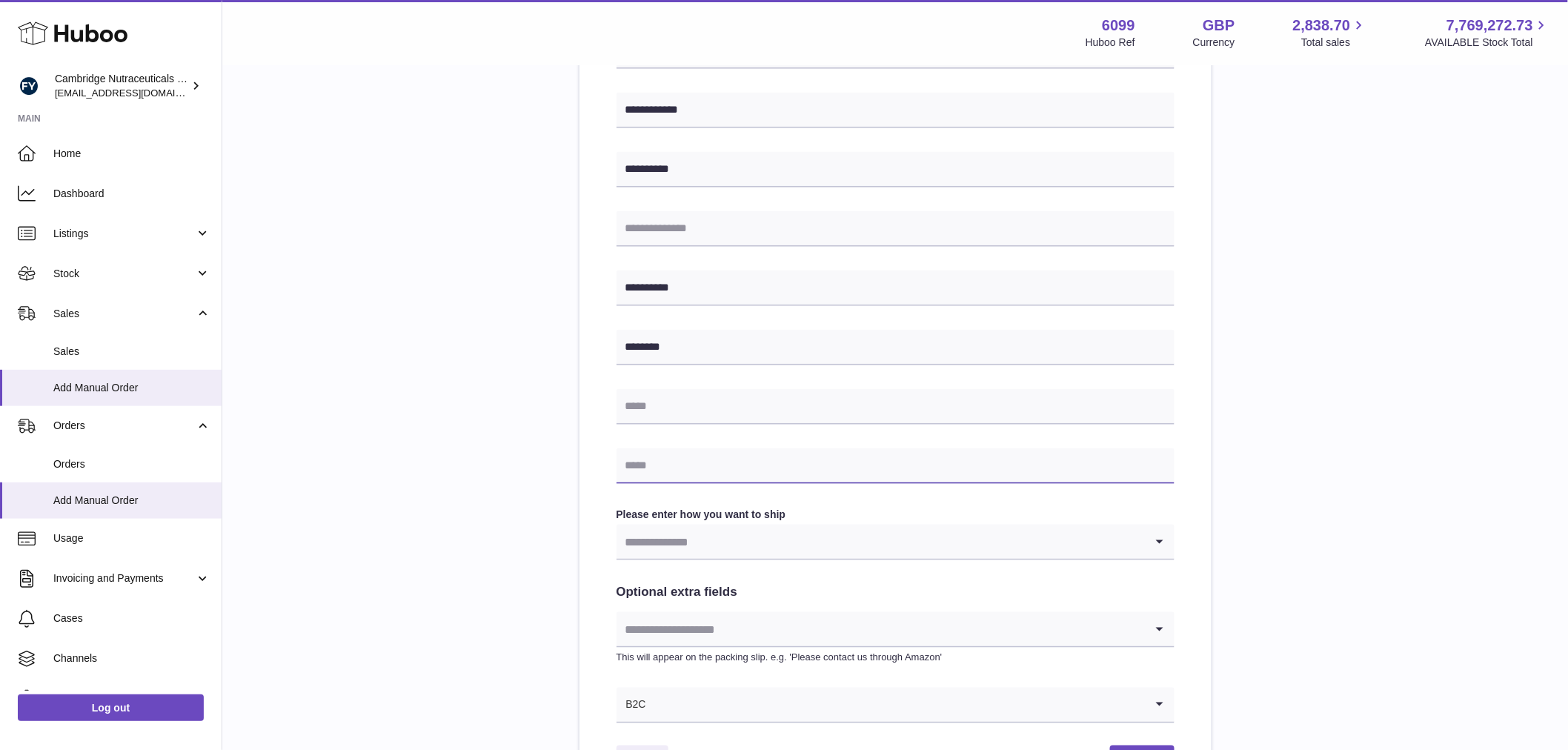
click at [731, 471] on input "text" at bounding box center [895, 465] width 558 height 35
type input "**********"
click at [559, 478] on div "**********" at bounding box center [895, 274] width 1298 height 1079
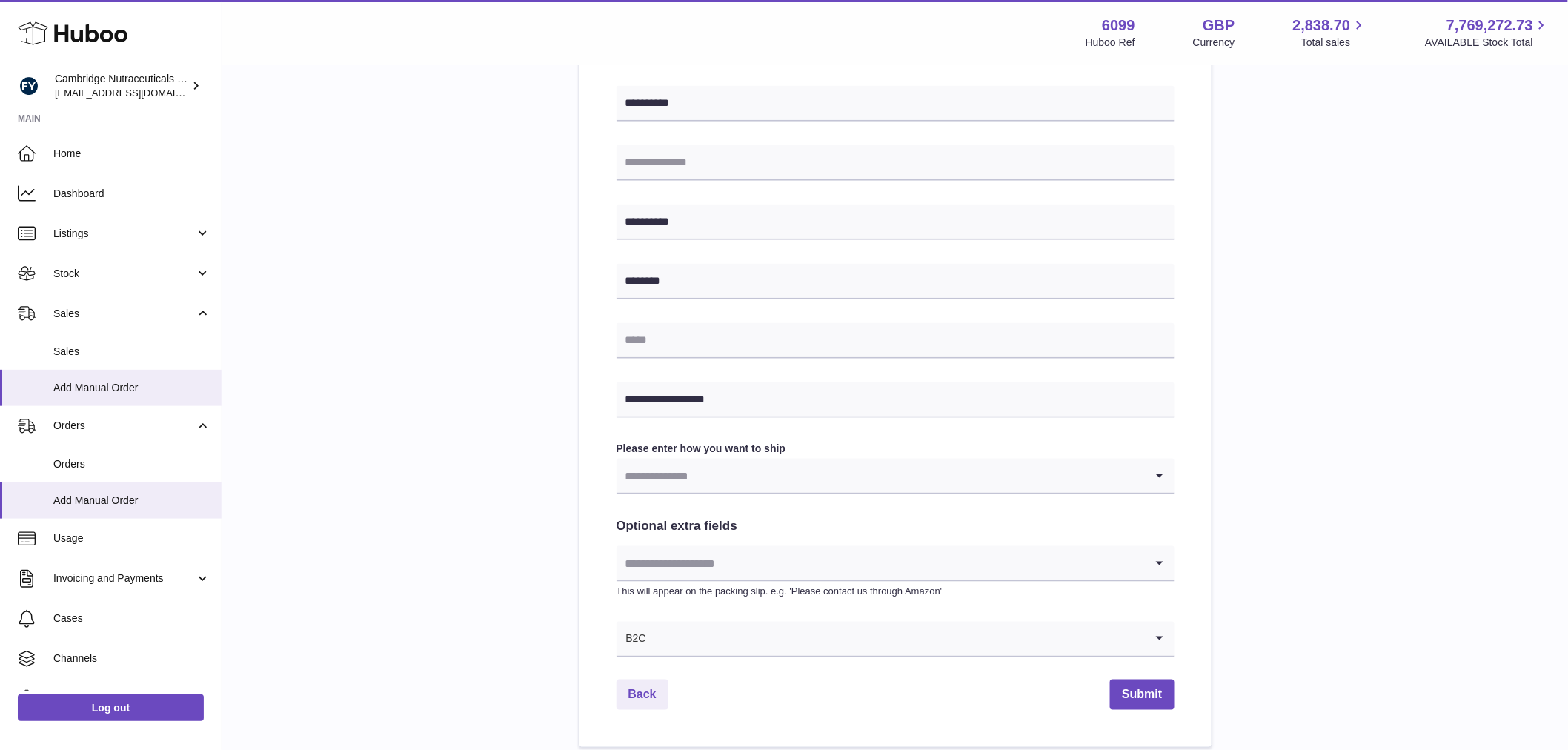
scroll to position [575, 0]
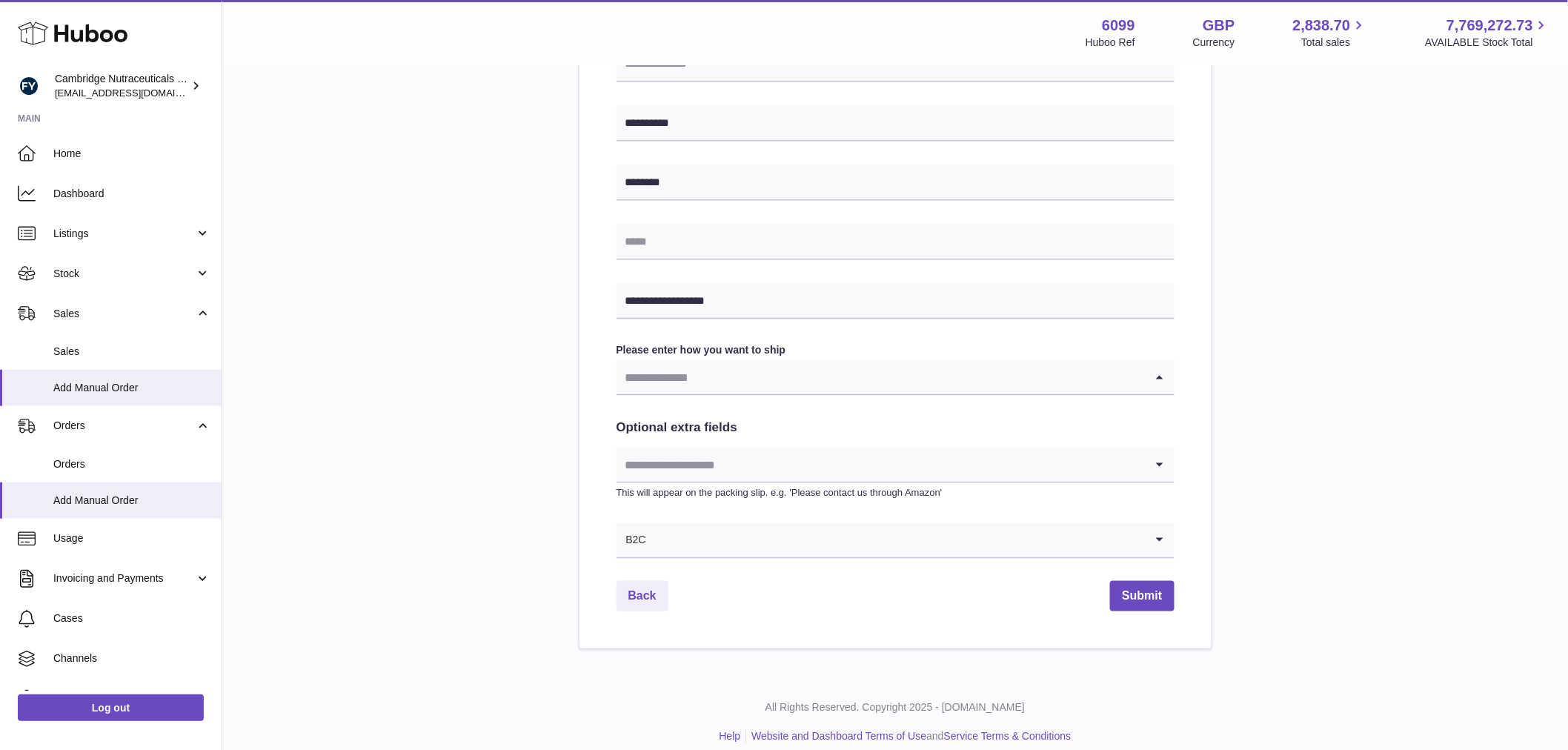
drag, startPoint x: 672, startPoint y: 366, endPoint x: 685, endPoint y: 369, distance: 13.3
click at [675, 368] on input "Search for option" at bounding box center [881, 377] width 529 height 34
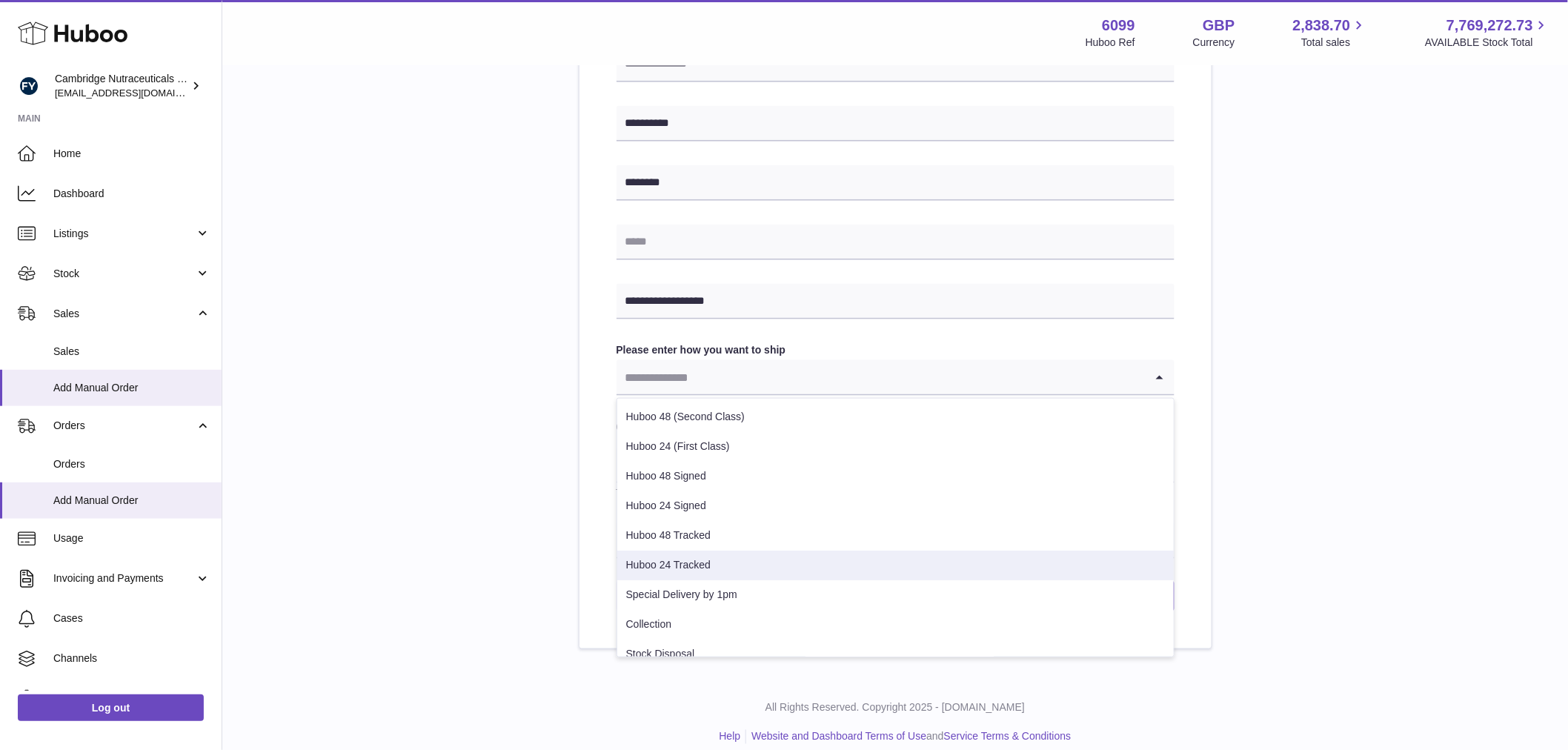
click at [740, 568] on li "Huboo 24 Tracked" at bounding box center [895, 565] width 556 height 29
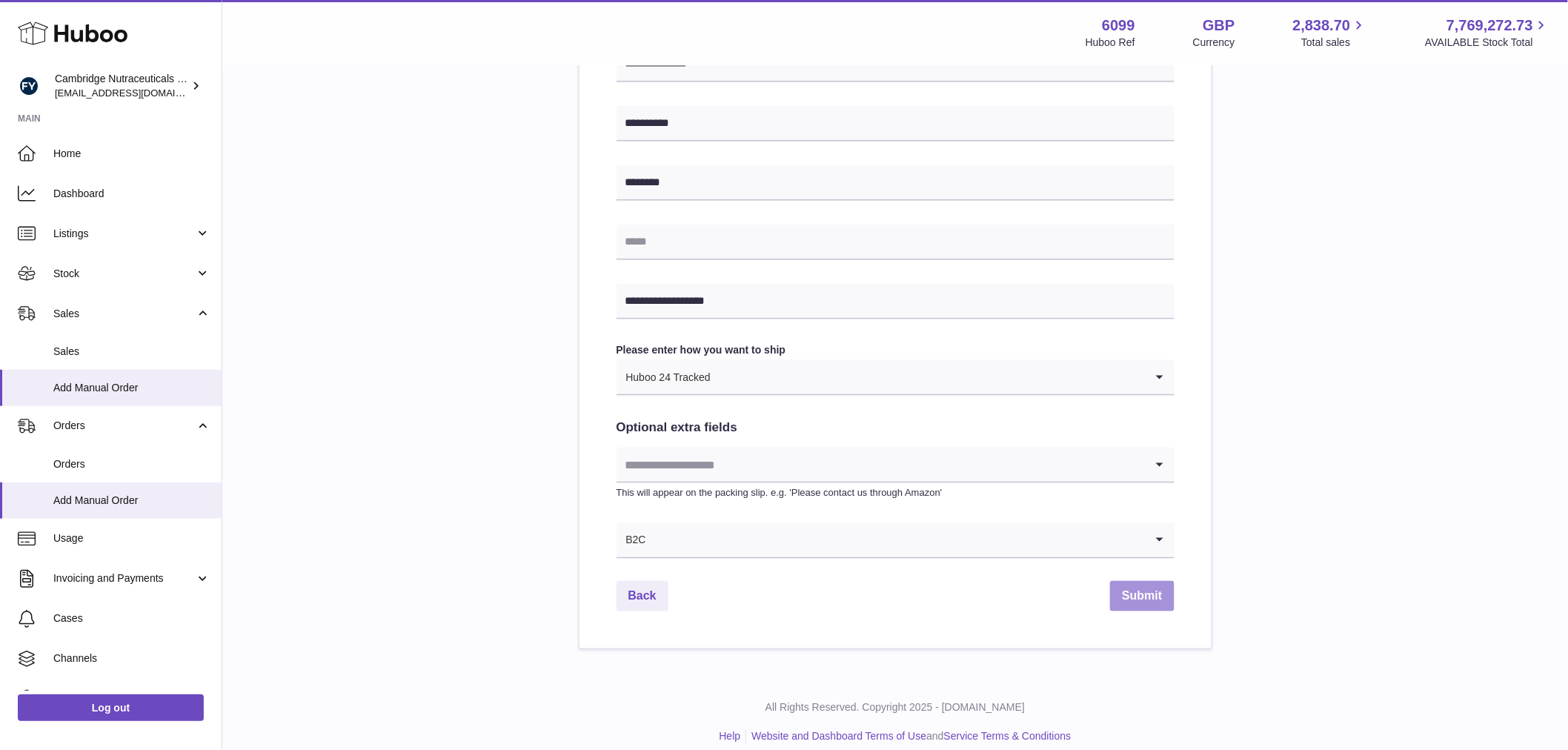
click at [1147, 598] on button "Submit" at bounding box center [1141, 596] width 64 height 30
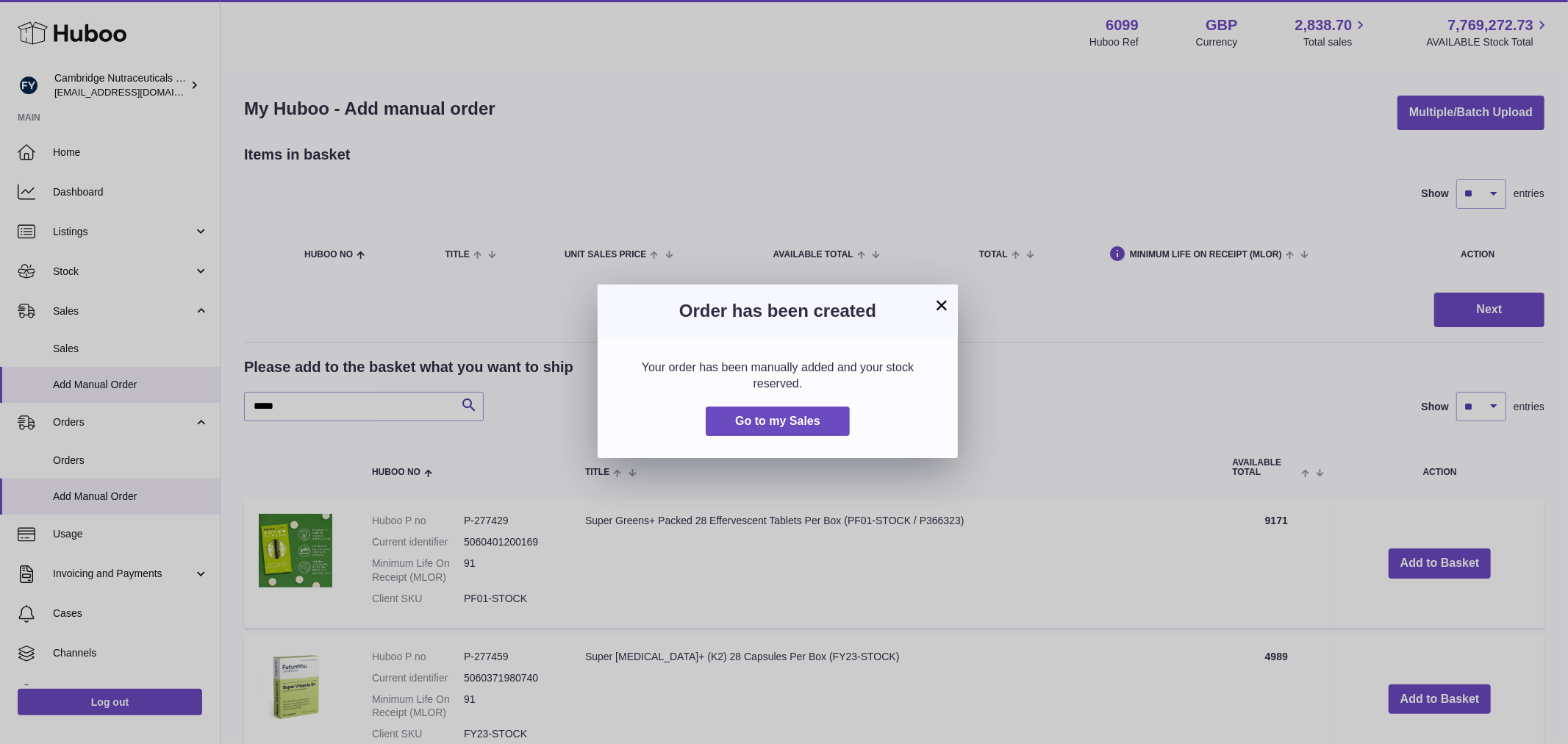
click at [952, 304] on div "Order has been created" at bounding box center [778, 311] width 360 height 53
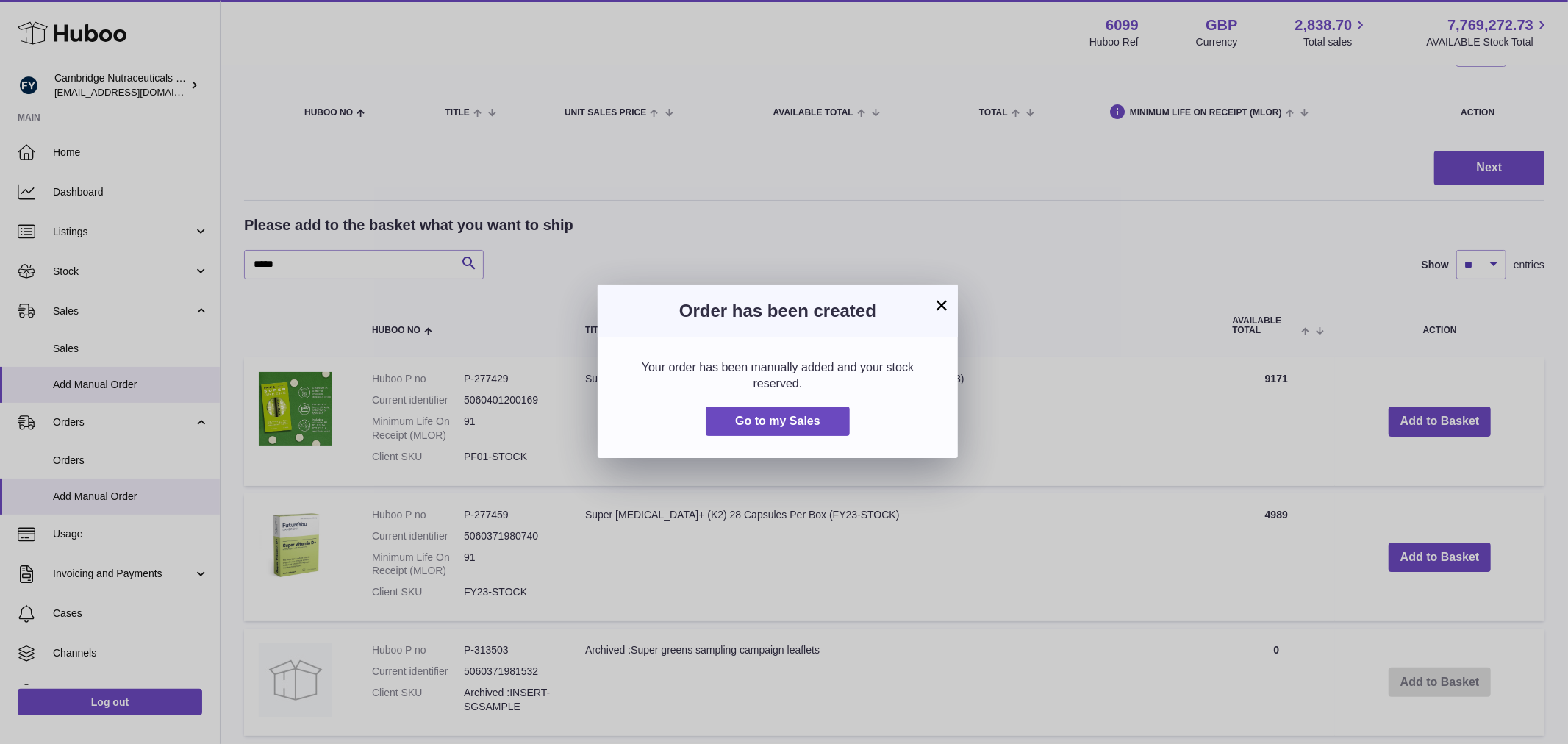
click at [951, 304] on div "Order has been created" at bounding box center [778, 311] width 360 height 53
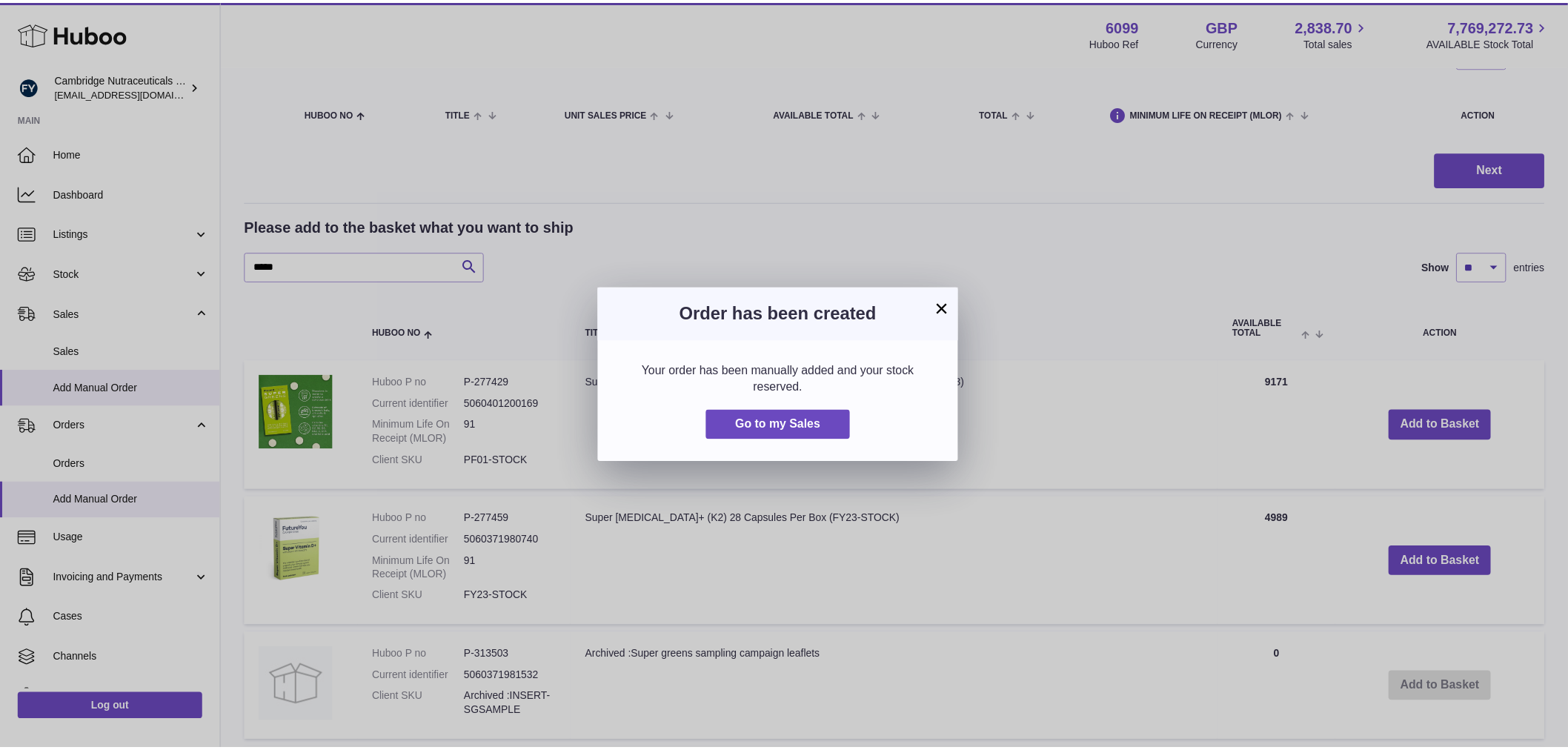
scroll to position [144, 0]
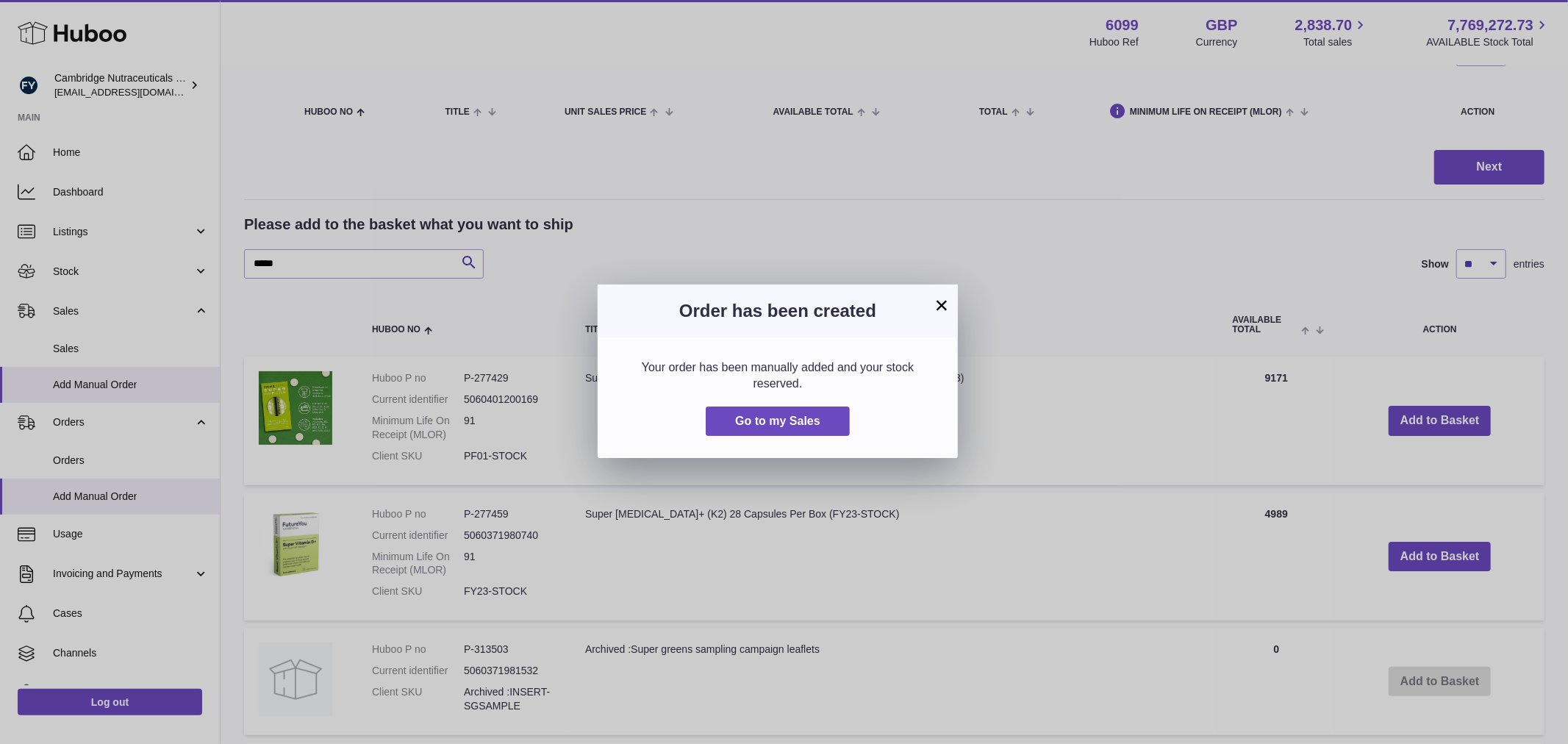
click at [938, 301] on button "×" at bounding box center [942, 305] width 18 height 18
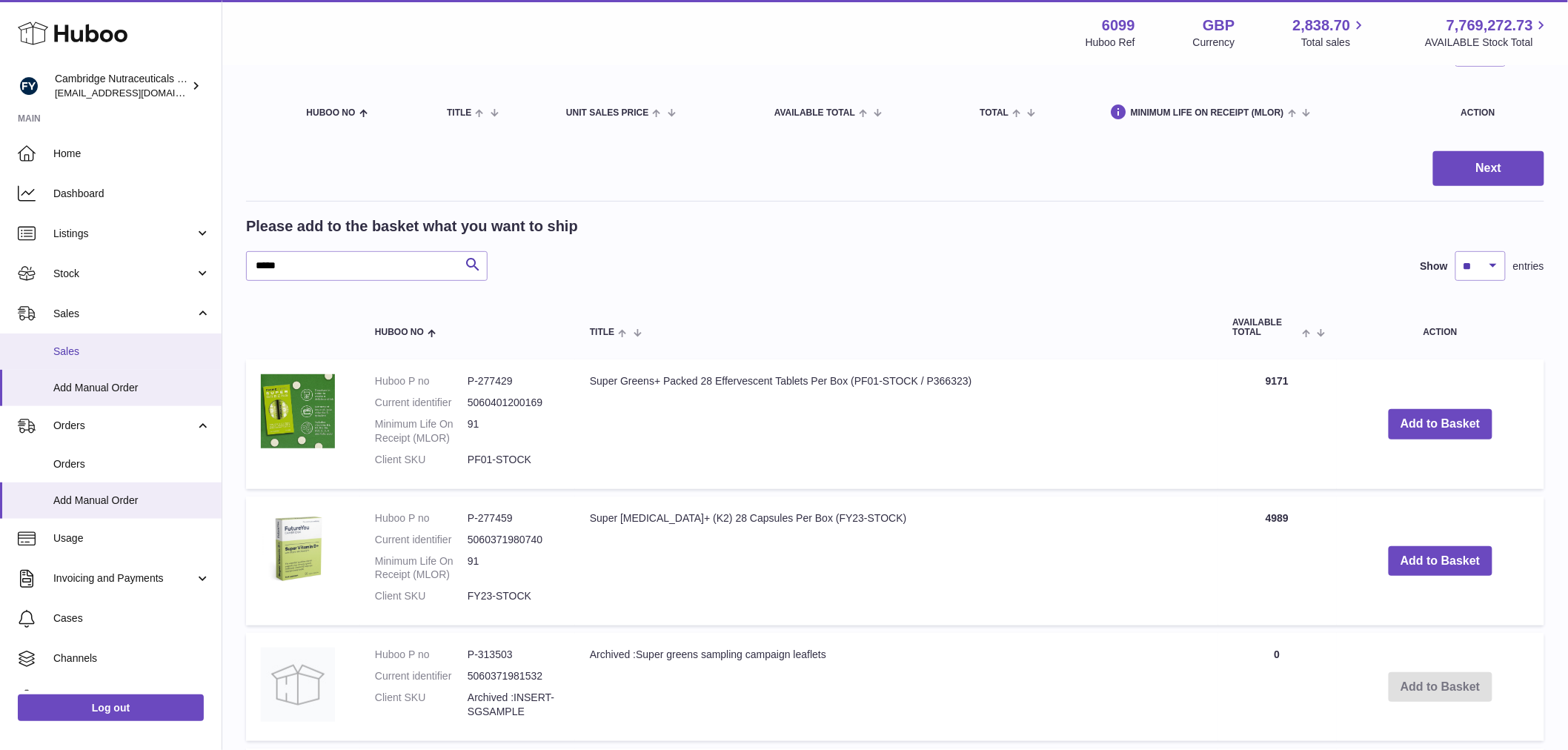
click at [99, 353] on span "Sales" at bounding box center [131, 351] width 157 height 14
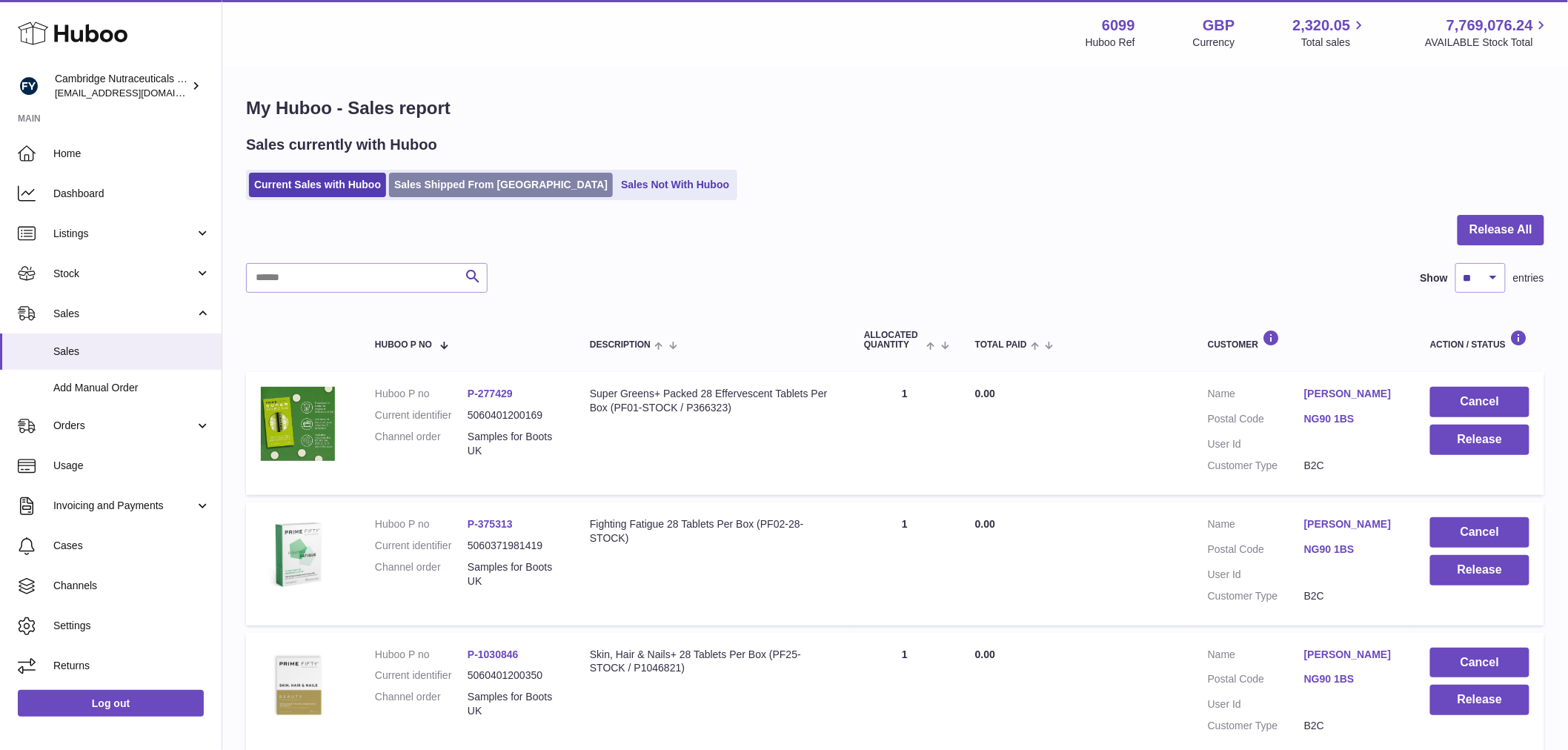
click at [442, 191] on link "Sales Shipped From [GEOGRAPHIC_DATA]" at bounding box center [500, 185] width 223 height 25
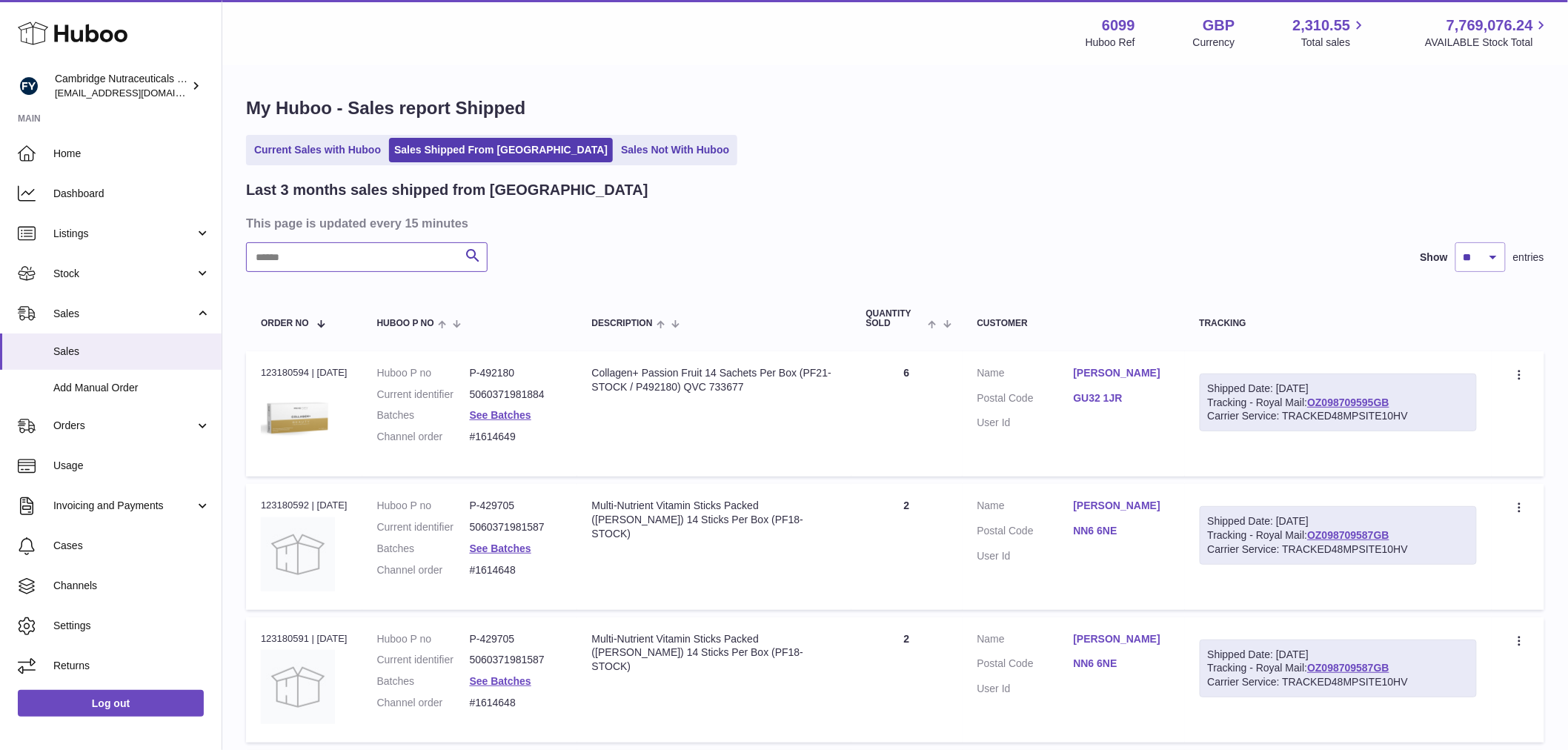
click at [286, 270] on input "text" at bounding box center [367, 257] width 242 height 29
paste input "**********"
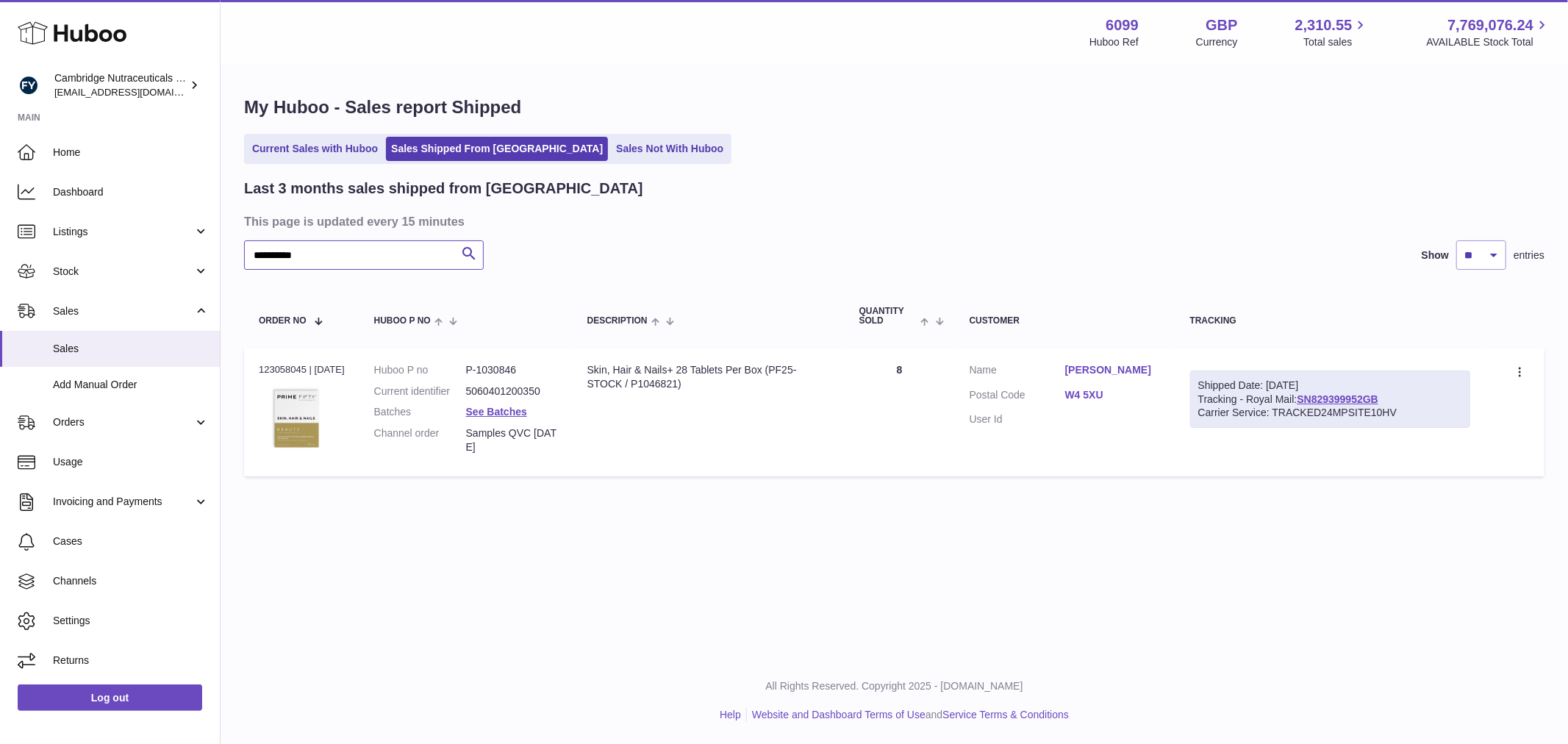
type input "**********"
drag, startPoint x: 1405, startPoint y: 401, endPoint x: 1307, endPoint y: 401, distance: 98.0
click at [1307, 401] on div "Shipped Date: 18th Aug 2025 Tracking - Royal Mail: SN829399952GB Carrier Servic…" at bounding box center [1330, 400] width 280 height 58
copy link "SN829399952GB"
drag, startPoint x: 98, startPoint y: 265, endPoint x: 98, endPoint y: 274, distance: 9.0
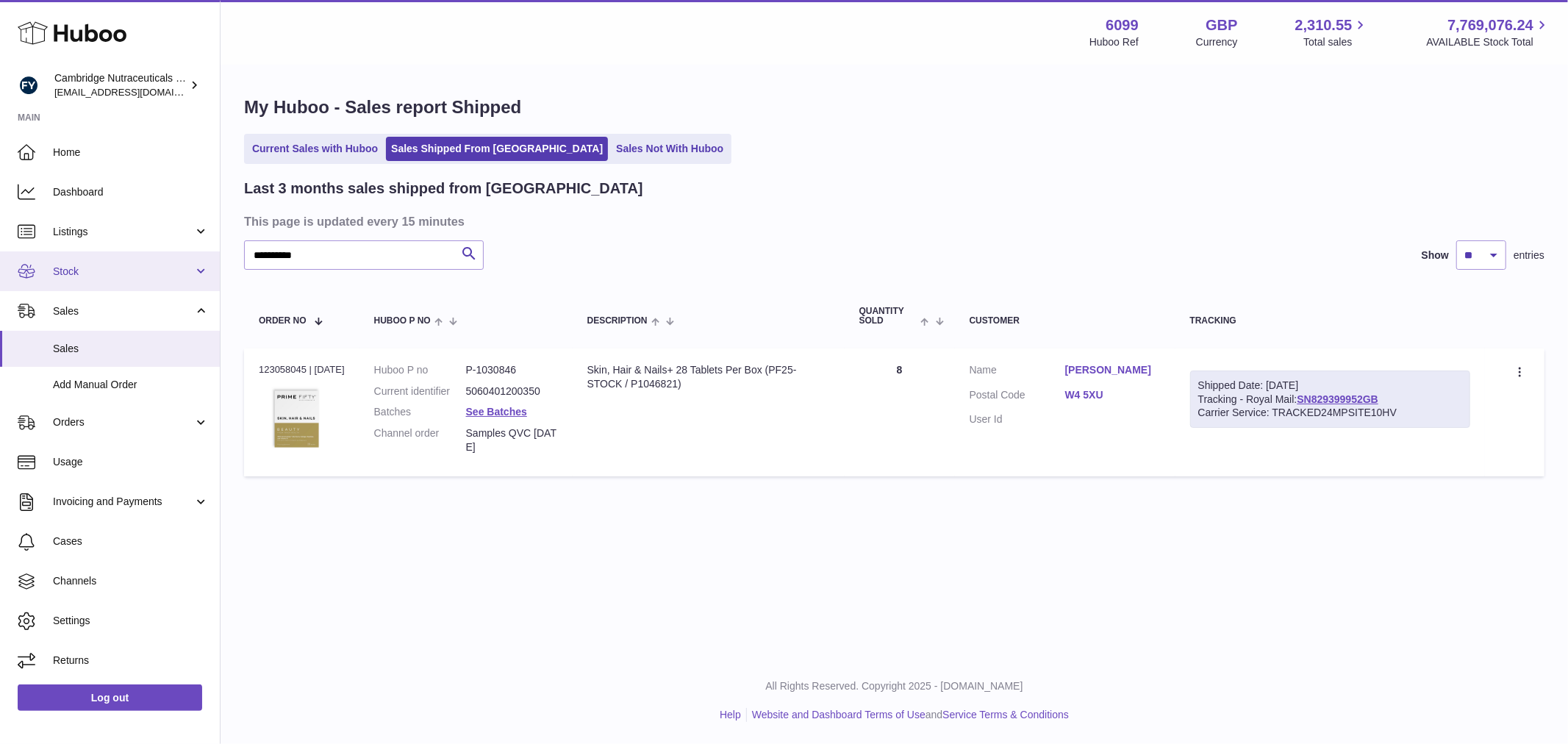
click at [101, 267] on span "Stock" at bounding box center [123, 272] width 141 height 14
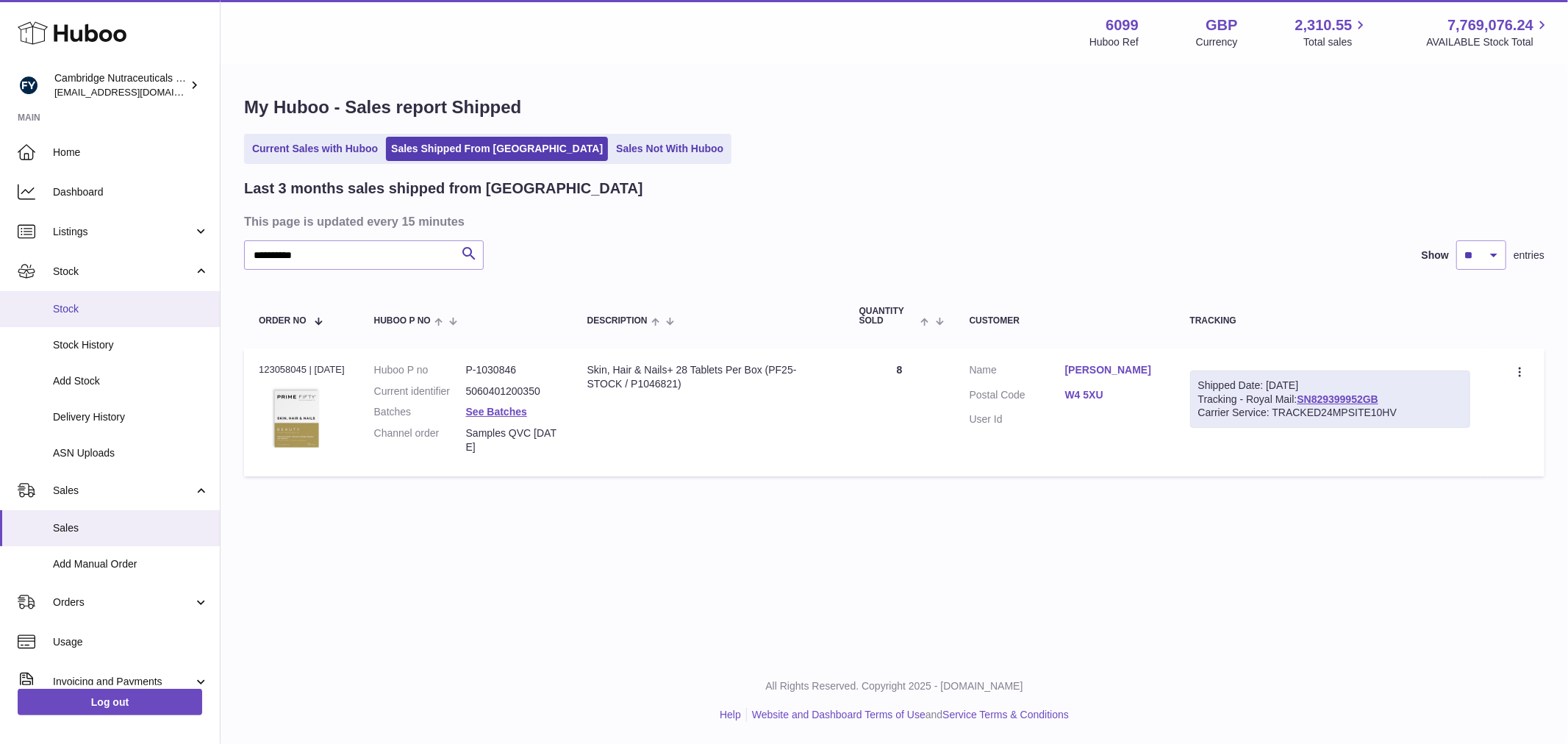
click at [100, 312] on span "Stock" at bounding box center [130, 308] width 156 height 14
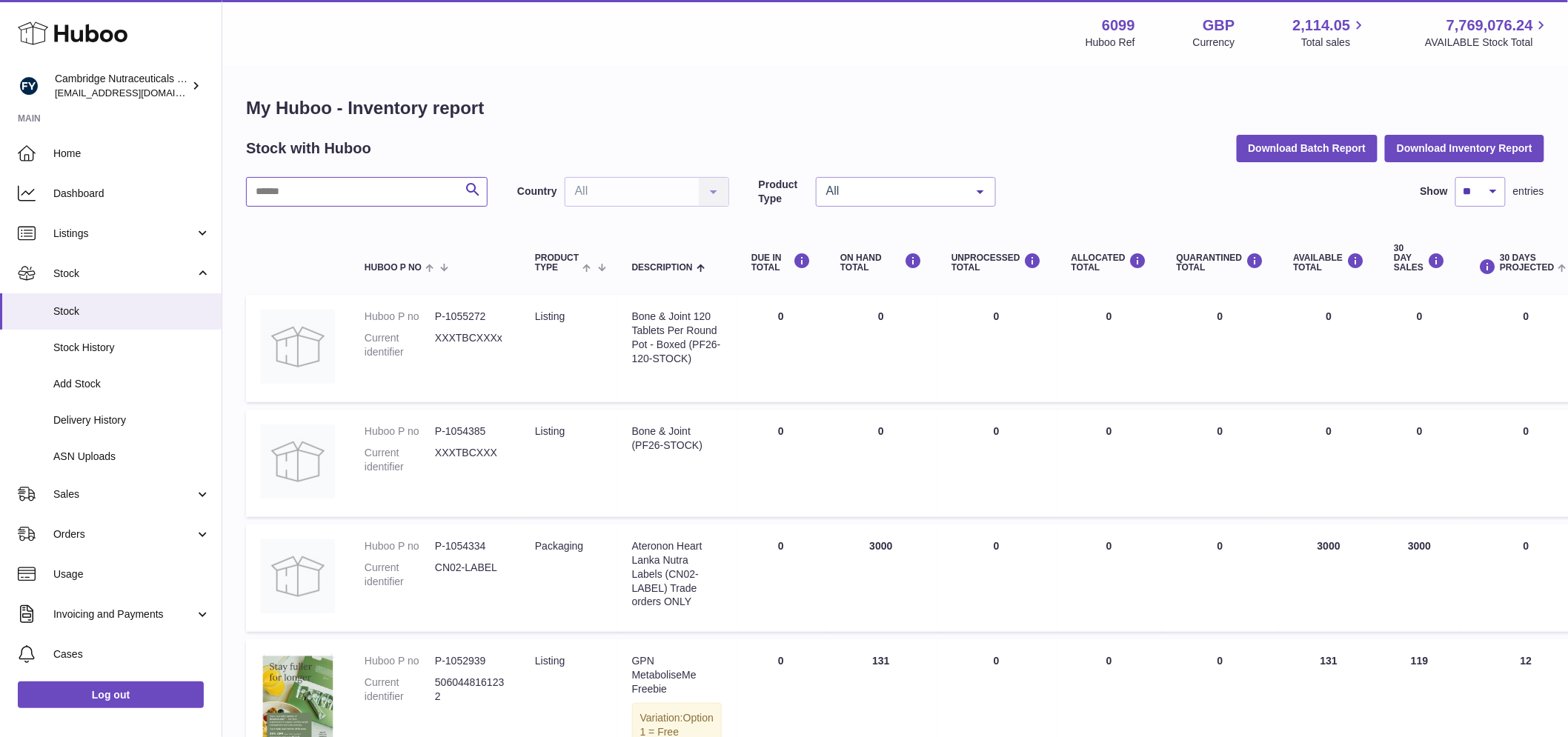
click at [283, 198] on input "text" at bounding box center [367, 191] width 242 height 29
type input "****"
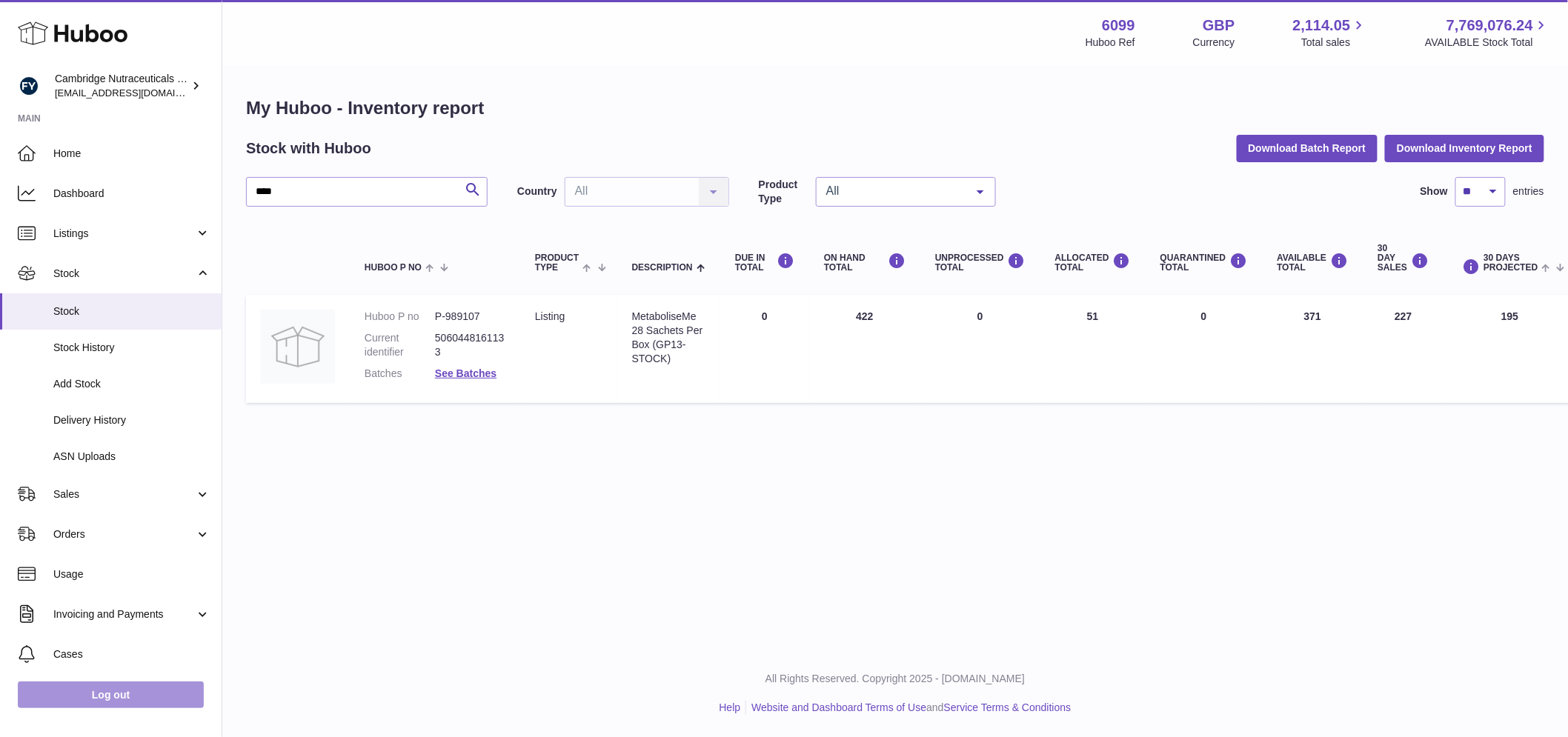
click at [179, 696] on link "Log out" at bounding box center [111, 695] width 186 height 27
